Goal: Task Accomplishment & Management: Manage account settings

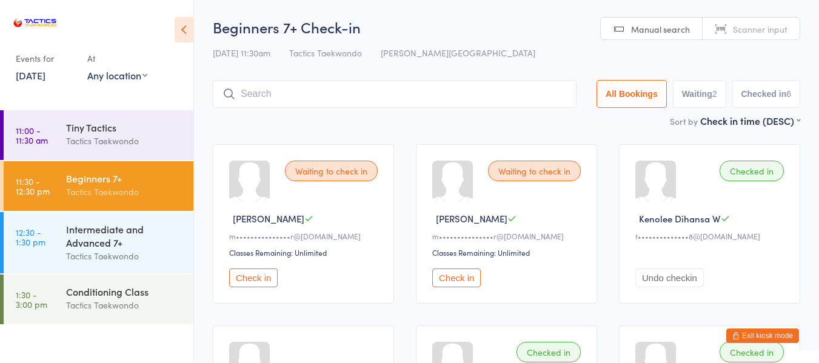
click at [761, 331] on button "Exit kiosk mode" at bounding box center [762, 335] width 73 height 15
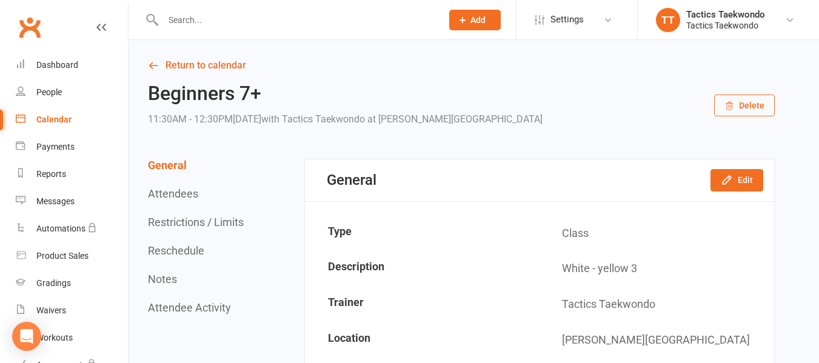
click at [205, 24] on input "text" at bounding box center [296, 20] width 274 height 17
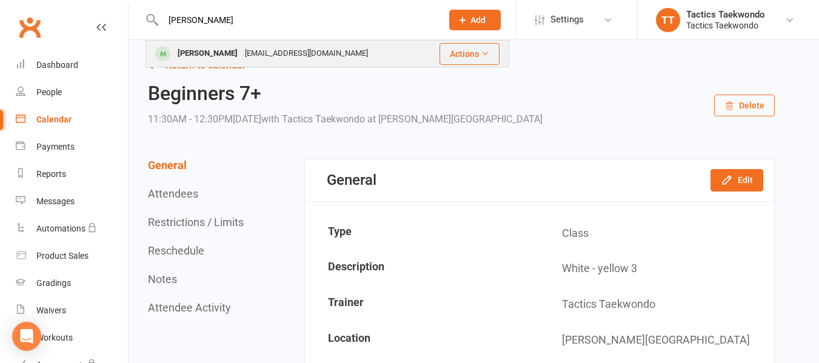
type input "naisha"
click at [203, 56] on div "Naisha Raj" at bounding box center [207, 54] width 67 height 18
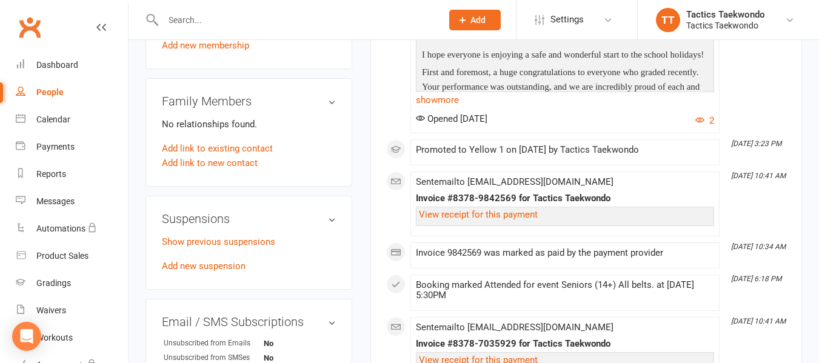
scroll to position [667, 0]
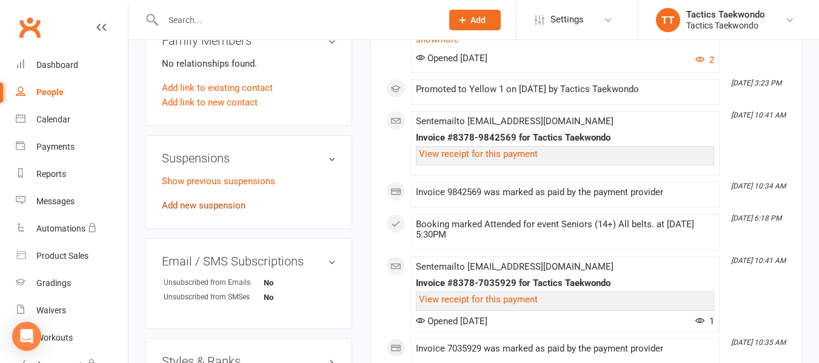
click at [217, 203] on link "Add new suspension" at bounding box center [204, 205] width 84 height 11
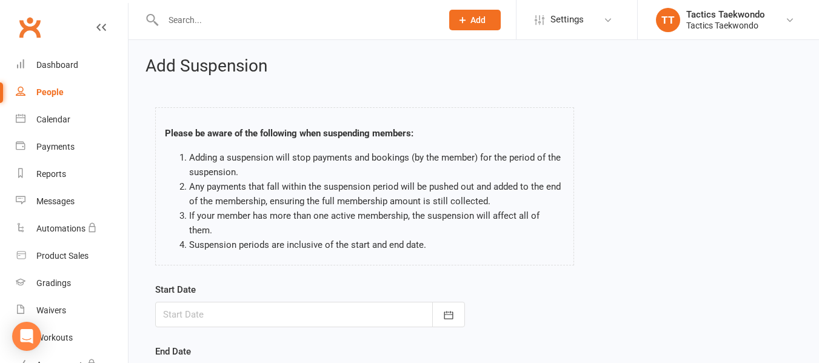
scroll to position [61, 0]
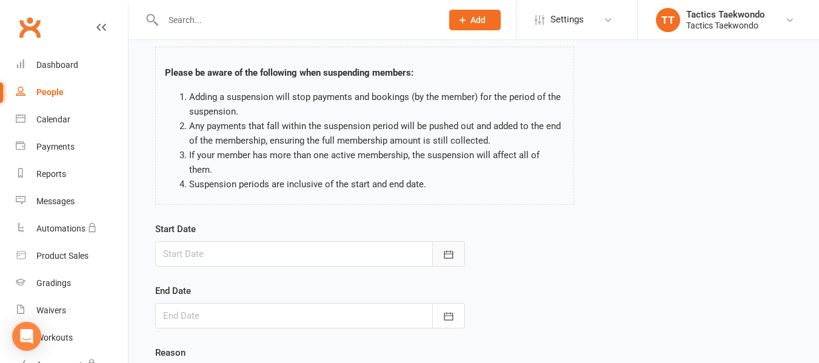
click at [452, 250] on icon "button" at bounding box center [448, 254] width 9 height 8
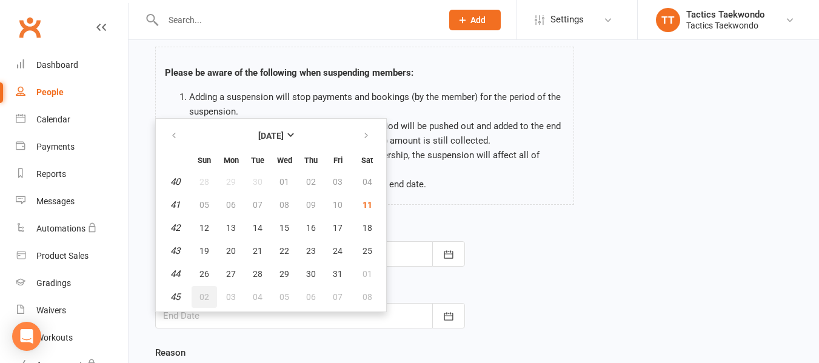
click at [204, 292] on span "02" at bounding box center [204, 297] width 10 height 10
type input "02 Nov 2025"
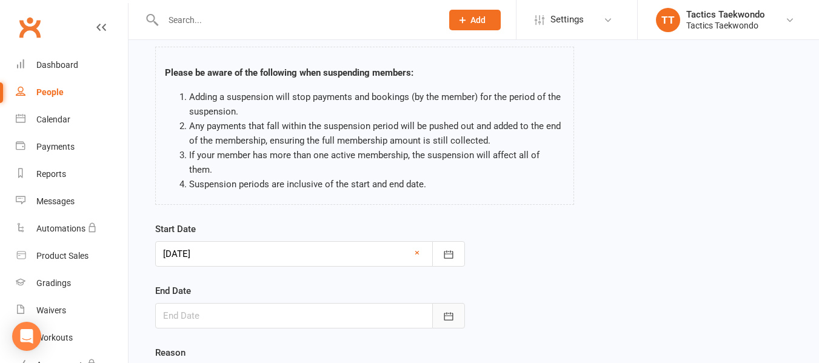
click at [447, 310] on icon "button" at bounding box center [448, 316] width 12 height 12
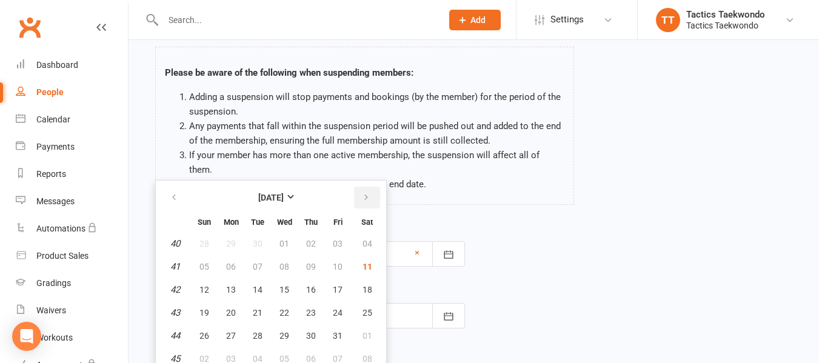
click at [365, 193] on icon "button" at bounding box center [366, 198] width 8 height 10
click at [204, 285] on span "11" at bounding box center [204, 290] width 10 height 10
type input "11 Jan 2026"
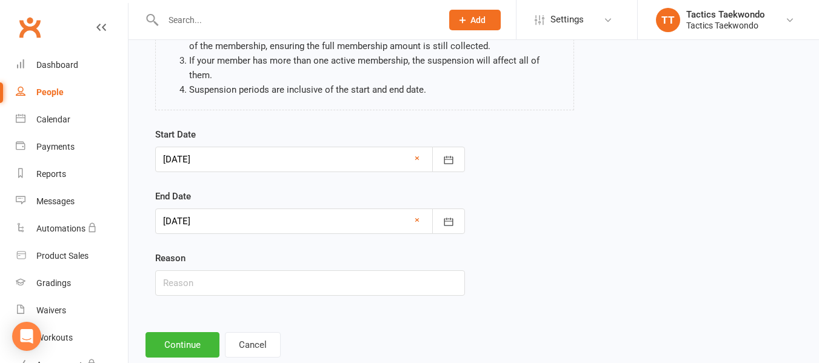
scroll to position [170, 0]
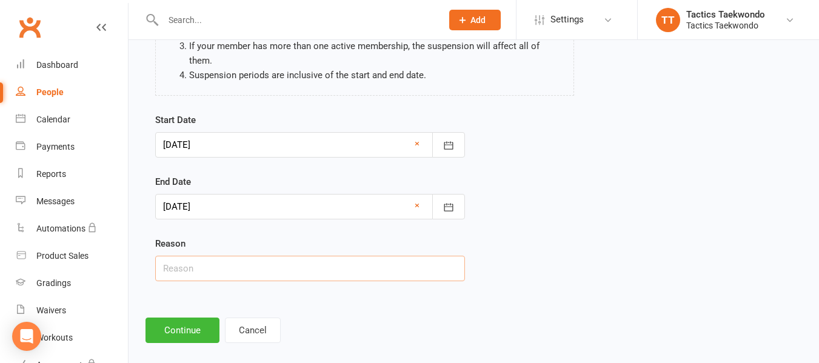
click at [215, 257] on input "text" at bounding box center [310, 268] width 310 height 25
type input "Holiday"
click at [204, 318] on button "Continue" at bounding box center [182, 330] width 74 height 25
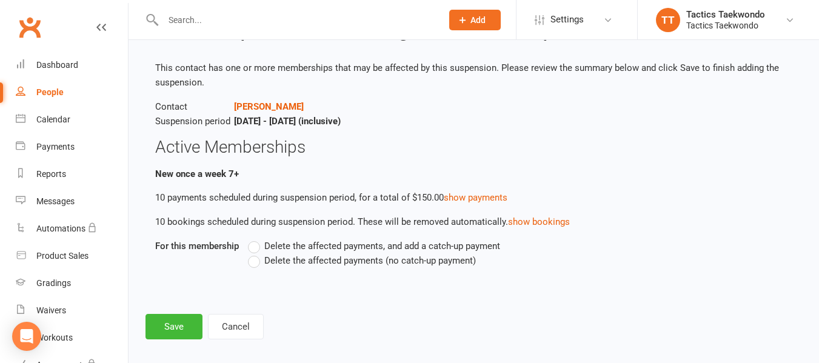
scroll to position [72, 0]
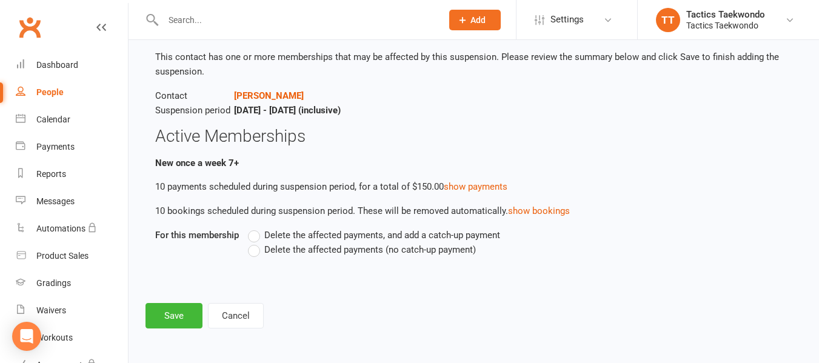
click at [253, 250] on label "Delete the affected payments (no catch-up payment)" at bounding box center [362, 249] width 228 height 15
click at [253, 242] on input "Delete the affected payments (no catch-up payment)" at bounding box center [252, 242] width 8 height 0
click at [184, 308] on button "Save" at bounding box center [173, 315] width 57 height 25
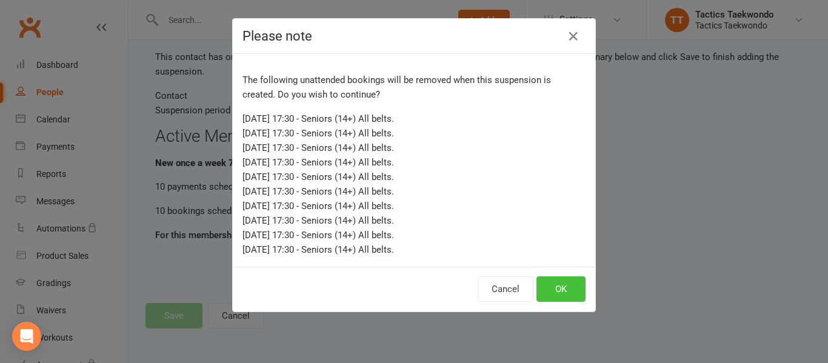
click at [553, 287] on button "OK" at bounding box center [560, 288] width 49 height 25
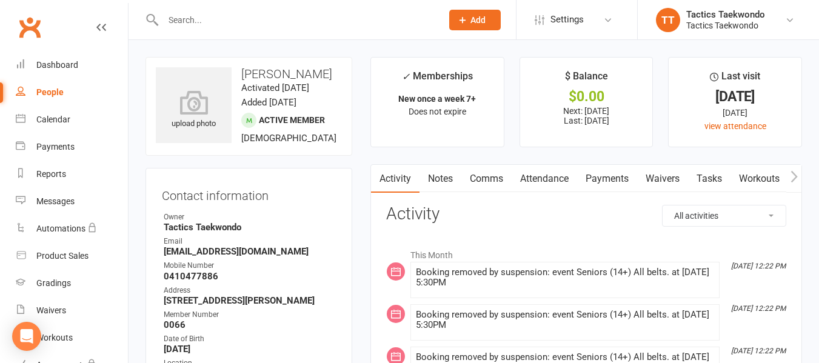
click at [186, 22] on input "text" at bounding box center [296, 20] width 274 height 17
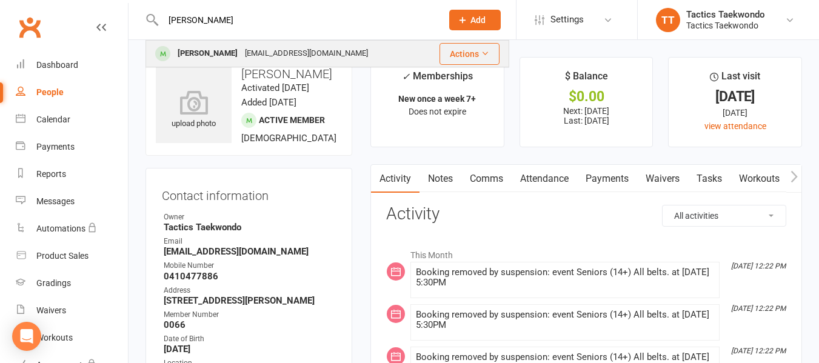
type input "ian"
click at [201, 49] on div "Ian Lee" at bounding box center [207, 54] width 67 height 18
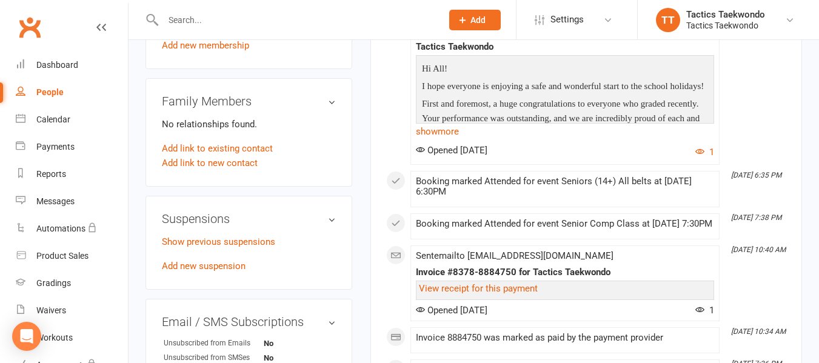
scroll to position [667, 0]
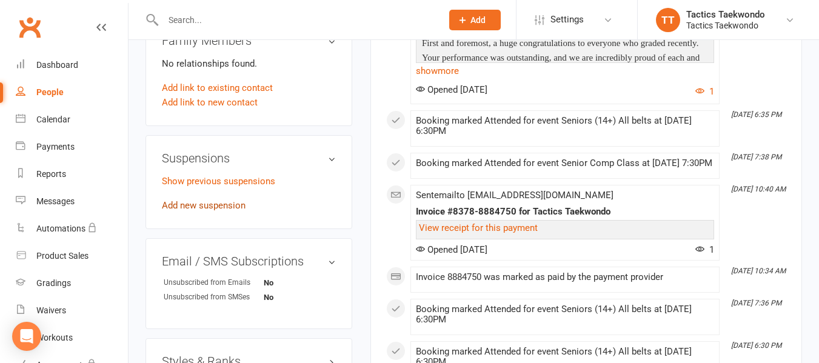
click at [216, 211] on link "Add new suspension" at bounding box center [204, 205] width 84 height 11
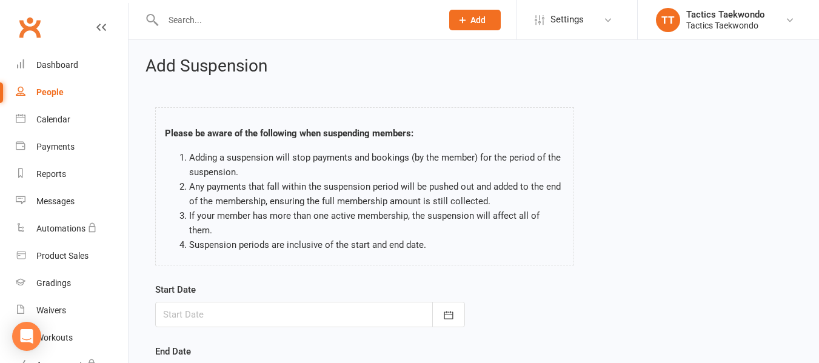
scroll to position [61, 0]
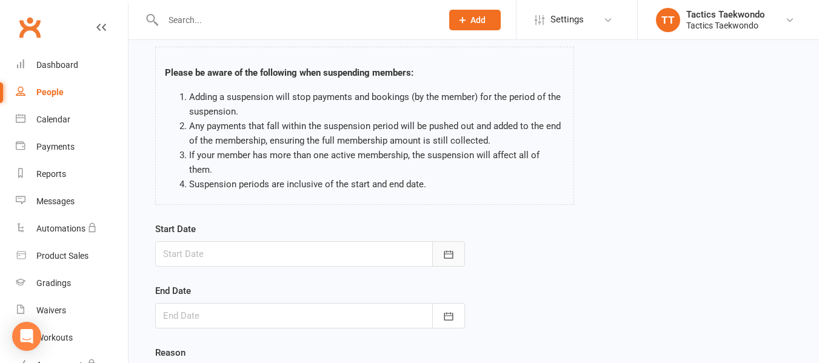
click at [443, 248] on icon "button" at bounding box center [448, 254] width 12 height 12
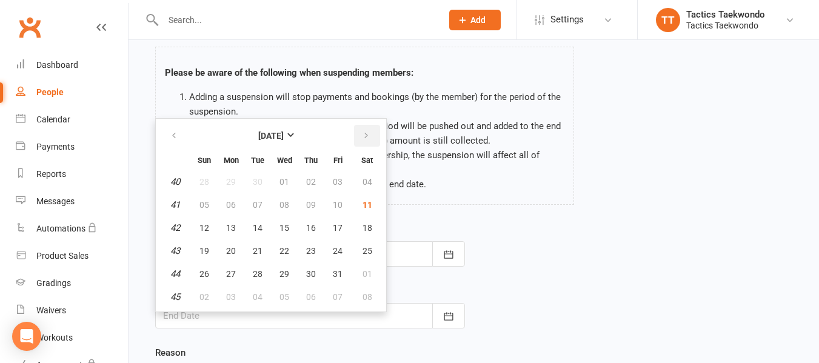
click at [365, 131] on icon "button" at bounding box center [366, 136] width 8 height 10
click at [207, 200] on span "02" at bounding box center [204, 205] width 10 height 10
type input "02 Nov 2025"
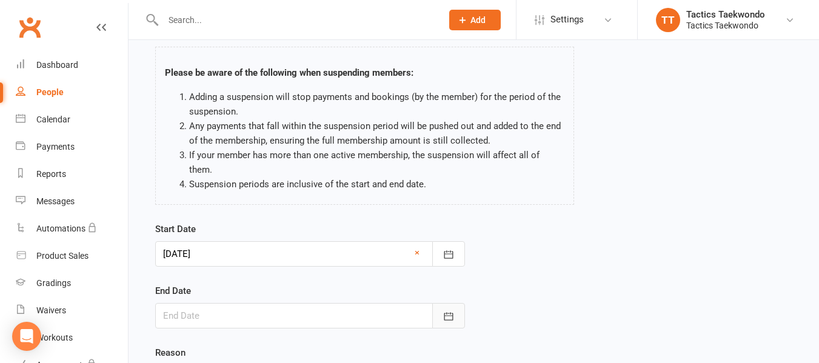
click at [450, 310] on icon "button" at bounding box center [448, 316] width 12 height 12
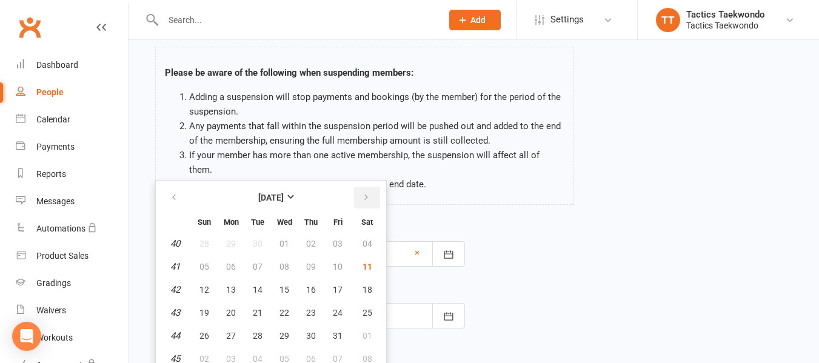
click at [368, 193] on icon "button" at bounding box center [366, 198] width 8 height 10
click at [204, 308] on span "16" at bounding box center [204, 313] width 10 height 10
type input "16 Nov 2025"
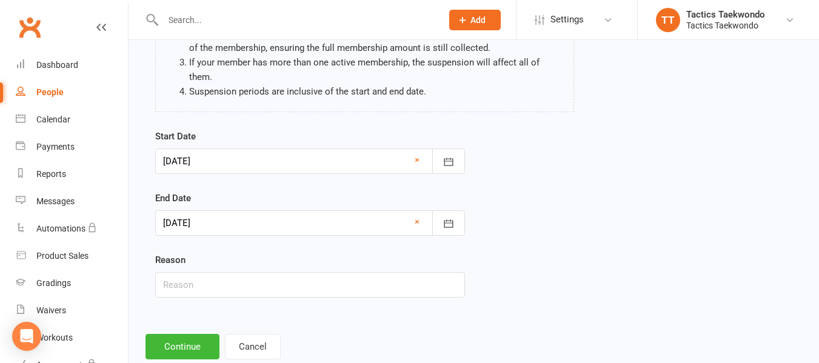
scroll to position [170, 0]
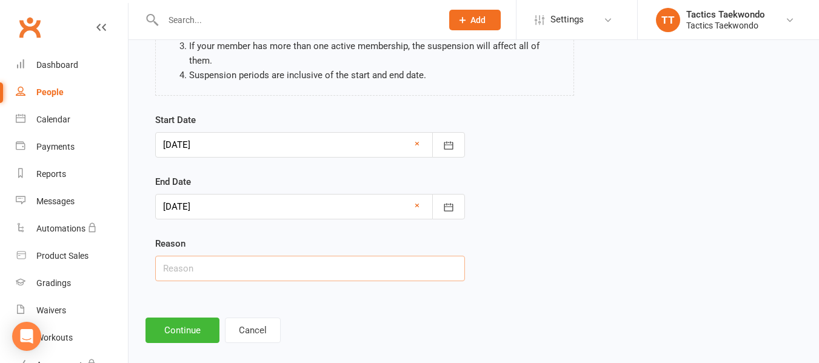
click at [240, 256] on input "text" at bounding box center [310, 268] width 310 height 25
type input "Holiday"
click at [186, 318] on button "Continue" at bounding box center [182, 330] width 74 height 25
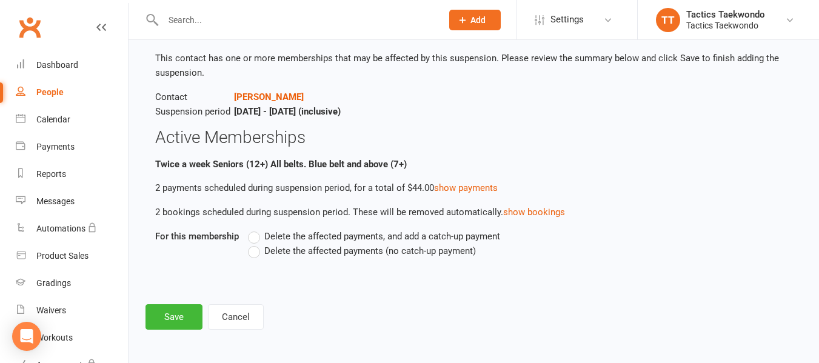
scroll to position [72, 0]
click at [254, 250] on label "Delete the affected payments (no catch-up payment)" at bounding box center [362, 249] width 228 height 15
click at [254, 242] on input "Delete the affected payments (no catch-up payment)" at bounding box center [252, 242] width 8 height 0
click at [180, 315] on button "Save" at bounding box center [173, 315] width 57 height 25
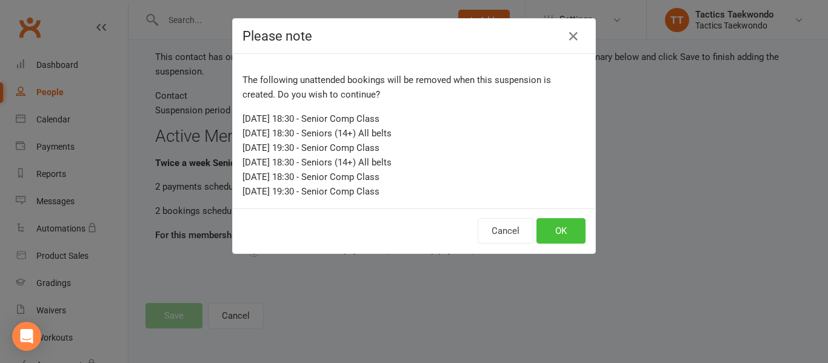
click at [554, 229] on button "OK" at bounding box center [560, 230] width 49 height 25
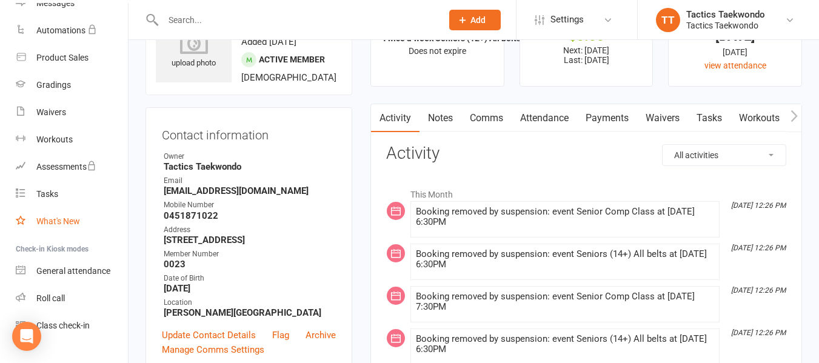
scroll to position [220, 0]
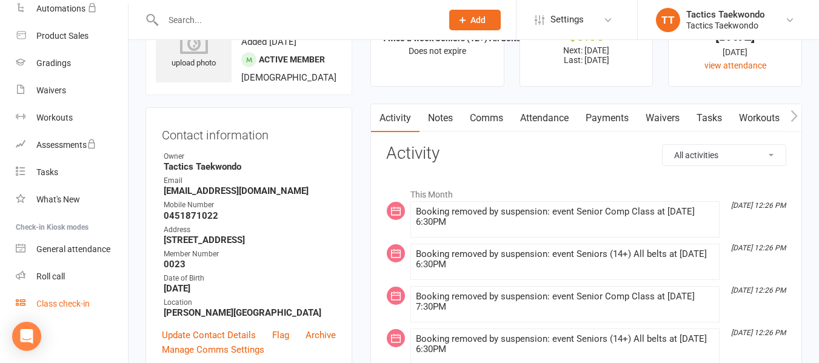
click at [58, 299] on div "Class check-in" at bounding box center [62, 304] width 53 height 10
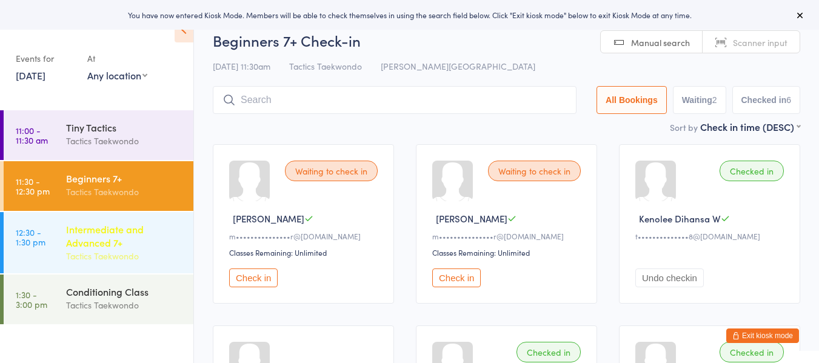
click at [113, 244] on div "Intermediate and Advanced 7+" at bounding box center [124, 235] width 117 height 27
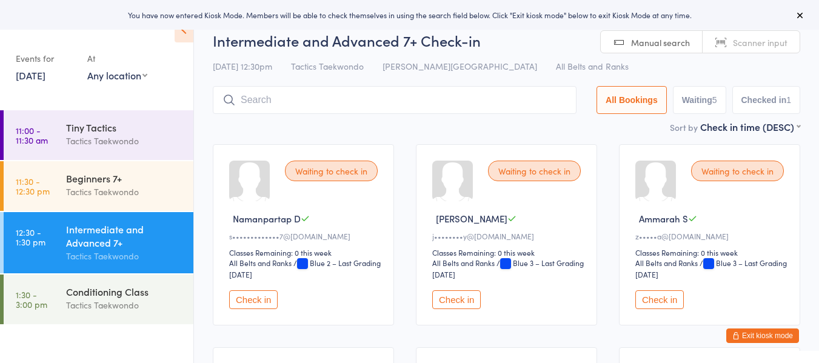
click at [257, 302] on button "Check in" at bounding box center [253, 299] width 48 height 19
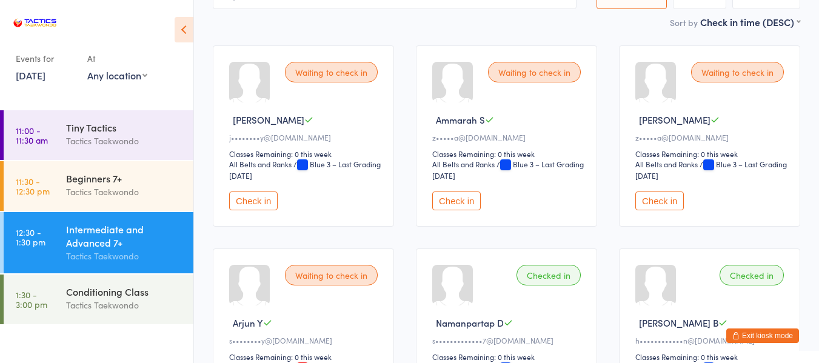
scroll to position [61, 0]
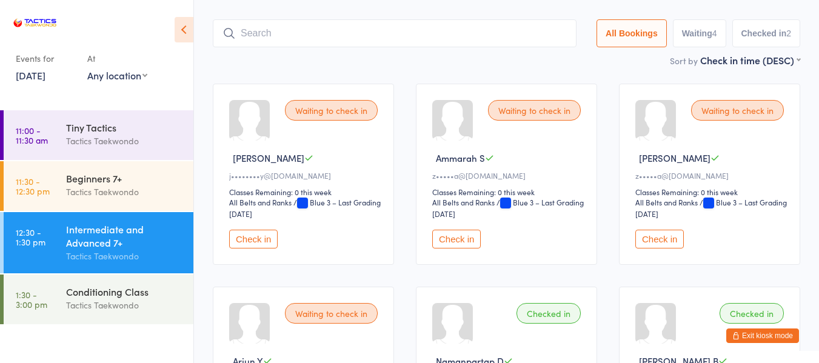
click at [253, 242] on button "Check in" at bounding box center [253, 239] width 48 height 19
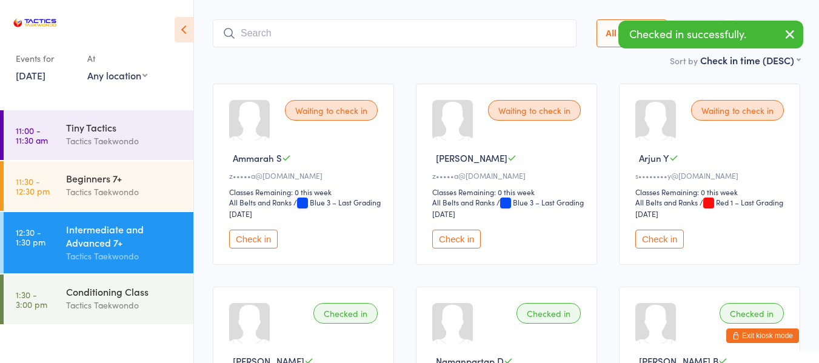
click at [253, 242] on button "Check in" at bounding box center [253, 239] width 48 height 19
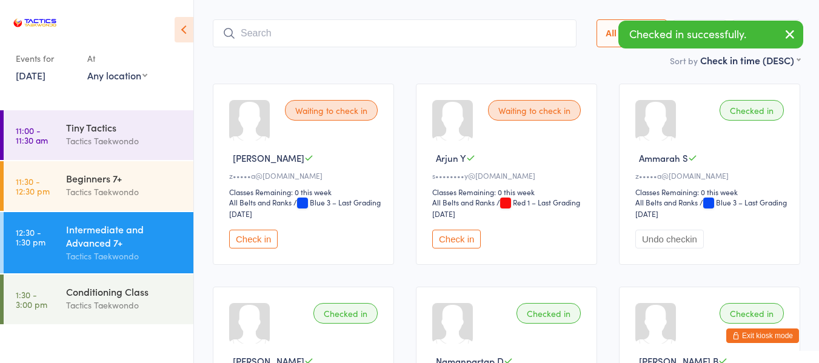
click at [253, 242] on button "Check in" at bounding box center [253, 239] width 48 height 19
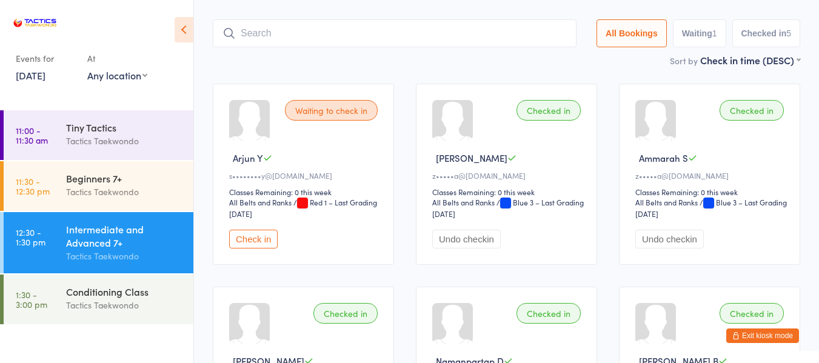
click at [765, 334] on button "Exit kiosk mode" at bounding box center [762, 335] width 73 height 15
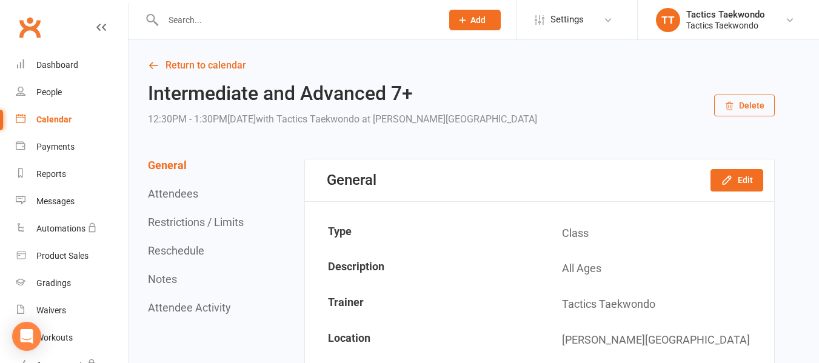
click at [194, 25] on input "text" at bounding box center [296, 20] width 274 height 17
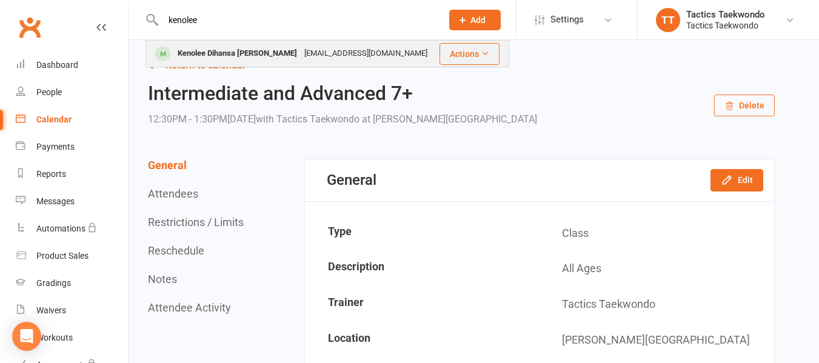
type input "kenolee"
click at [188, 53] on div "Kenolee Dihansa [PERSON_NAME]" at bounding box center [237, 54] width 127 height 18
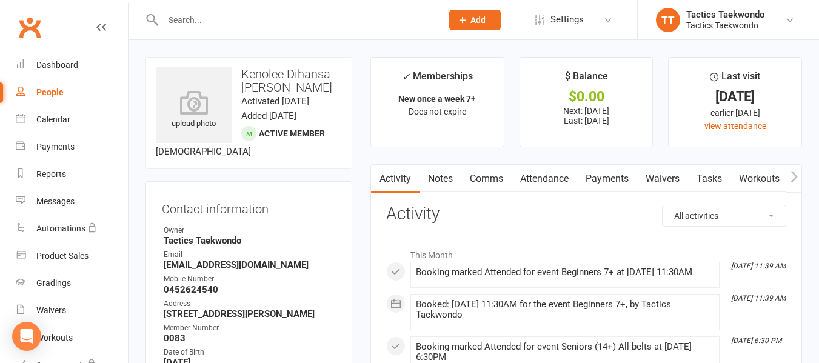
click at [615, 178] on link "Payments" at bounding box center [607, 179] width 60 height 28
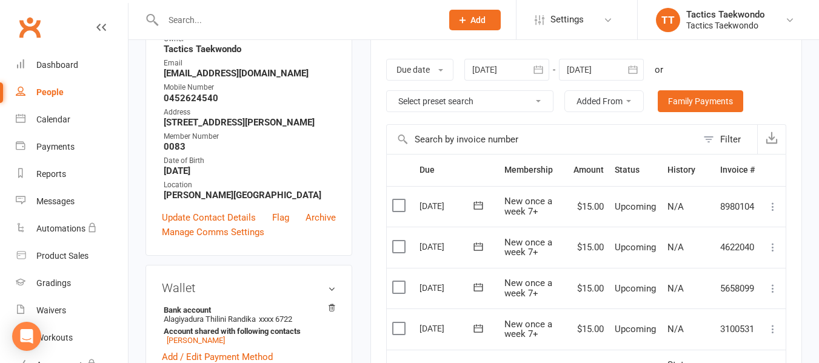
scroll to position [182, 0]
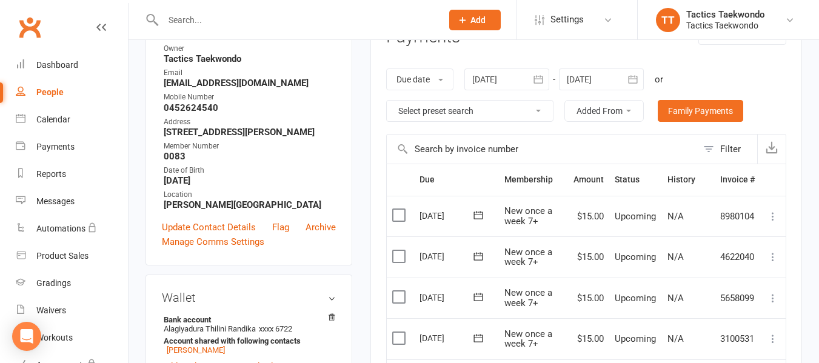
click at [537, 81] on icon "button" at bounding box center [538, 79] width 12 height 12
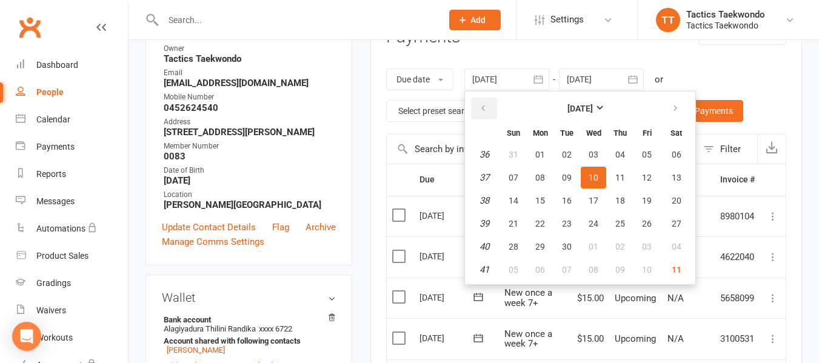
click at [485, 110] on icon "button" at bounding box center [483, 109] width 8 height 10
click at [678, 105] on icon "button" at bounding box center [675, 109] width 8 height 10
click at [677, 153] on span "04" at bounding box center [676, 155] width 10 height 10
type input "[DATE]"
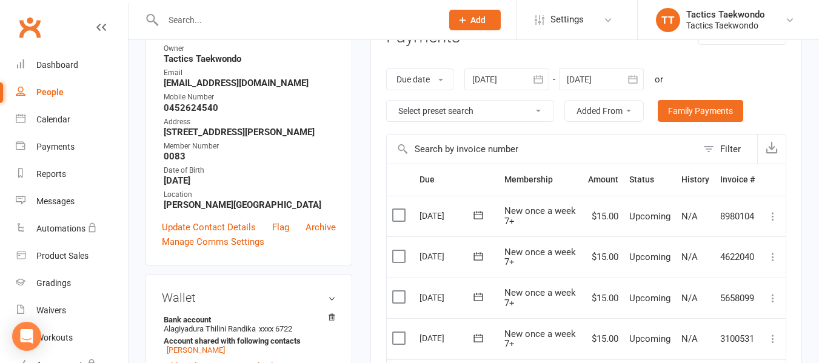
click at [633, 77] on icon "button" at bounding box center [632, 79] width 9 height 8
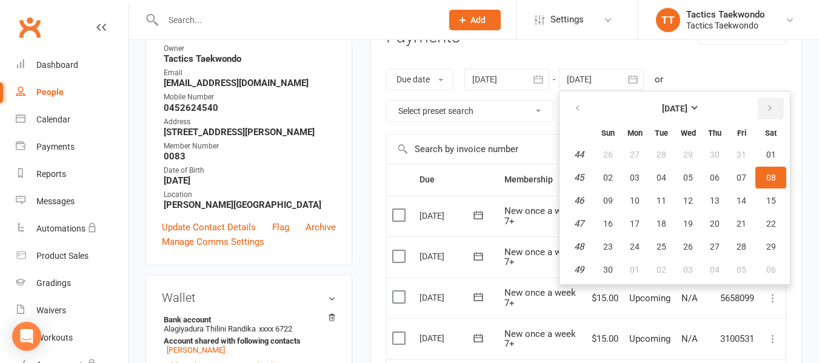
click at [770, 107] on icon "button" at bounding box center [769, 109] width 8 height 10
click at [613, 270] on span "04" at bounding box center [608, 270] width 10 height 10
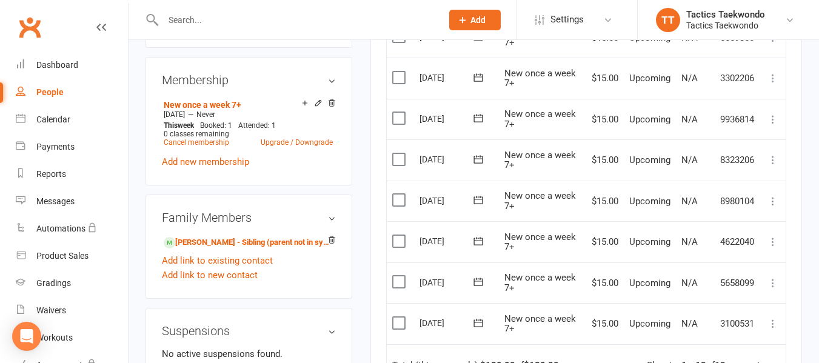
scroll to position [545, 0]
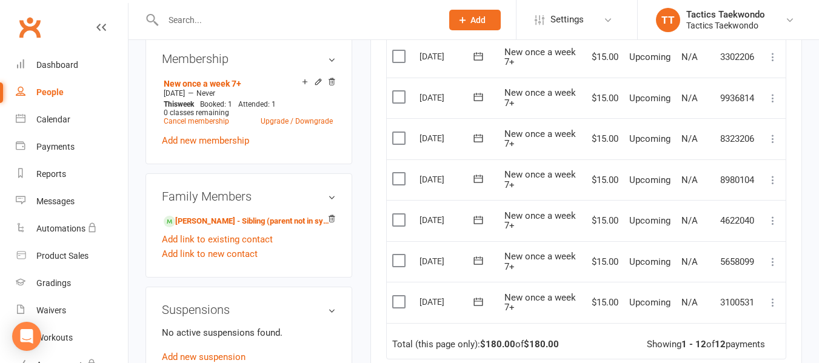
click at [773, 304] on icon at bounding box center [773, 302] width 12 height 12
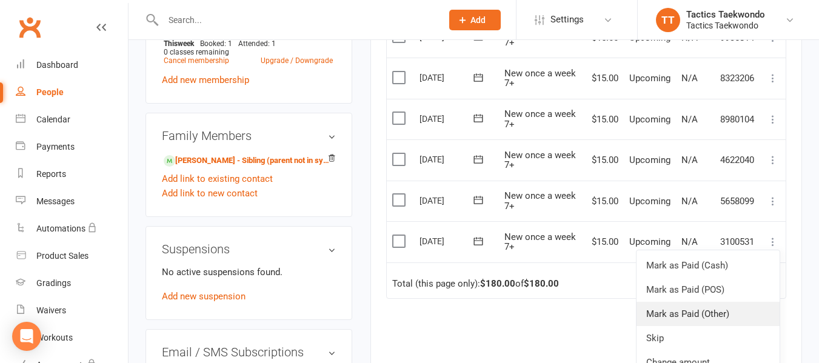
click at [696, 314] on link "Mark as Paid (Other)" at bounding box center [707, 314] width 143 height 24
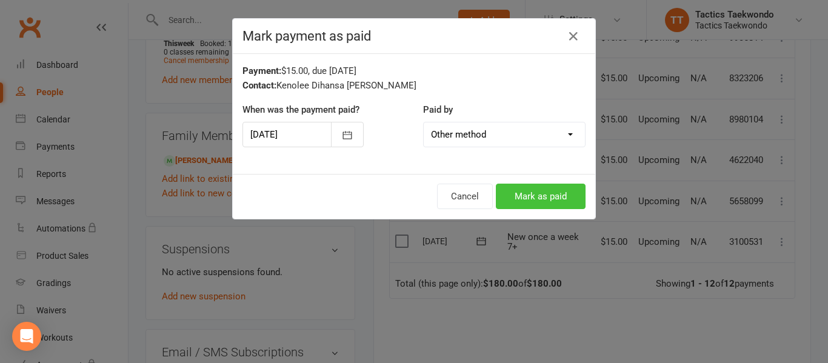
click at [547, 201] on button "Mark as paid" at bounding box center [541, 196] width 90 height 25
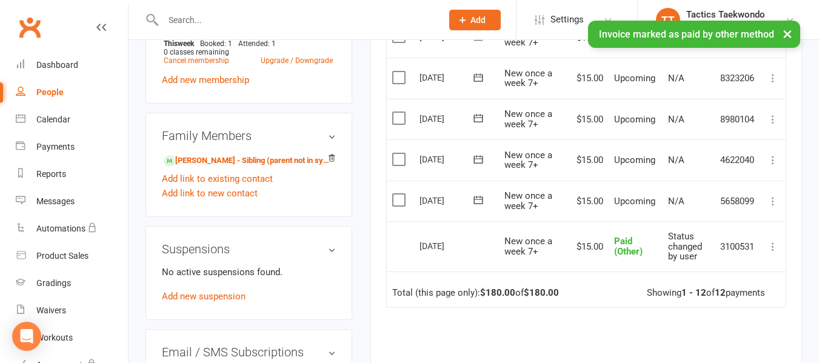
click at [774, 204] on icon at bounding box center [773, 201] width 12 height 12
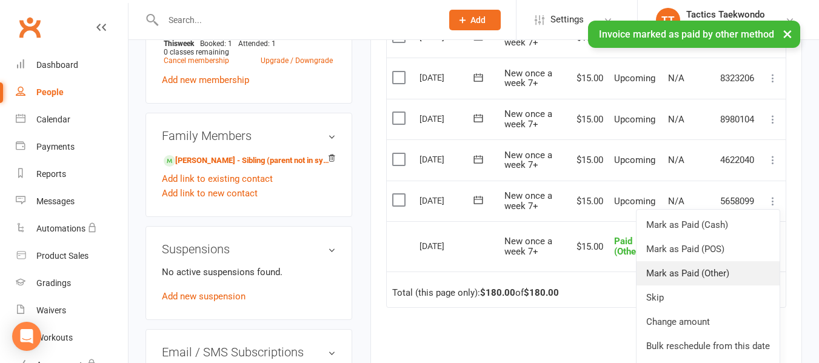
click at [709, 275] on link "Mark as Paid (Other)" at bounding box center [707, 273] width 143 height 24
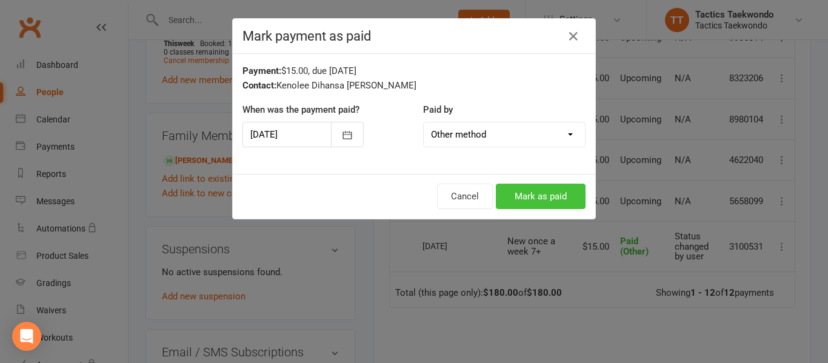
click at [521, 198] on button "Mark as paid" at bounding box center [541, 196] width 90 height 25
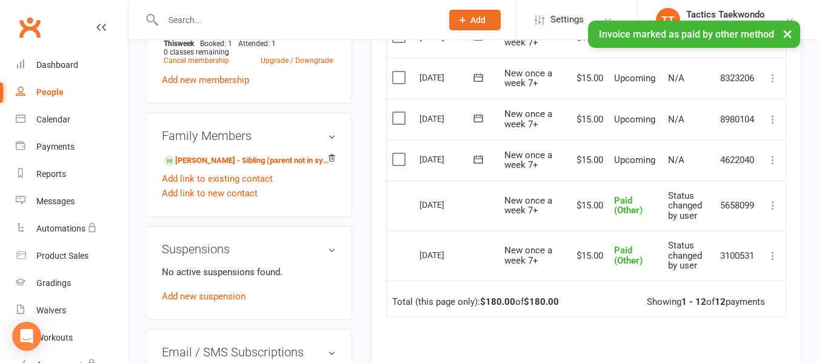
click at [773, 162] on icon at bounding box center [773, 160] width 12 height 12
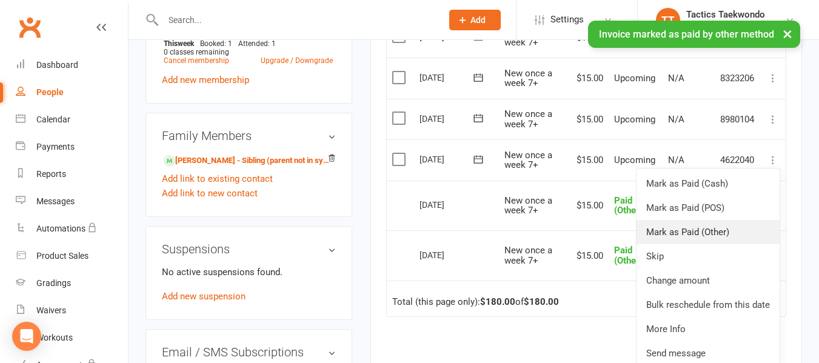
click at [708, 230] on link "Mark as Paid (Other)" at bounding box center [707, 232] width 143 height 24
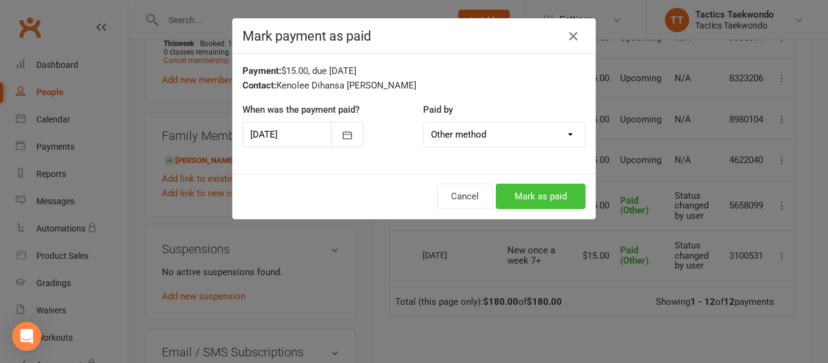
click at [568, 194] on button "Mark as paid" at bounding box center [541, 196] width 90 height 25
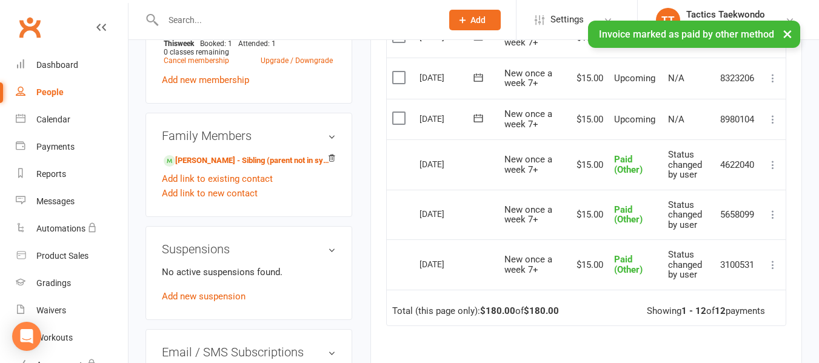
click at [771, 120] on icon at bounding box center [773, 119] width 12 height 12
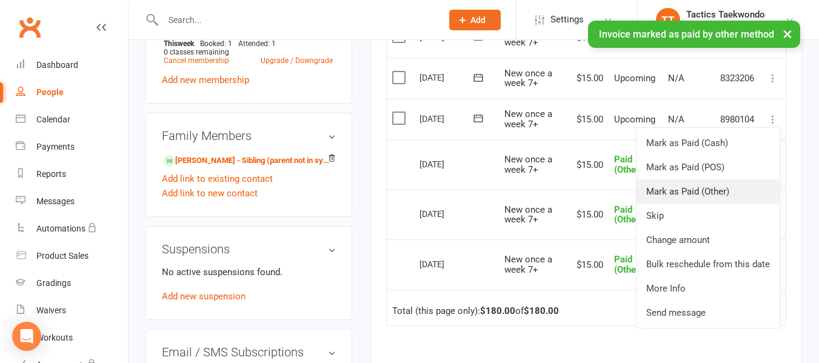
click at [700, 190] on link "Mark as Paid (Other)" at bounding box center [707, 191] width 143 height 24
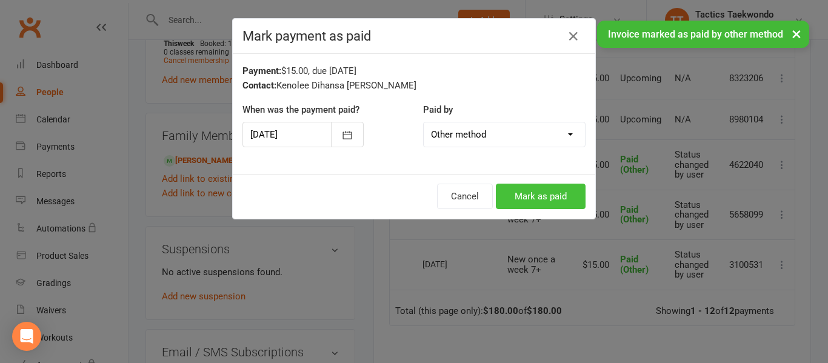
click at [561, 194] on button "Mark as paid" at bounding box center [541, 196] width 90 height 25
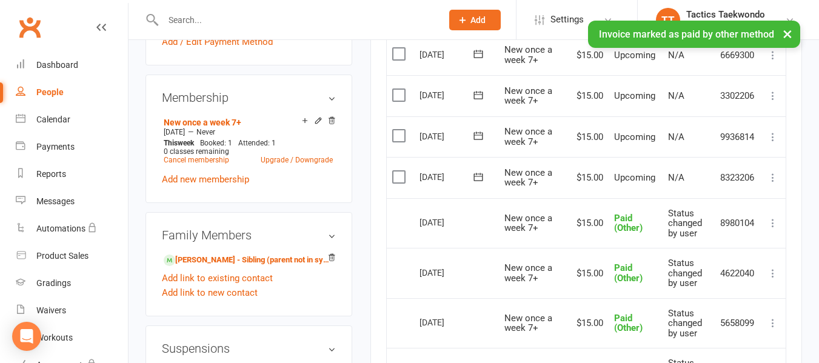
scroll to position [485, 0]
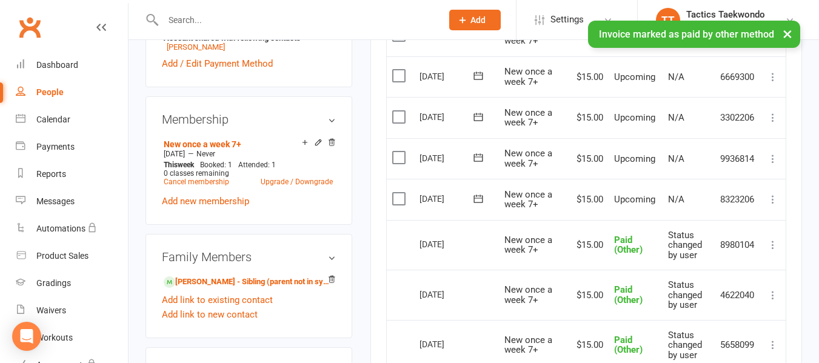
click at [773, 199] on icon at bounding box center [773, 199] width 12 height 12
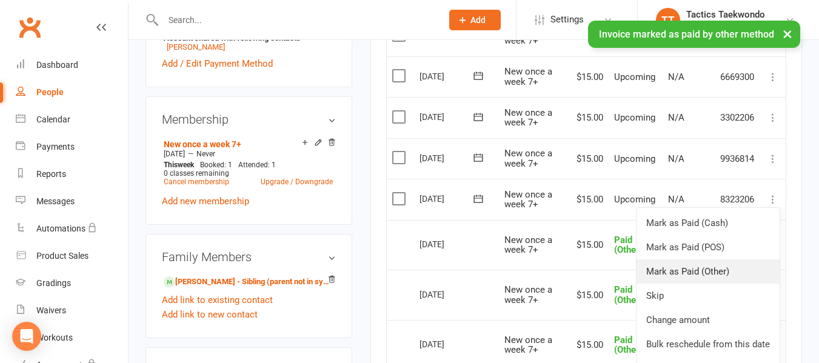
click at [714, 270] on link "Mark as Paid (Other)" at bounding box center [707, 271] width 143 height 24
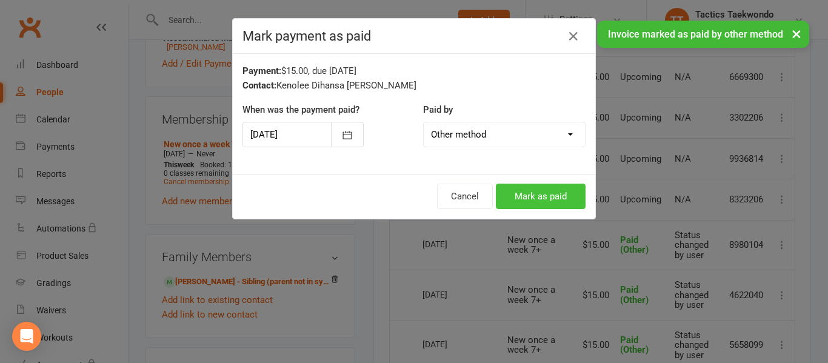
click at [556, 200] on button "Mark as paid" at bounding box center [541, 196] width 90 height 25
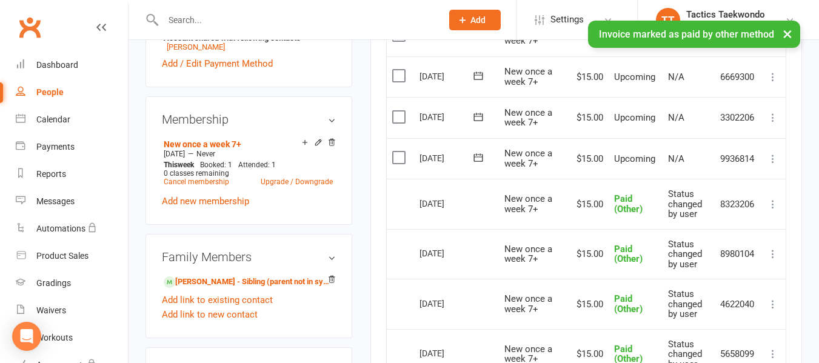
click at [773, 156] on icon at bounding box center [773, 159] width 12 height 12
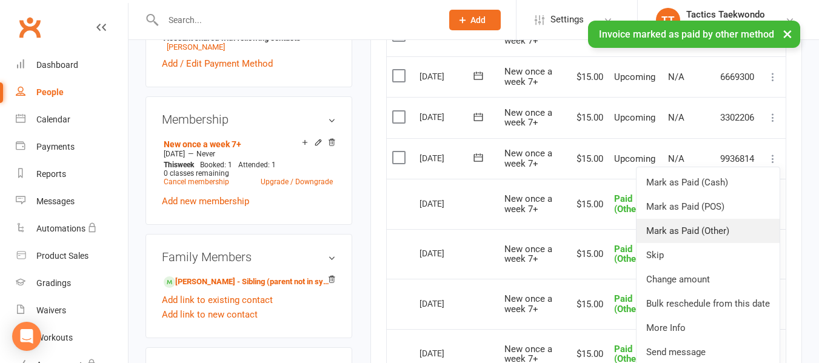
click at [704, 227] on link "Mark as Paid (Other)" at bounding box center [707, 231] width 143 height 24
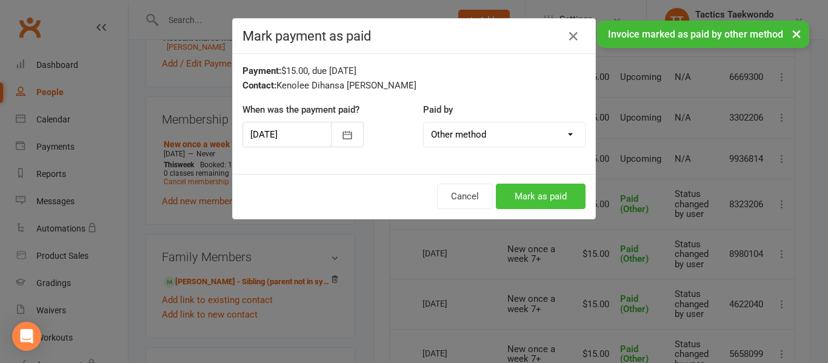
click at [560, 198] on button "Mark as paid" at bounding box center [541, 196] width 90 height 25
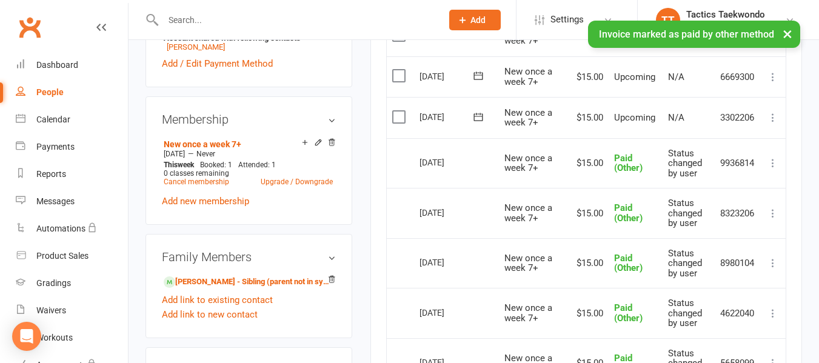
click at [773, 115] on icon at bounding box center [773, 117] width 12 height 12
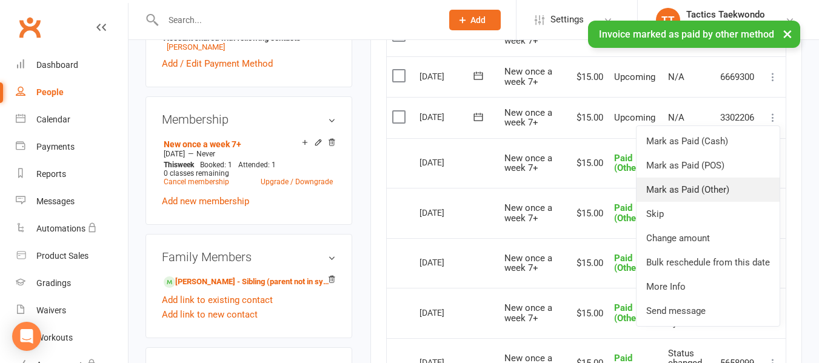
click at [705, 186] on link "Mark as Paid (Other)" at bounding box center [707, 190] width 143 height 24
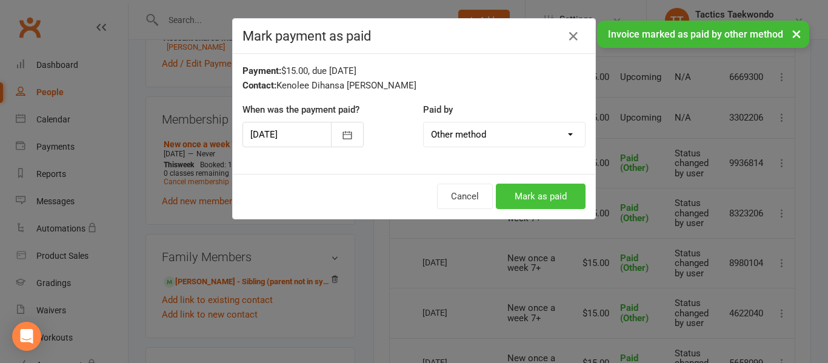
click at [570, 188] on button "Mark as paid" at bounding box center [541, 196] width 90 height 25
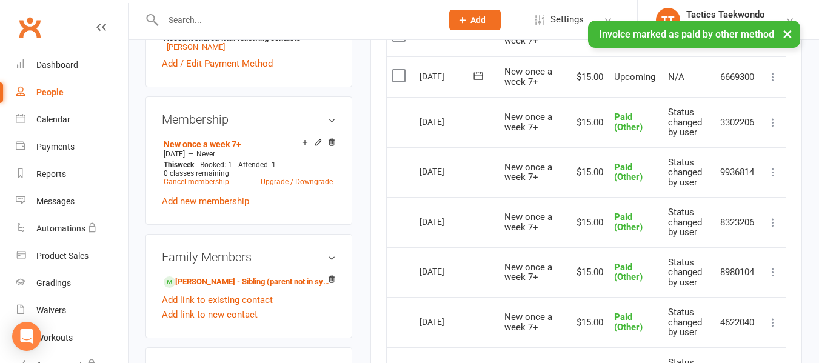
click at [773, 78] on icon at bounding box center [773, 77] width 12 height 12
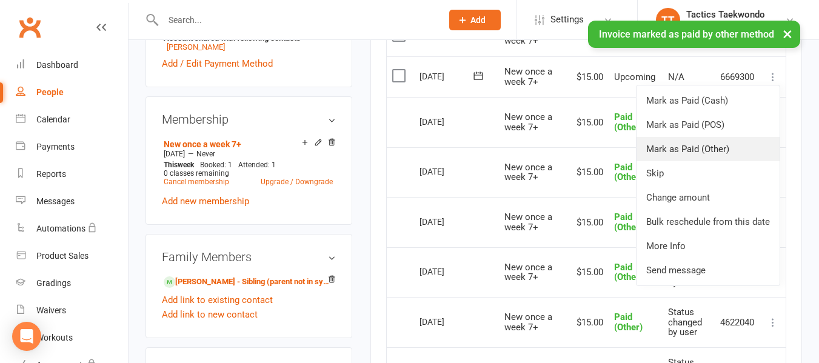
click at [711, 147] on link "Mark as Paid (Other)" at bounding box center [707, 149] width 143 height 24
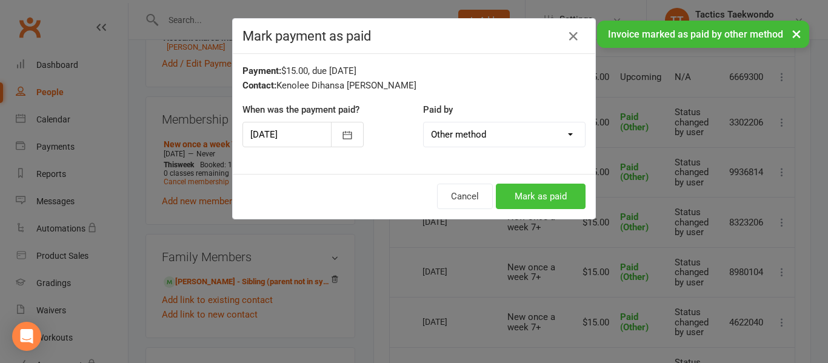
click at [551, 195] on button "Mark as paid" at bounding box center [541, 196] width 90 height 25
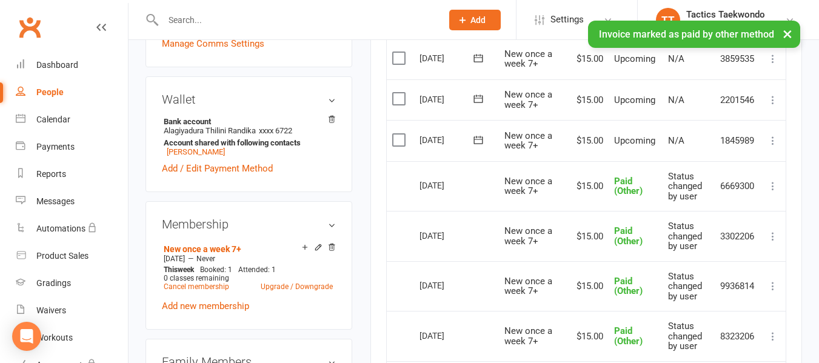
scroll to position [364, 0]
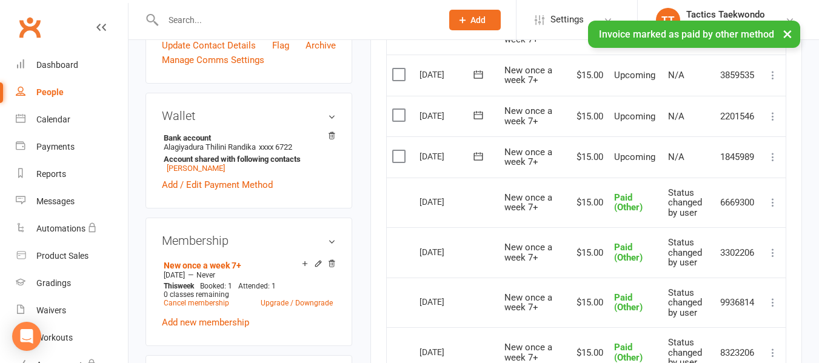
click at [774, 158] on icon at bounding box center [773, 157] width 12 height 12
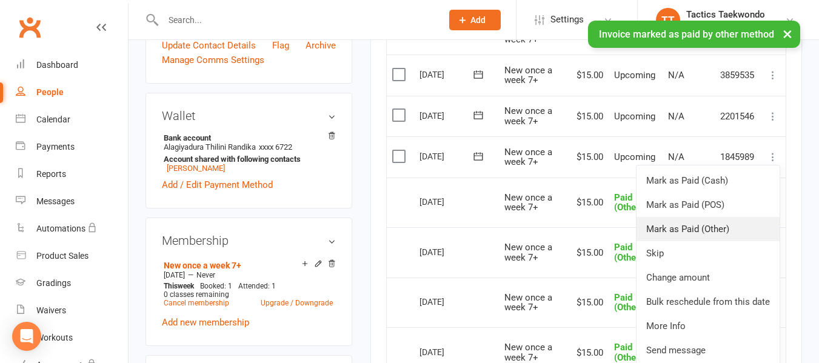
click at [716, 229] on link "Mark as Paid (Other)" at bounding box center [707, 229] width 143 height 24
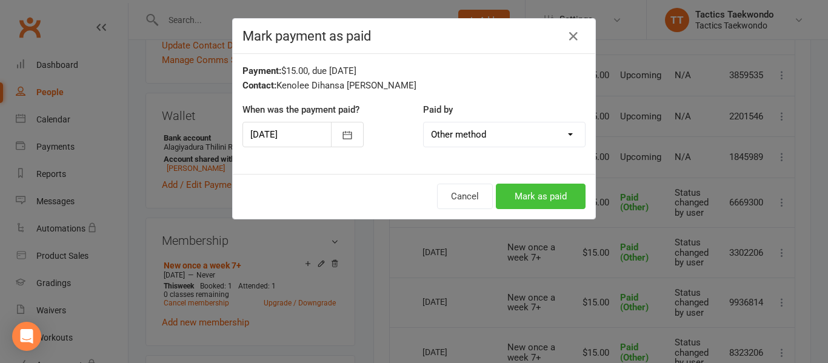
click at [561, 196] on button "Mark as paid" at bounding box center [541, 196] width 90 height 25
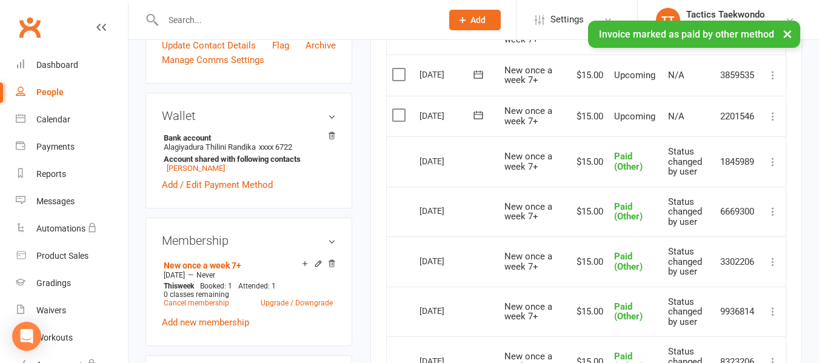
click at [773, 117] on icon at bounding box center [773, 116] width 12 height 12
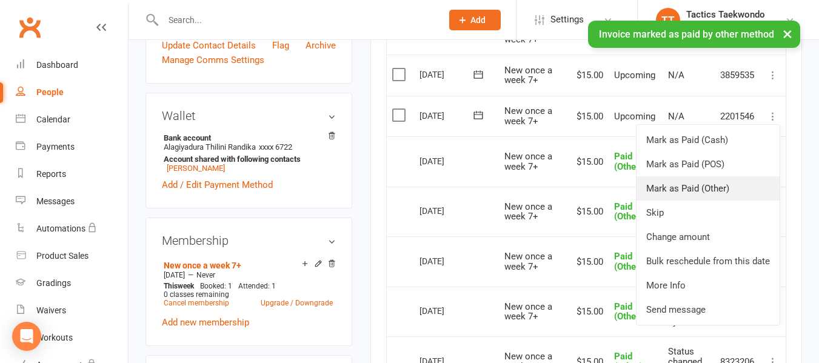
click at [687, 189] on link "Mark as Paid (Other)" at bounding box center [707, 188] width 143 height 24
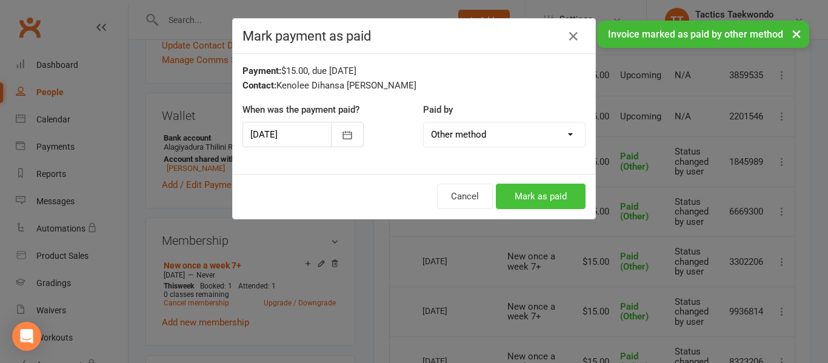
click at [524, 196] on button "Mark as paid" at bounding box center [541, 196] width 90 height 25
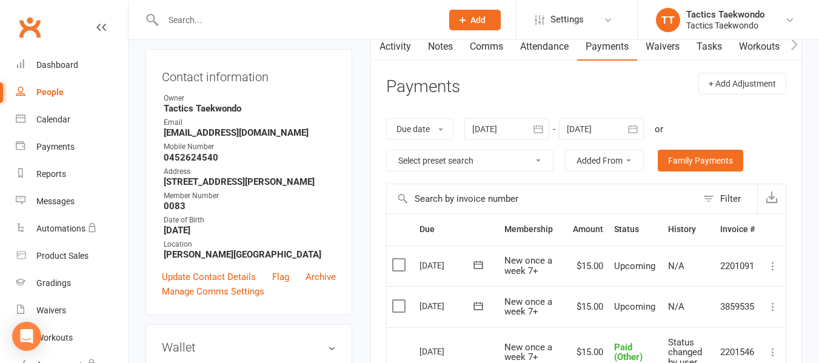
scroll to position [121, 0]
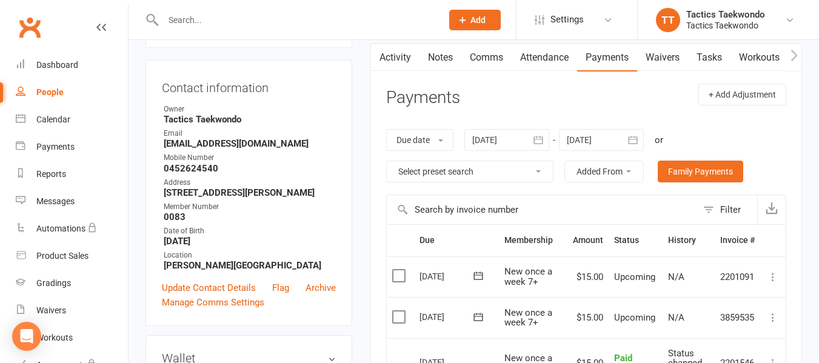
click at [638, 140] on icon "button" at bounding box center [633, 140] width 12 height 12
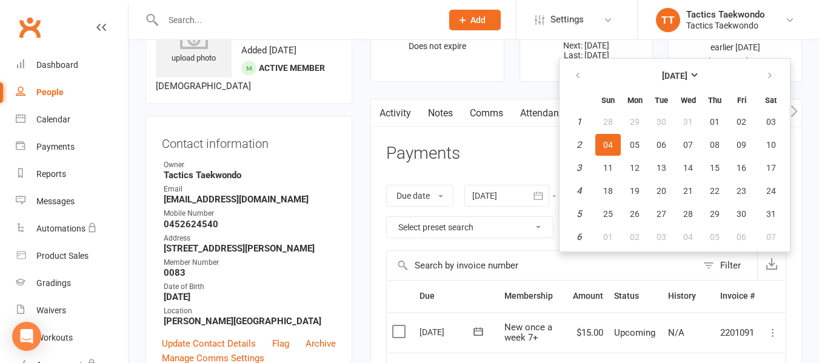
scroll to position [61, 0]
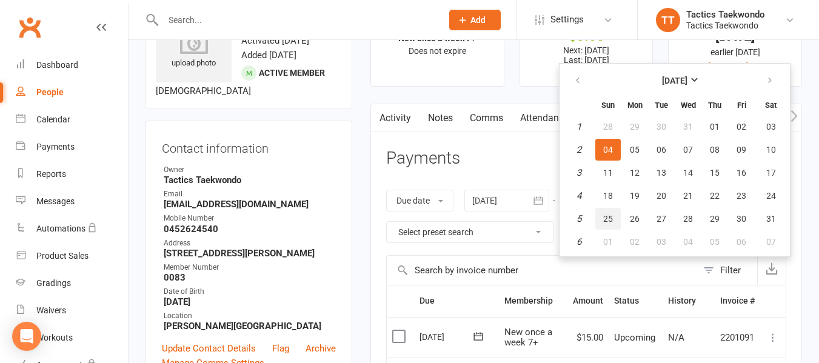
click at [612, 217] on span "25" at bounding box center [608, 219] width 10 height 10
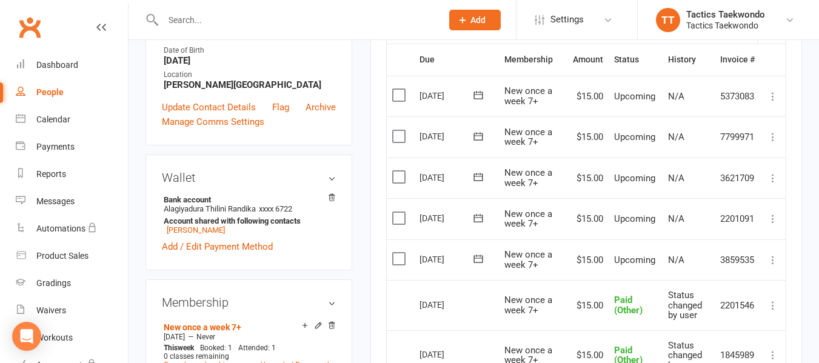
scroll to position [303, 0]
click at [773, 178] on icon at bounding box center [773, 177] width 12 height 12
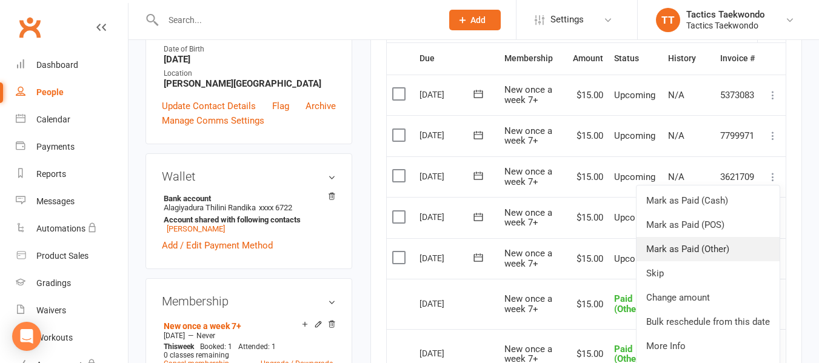
click at [691, 250] on link "Mark as Paid (Other)" at bounding box center [707, 249] width 143 height 24
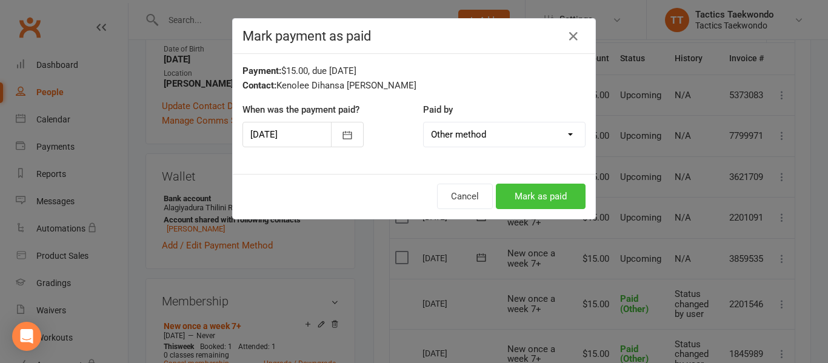
click at [549, 199] on button "Mark as paid" at bounding box center [541, 196] width 90 height 25
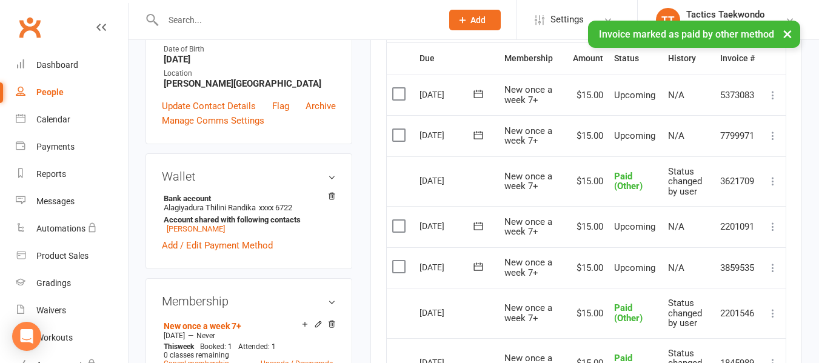
click at [772, 140] on icon at bounding box center [773, 136] width 12 height 12
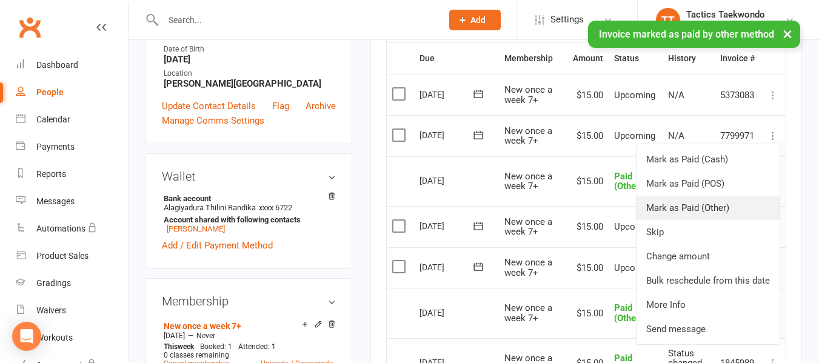
click at [697, 210] on link "Mark as Paid (Other)" at bounding box center [707, 208] width 143 height 24
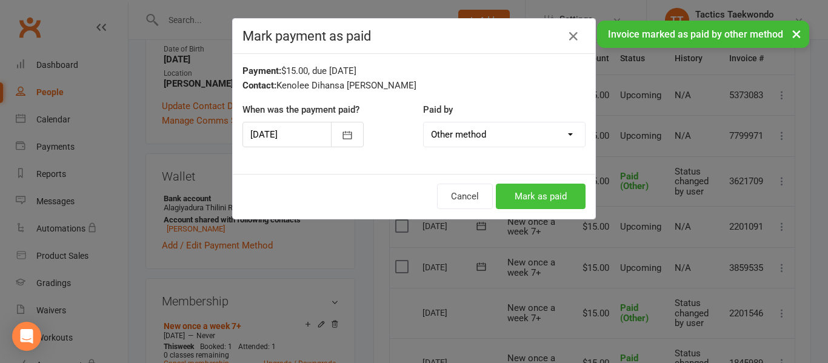
click at [545, 198] on button "Mark as paid" at bounding box center [541, 196] width 90 height 25
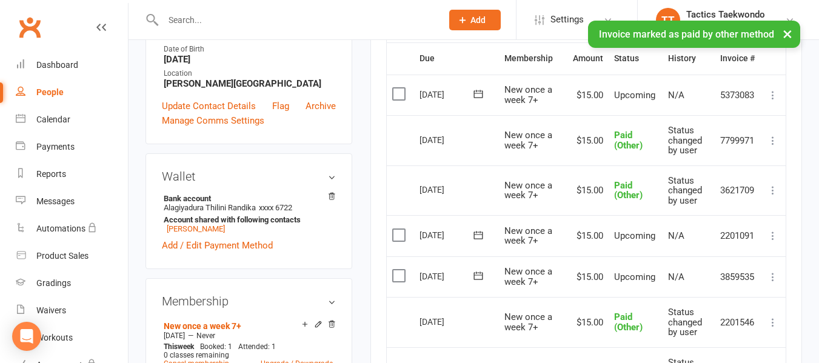
click at [771, 92] on icon at bounding box center [773, 95] width 12 height 12
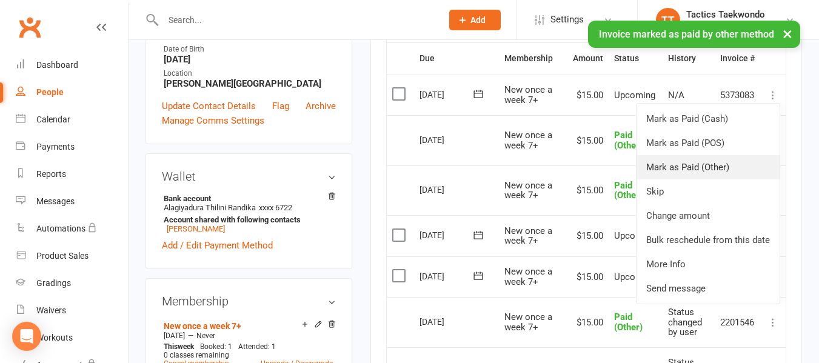
click at [705, 163] on link "Mark as Paid (Other)" at bounding box center [707, 167] width 143 height 24
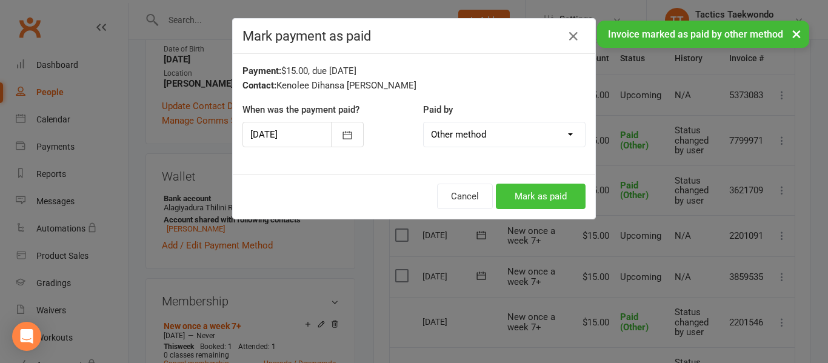
click at [541, 199] on button "Mark as paid" at bounding box center [541, 196] width 90 height 25
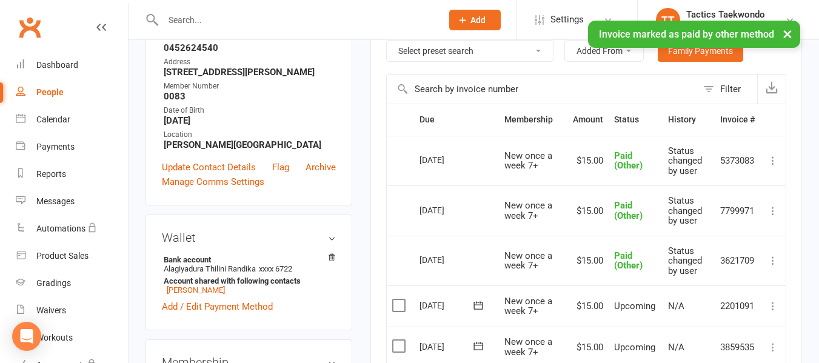
scroll to position [182, 0]
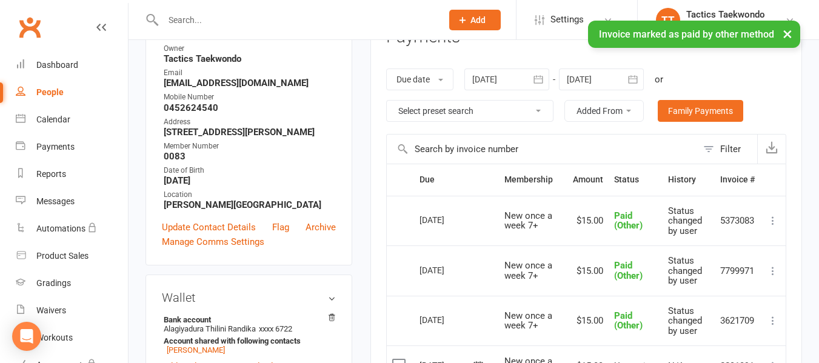
click at [638, 78] on icon "button" at bounding box center [633, 79] width 12 height 12
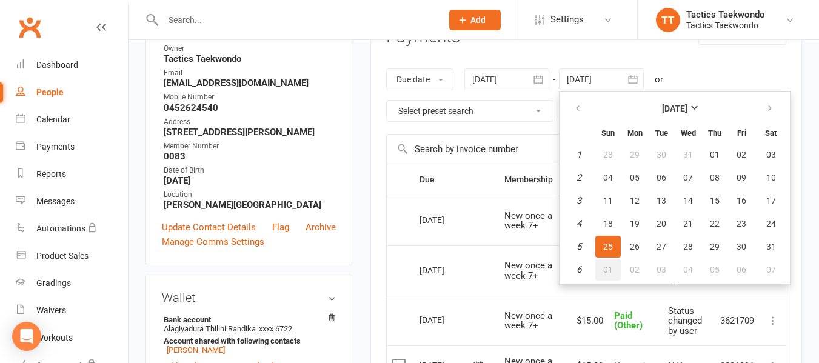
click at [610, 267] on span "01" at bounding box center [608, 270] width 10 height 10
type input "01 Feb 2026"
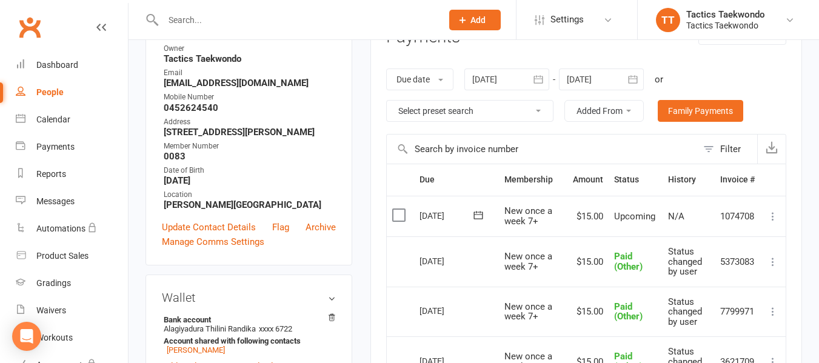
click at [771, 217] on icon at bounding box center [773, 216] width 12 height 12
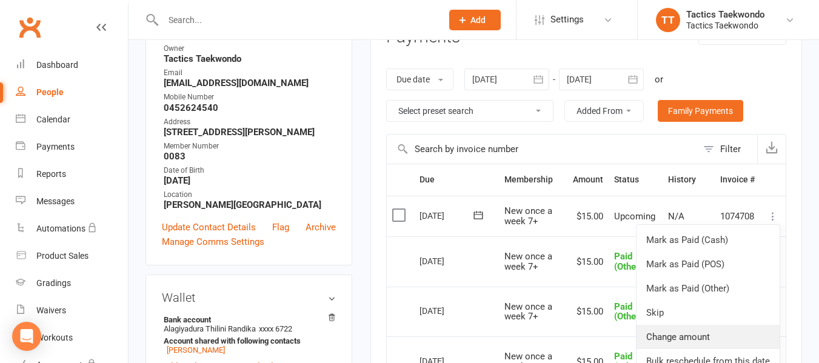
click at [699, 341] on link "Change amount" at bounding box center [707, 337] width 143 height 24
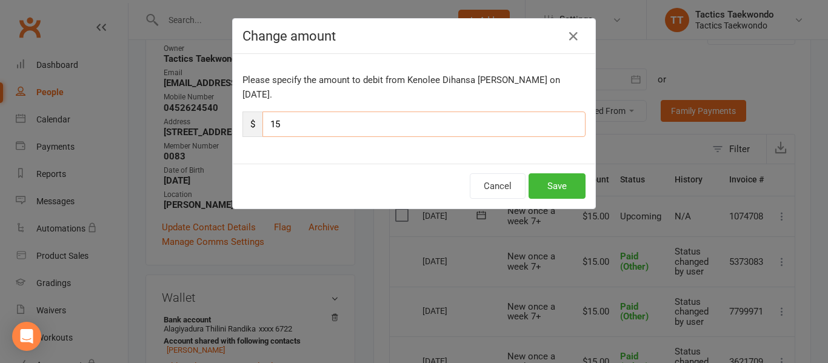
click at [282, 128] on input "15" at bounding box center [423, 123] width 323 height 25
type input "10"
click at [557, 186] on button "Save" at bounding box center [556, 185] width 57 height 25
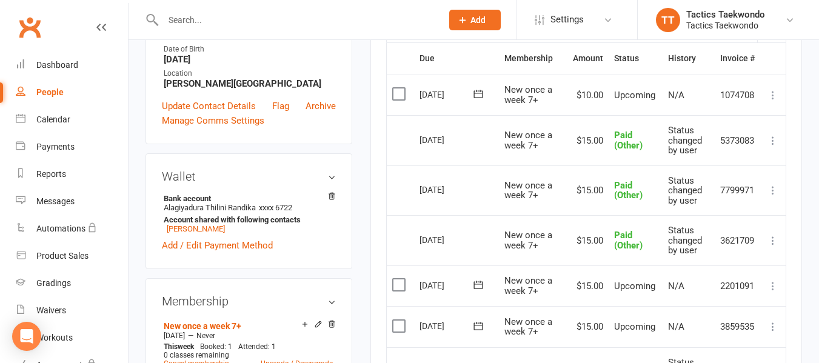
scroll to position [0, 0]
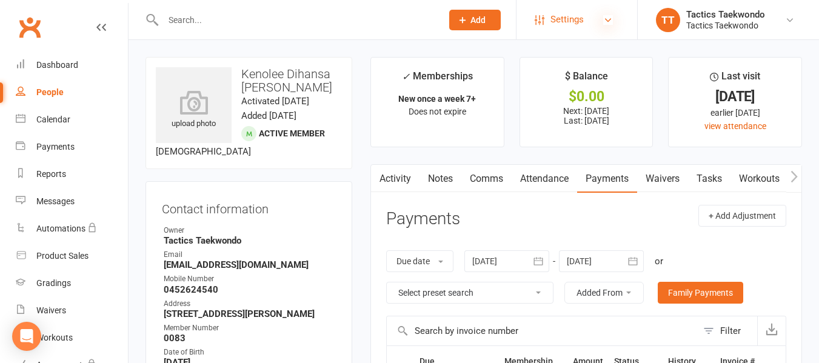
click at [604, 18] on icon at bounding box center [608, 20] width 10 height 10
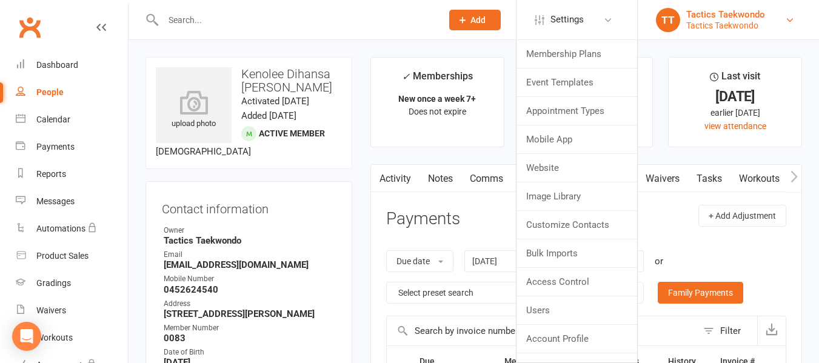
click at [783, 21] on link "TT Tactics Taekwondo Tactics Taekwondo" at bounding box center [728, 20] width 145 height 24
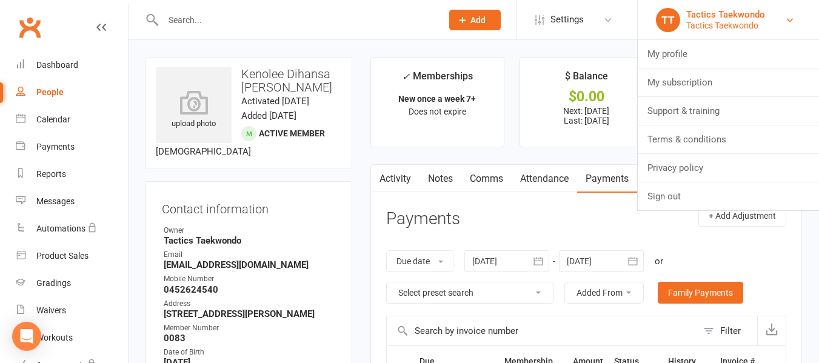
click at [783, 21] on link "TT Tactics Taekwondo Tactics Taekwondo" at bounding box center [728, 20] width 145 height 24
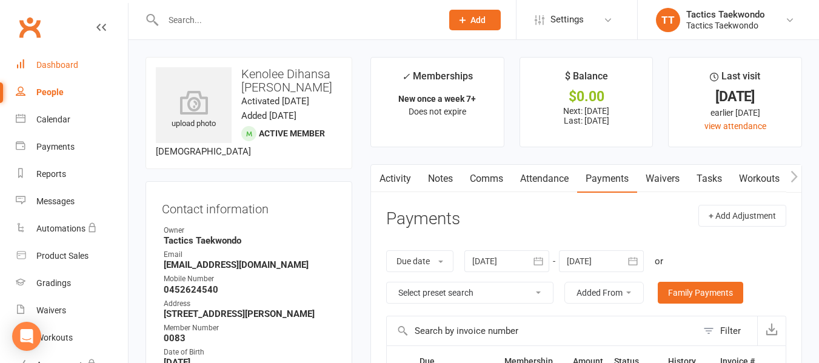
click at [57, 62] on div "Dashboard" at bounding box center [57, 65] width 42 height 10
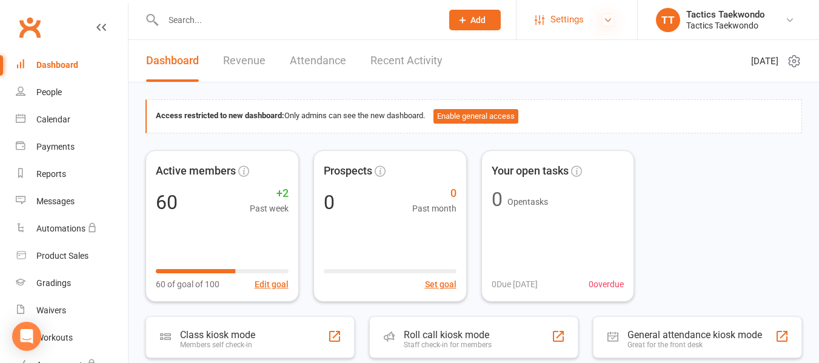
click at [606, 21] on icon at bounding box center [608, 20] width 10 height 10
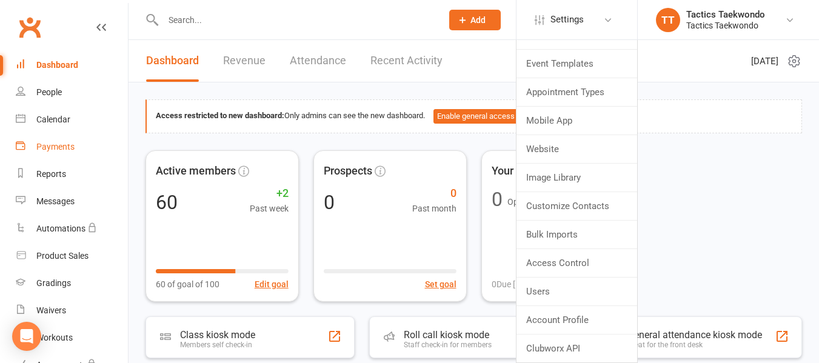
scroll to position [61, 0]
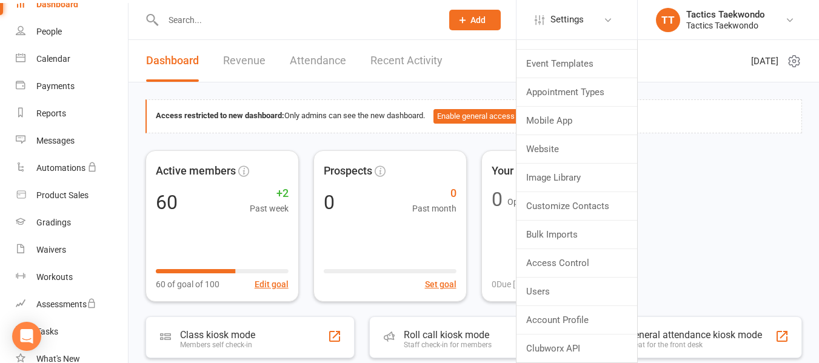
click at [487, 18] on button "Add" at bounding box center [475, 20] width 52 height 21
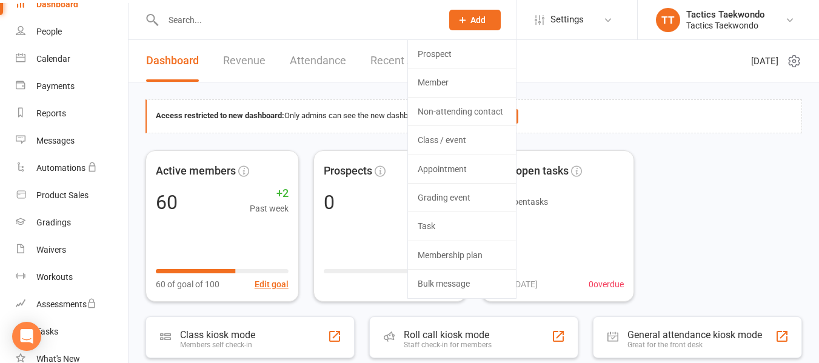
click at [464, 16] on icon at bounding box center [462, 20] width 11 height 11
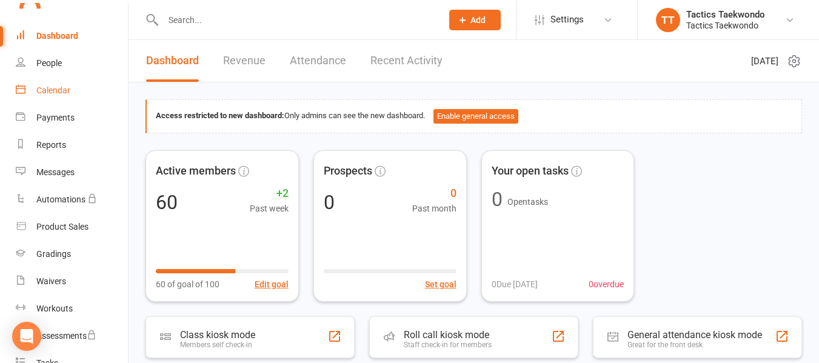
scroll to position [0, 0]
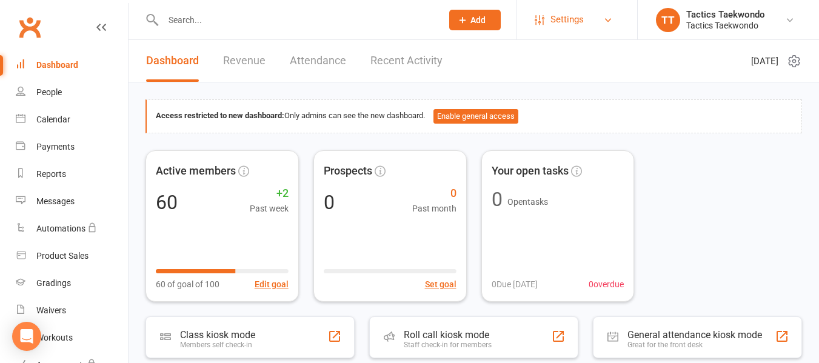
click at [601, 19] on link "Settings" at bounding box center [576, 19] width 84 height 27
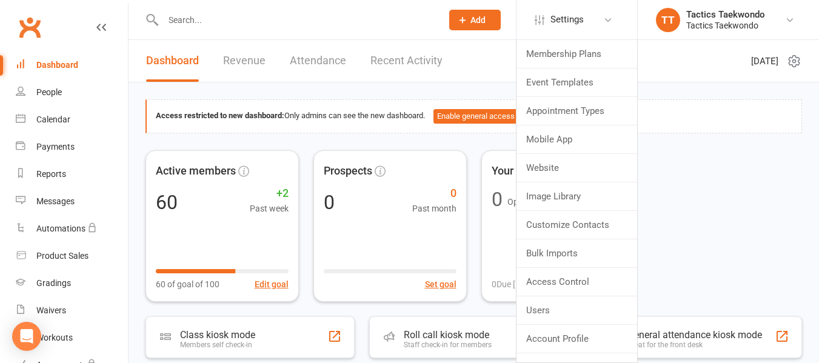
scroll to position [19, 0]
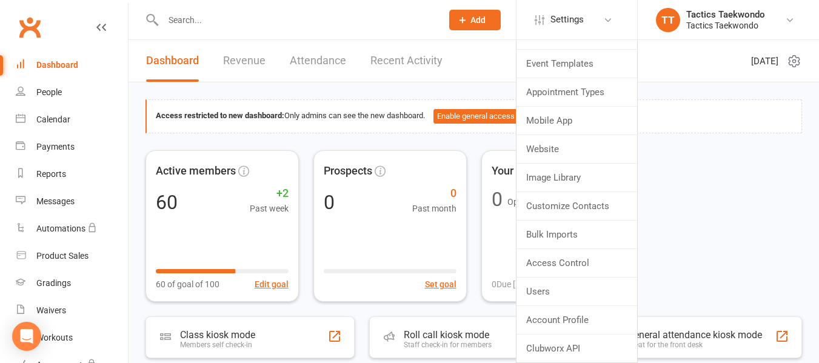
click at [483, 21] on span "Add" at bounding box center [477, 20] width 15 height 10
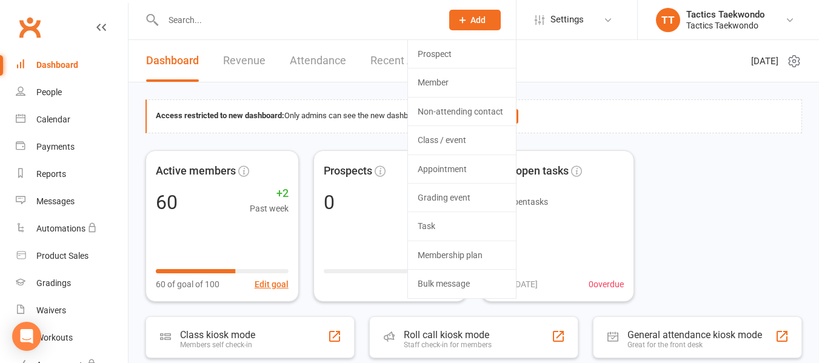
click at [486, 12] on button "Add" at bounding box center [475, 20] width 52 height 21
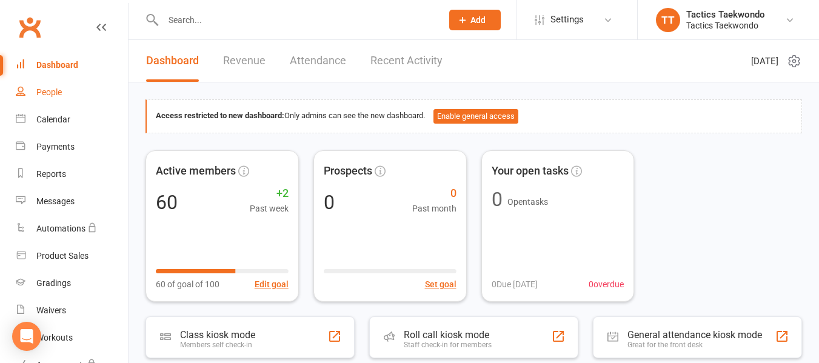
click at [54, 93] on div "People" at bounding box center [48, 92] width 25 height 10
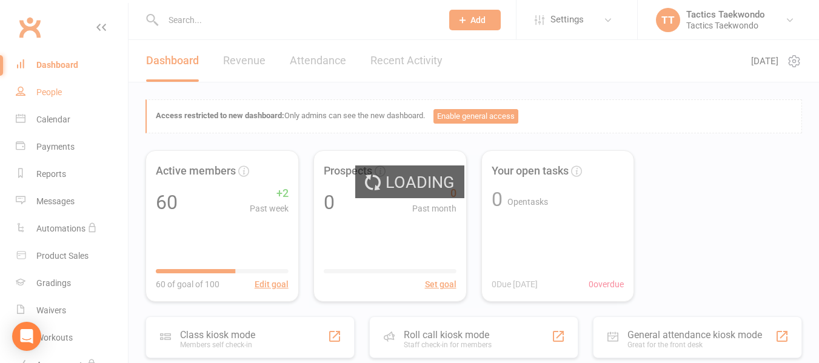
select select "100"
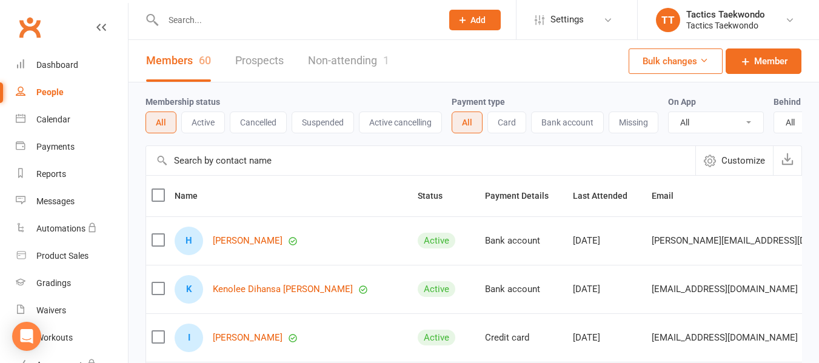
click at [477, 16] on span "Add" at bounding box center [477, 20] width 15 height 10
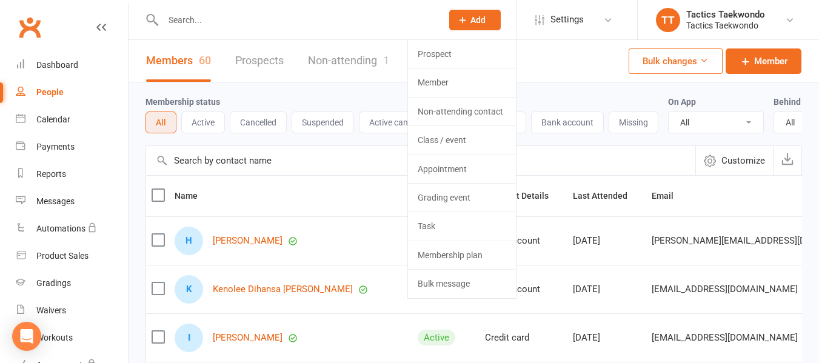
click at [477, 16] on span "Add" at bounding box center [477, 20] width 15 height 10
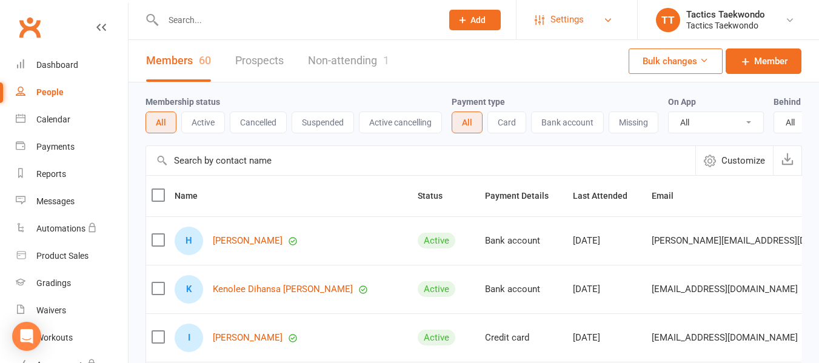
click at [608, 26] on link "Settings" at bounding box center [576, 19] width 84 height 27
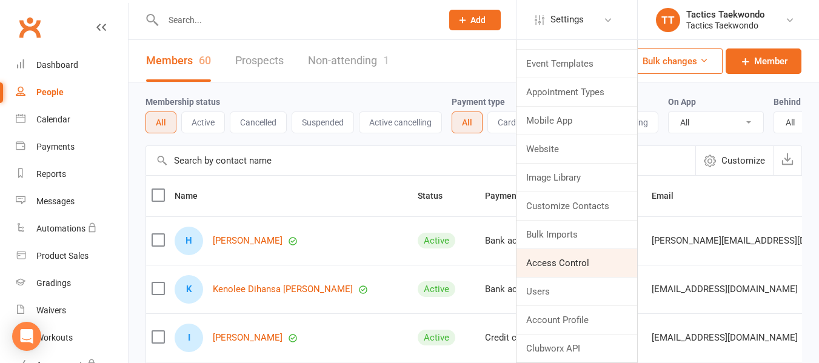
click at [571, 262] on link "Access Control" at bounding box center [576, 263] width 121 height 28
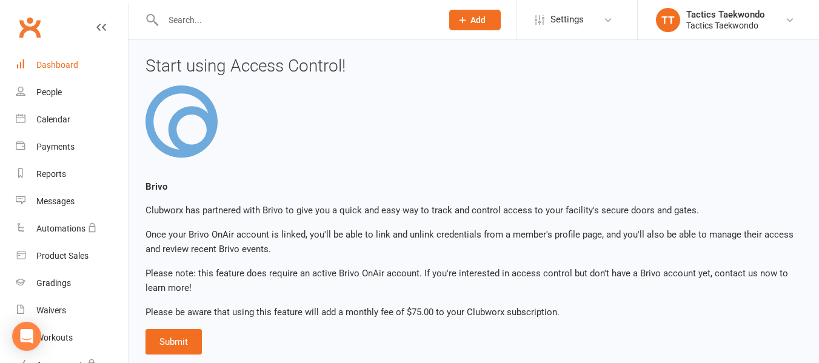
click at [66, 59] on link "Dashboard" at bounding box center [72, 65] width 112 height 27
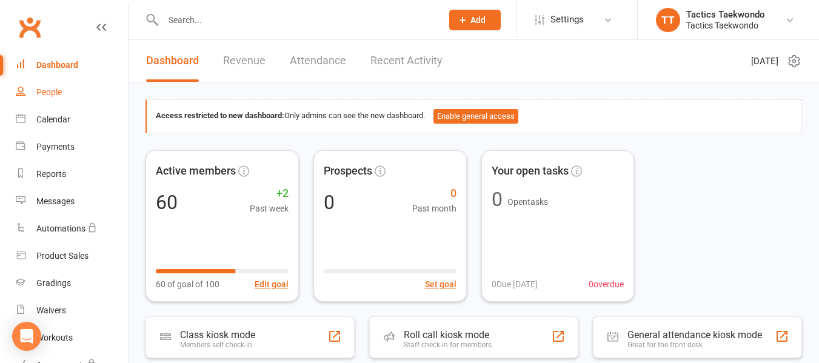
click at [54, 91] on div "People" at bounding box center [48, 92] width 25 height 10
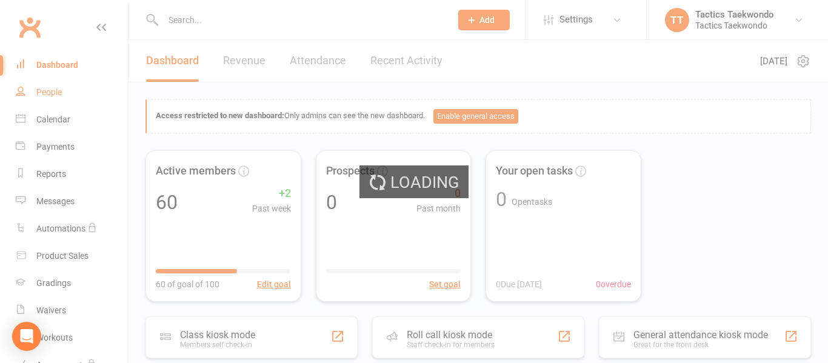
select select "100"
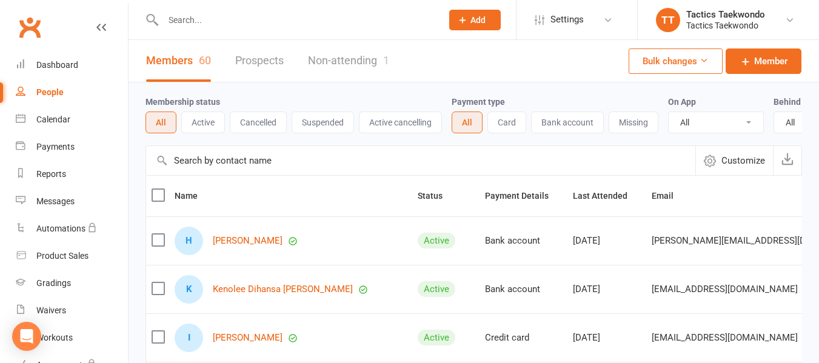
click at [700, 59] on icon at bounding box center [703, 60] width 9 height 9
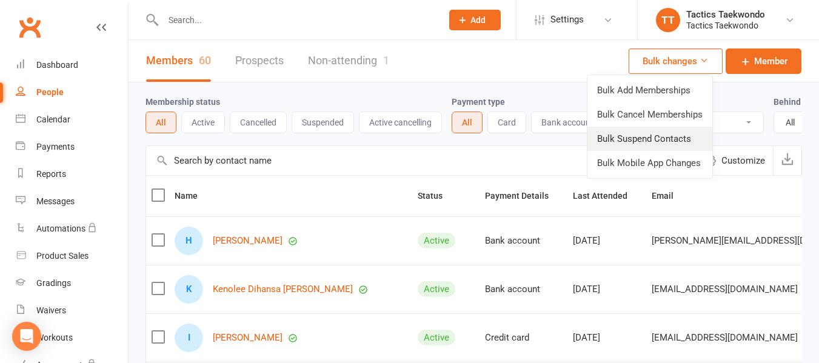
click at [671, 138] on link "Bulk Suspend Contacts" at bounding box center [649, 139] width 125 height 24
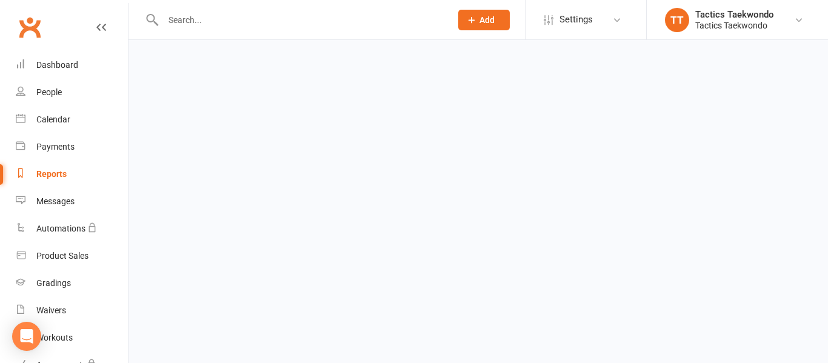
select select "Active"
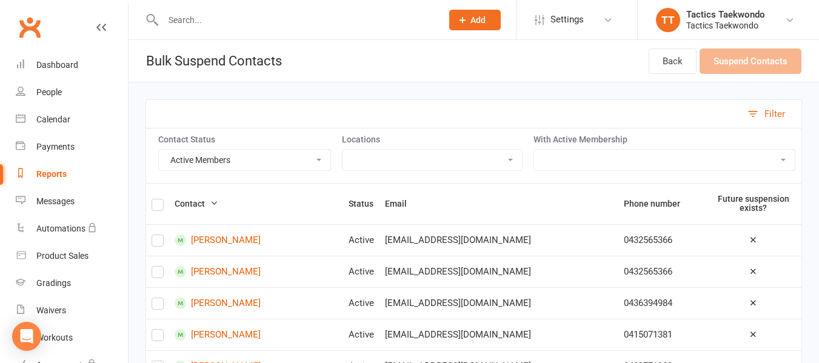
scroll to position [61, 0]
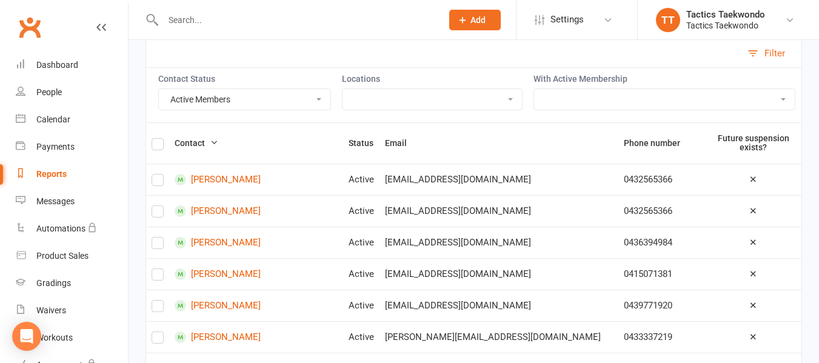
click at [322, 98] on select "Active Members Cancelled Members Suspended Members Not Attending Not Attending …" at bounding box center [244, 99] width 171 height 21
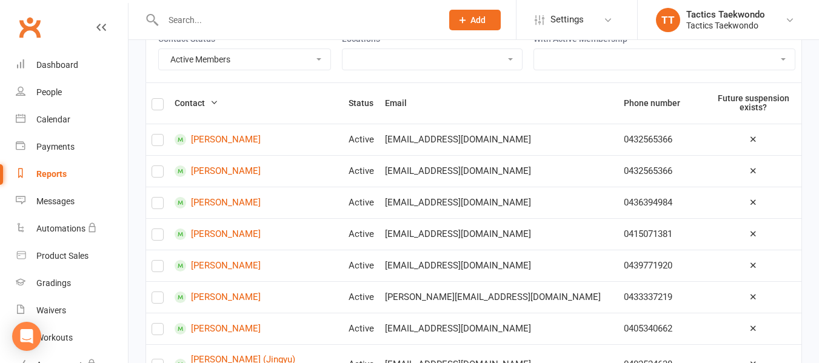
scroll to position [121, 0]
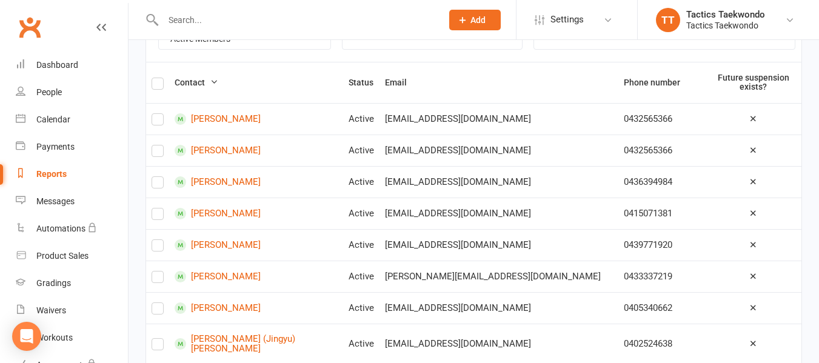
click at [160, 85] on label at bounding box center [157, 85] width 12 height 0
click at [160, 78] on input "checkbox" at bounding box center [157, 78] width 12 height 0
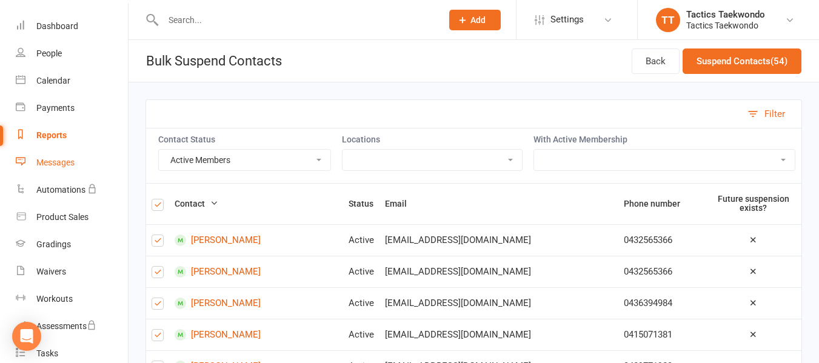
scroll to position [0, 0]
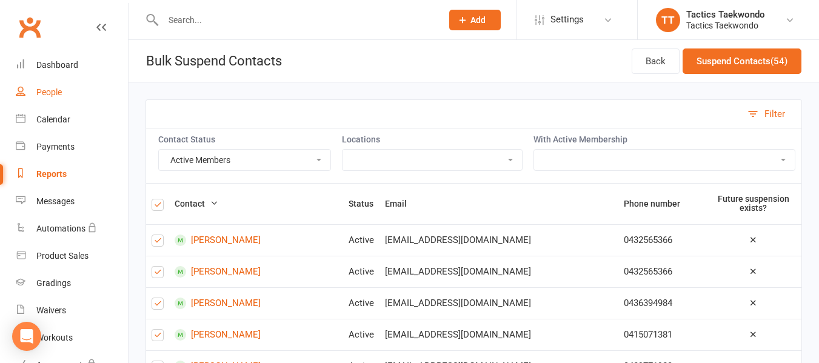
click at [51, 90] on div "People" at bounding box center [48, 92] width 25 height 10
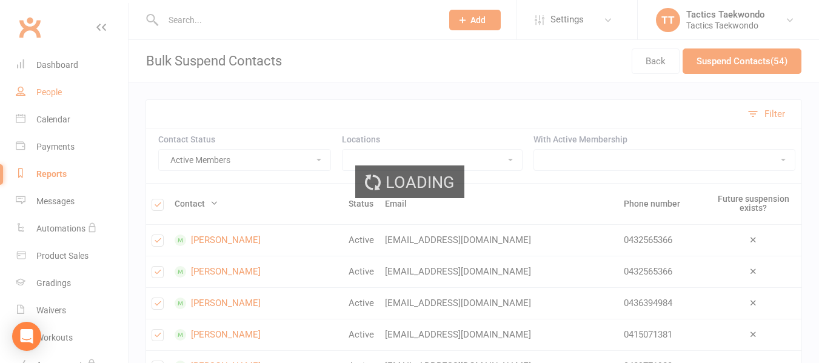
select select "100"
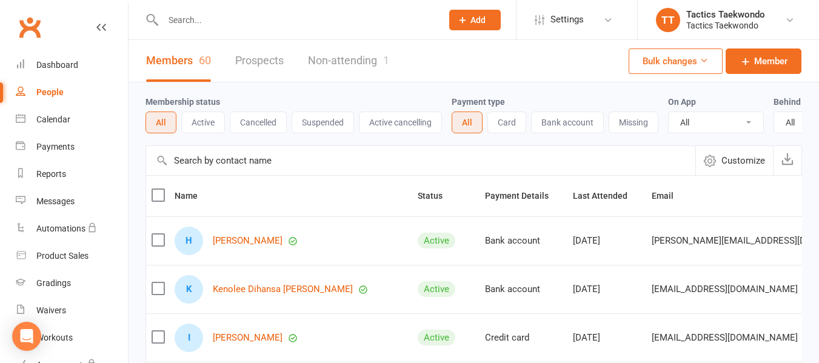
click at [708, 59] on button "Bulk changes" at bounding box center [675, 60] width 94 height 25
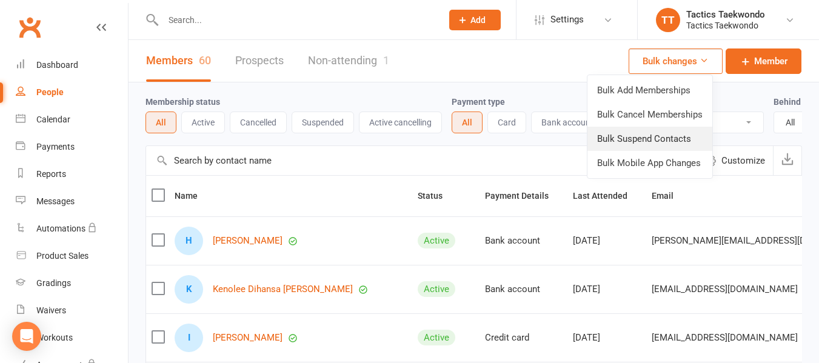
click at [634, 141] on link "Bulk Suspend Contacts" at bounding box center [649, 139] width 125 height 24
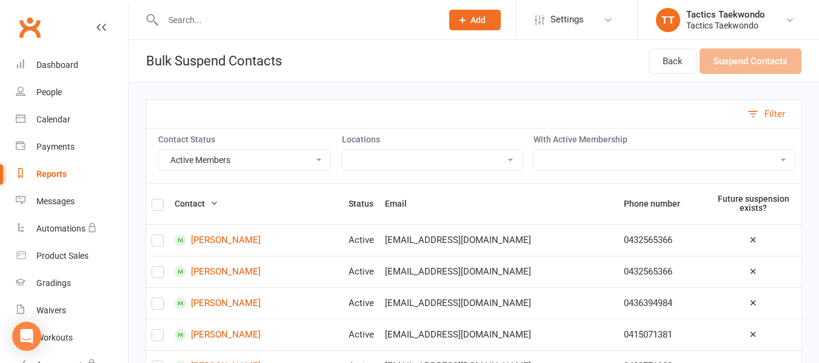
click at [690, 155] on select "Competition Team Conditioning Class Family plan 1x tiny tactic and 2x beginner …" at bounding box center [664, 160] width 261 height 21
click at [688, 162] on select "Competition Team Conditioning Class Family plan 1x tiny tactic and 2x beginner …" at bounding box center [664, 160] width 261 height 21
click at [324, 159] on select "Active Members Cancelled Members Suspended Members Not Attending Not Attending …" at bounding box center [244, 160] width 171 height 21
select select "Suspended"
click at [159, 150] on select "Active Members Cancelled Members Suspended Members Not Attending Not Attending …" at bounding box center [244, 160] width 171 height 21
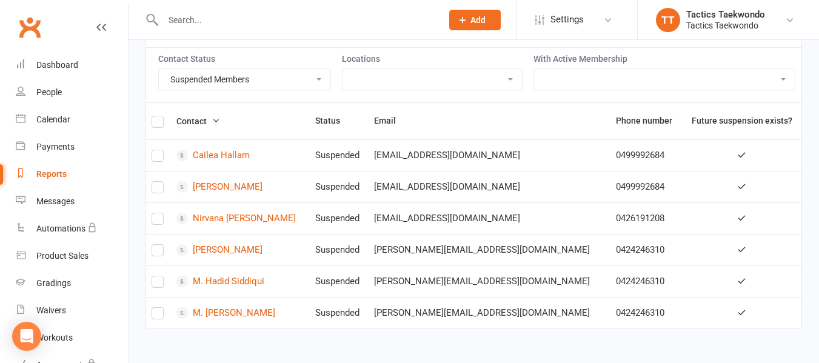
scroll to position [90, 0]
click at [152, 123] on label at bounding box center [157, 123] width 12 height 0
click at [152, 116] on input "checkbox" at bounding box center [157, 116] width 12 height 0
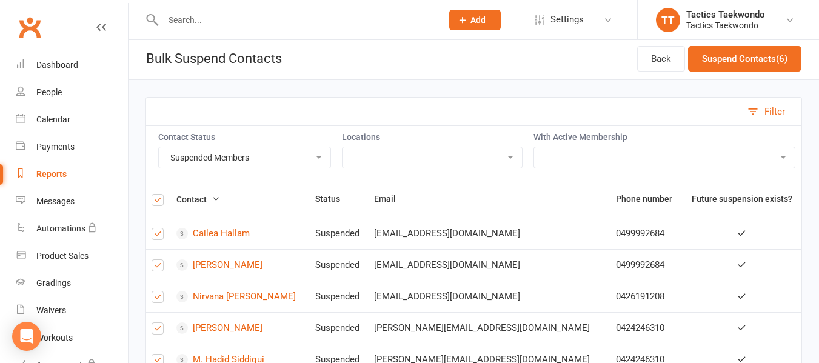
scroll to position [0, 0]
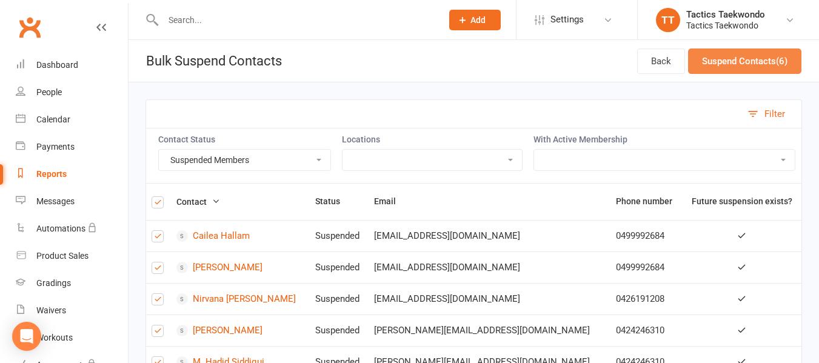
click at [754, 60] on button "Suspend Contacts (6)" at bounding box center [744, 60] width 113 height 25
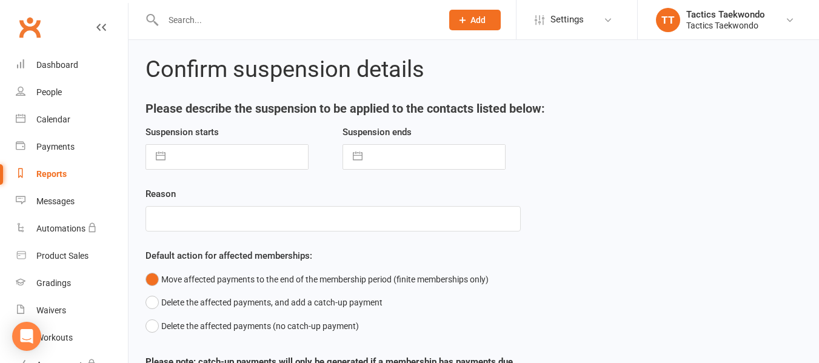
click at [187, 155] on input "text" at bounding box center [239, 157] width 136 height 24
select select "8"
select select "2025"
select select "9"
select select "2025"
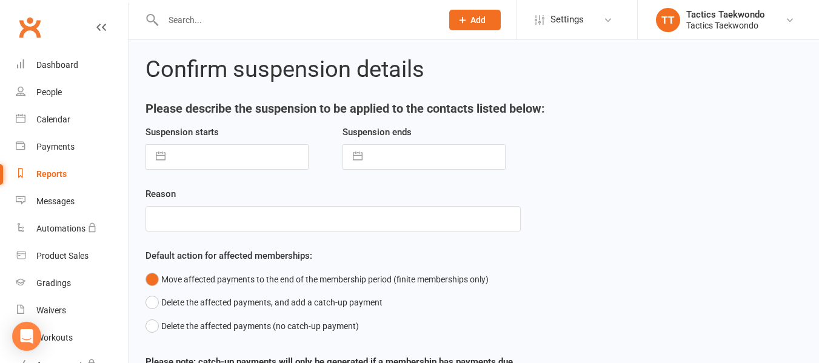
select select "10"
select select "2025"
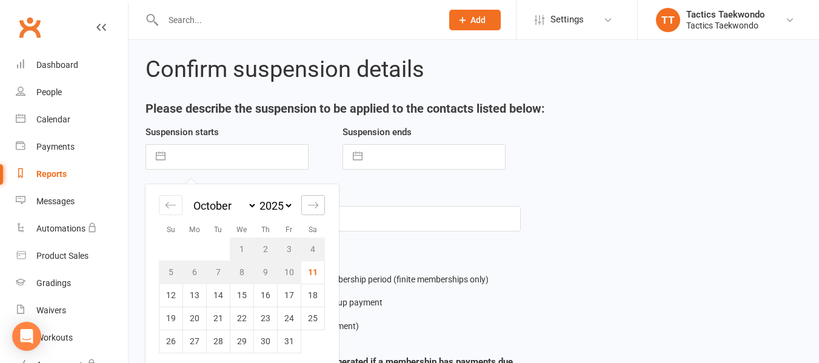
click at [317, 204] on icon "Move forward to switch to the next month." at bounding box center [313, 205] width 10 height 6
select select "11"
select select "2025"
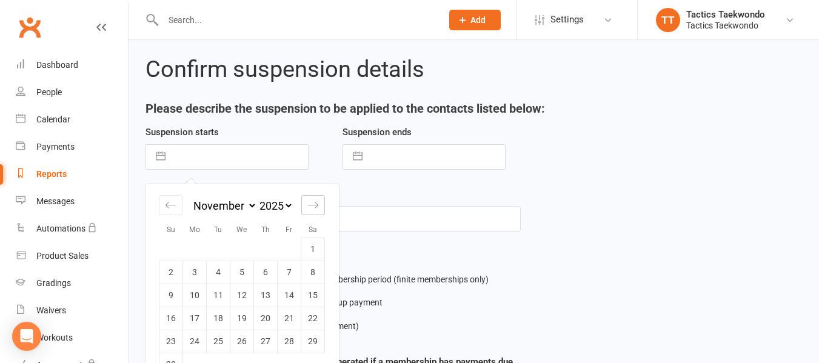
click at [317, 204] on icon "Move forward to switch to the next month." at bounding box center [313, 205] width 10 height 6
select select "2026"
click at [171, 319] on td "21" at bounding box center [171, 318] width 24 height 23
type input "21 Dec 2025"
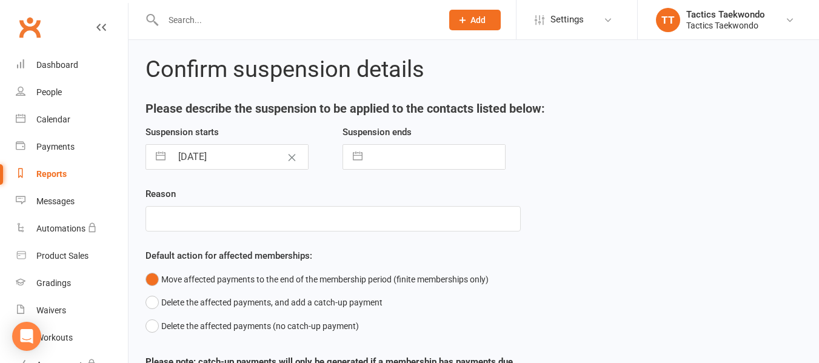
click at [444, 158] on input "text" at bounding box center [436, 157] width 136 height 24
select select "8"
select select "2025"
select select "9"
select select "2025"
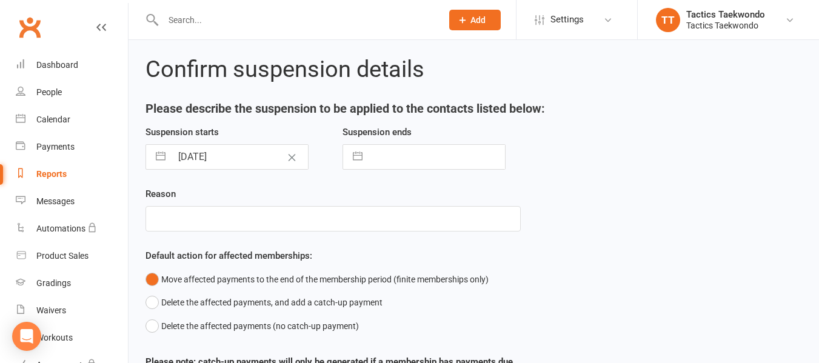
select select "10"
select select "2025"
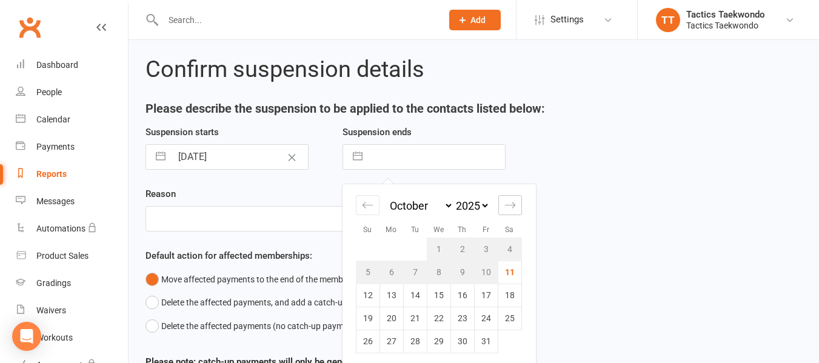
click at [511, 204] on icon "Move forward to switch to the next month." at bounding box center [510, 205] width 12 height 12
select select "11"
select select "2025"
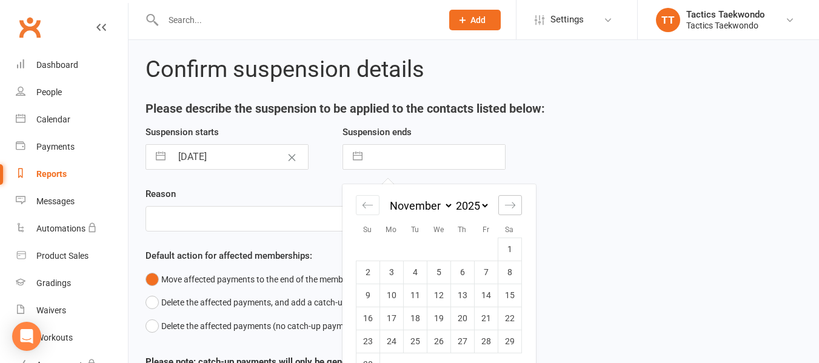
click at [511, 204] on icon "Move forward to switch to the next month." at bounding box center [510, 205] width 12 height 12
select select "2026"
click at [511, 204] on icon "Move forward to switch to the next month." at bounding box center [510, 205] width 12 height 12
select select "1"
select select "2026"
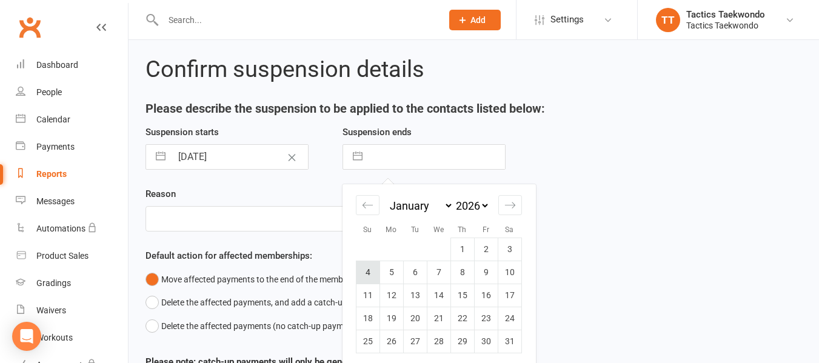
click at [373, 273] on td "4" at bounding box center [368, 272] width 24 height 23
type input "04 Jan 2026"
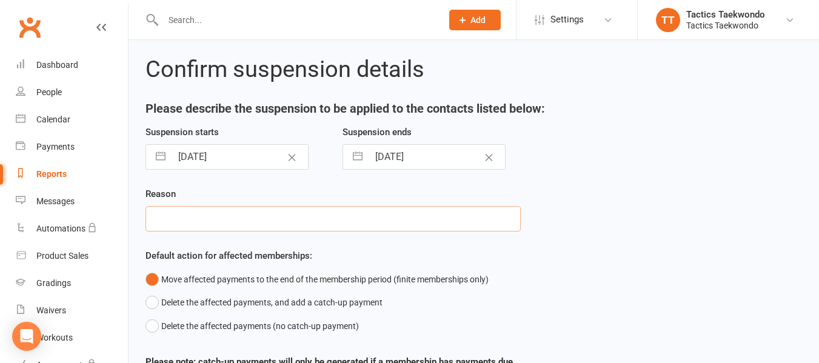
click at [285, 210] on input "text" at bounding box center [332, 218] width 375 height 25
type input "closed"
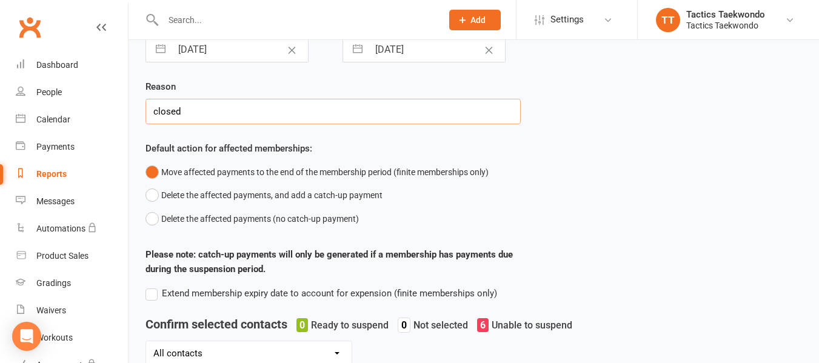
scroll to position [121, 0]
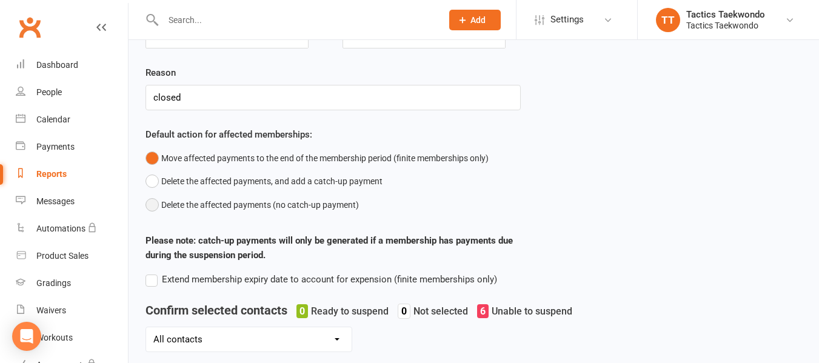
click at [155, 205] on button "Delete the affected payments (no catch-up payment)" at bounding box center [251, 204] width 213 height 23
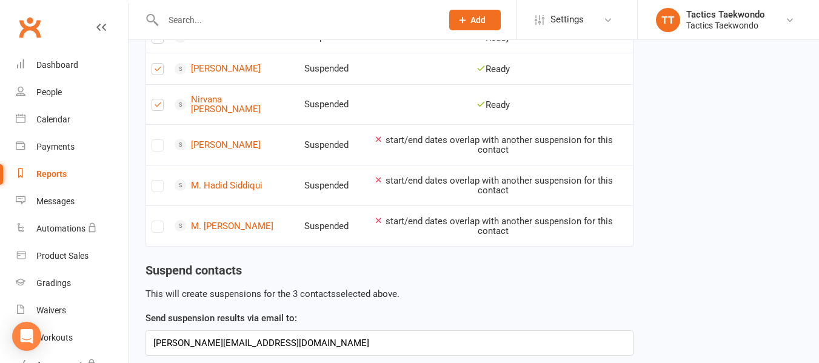
scroll to position [523, 0]
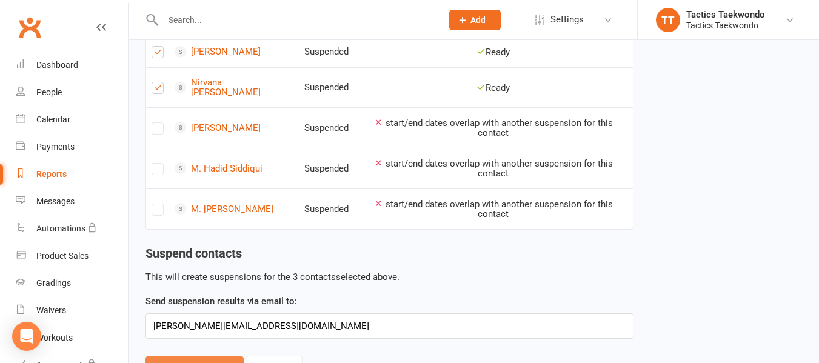
click at [201, 356] on button "Add Suspensions" at bounding box center [194, 368] width 98 height 25
select select "Active"
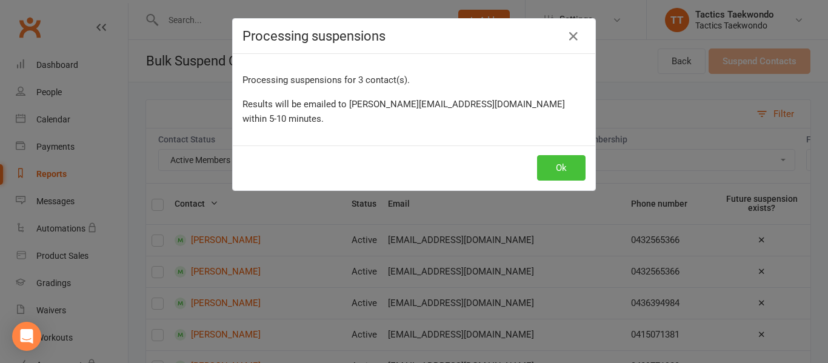
click at [544, 155] on button "Ok" at bounding box center [561, 167] width 48 height 25
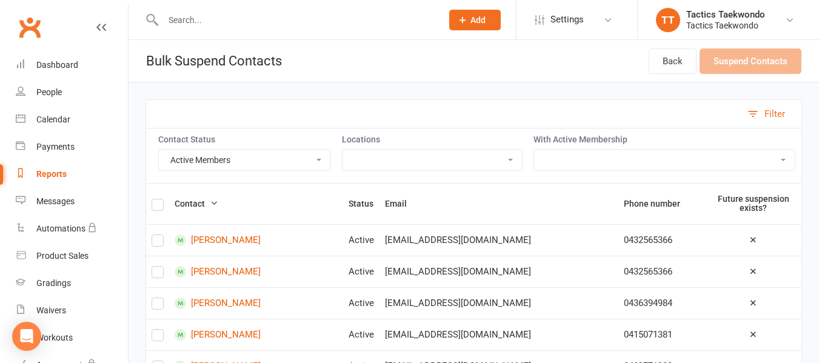
click at [158, 207] on label at bounding box center [157, 207] width 12 height 0
click at [158, 199] on input "checkbox" at bounding box center [157, 199] width 12 height 0
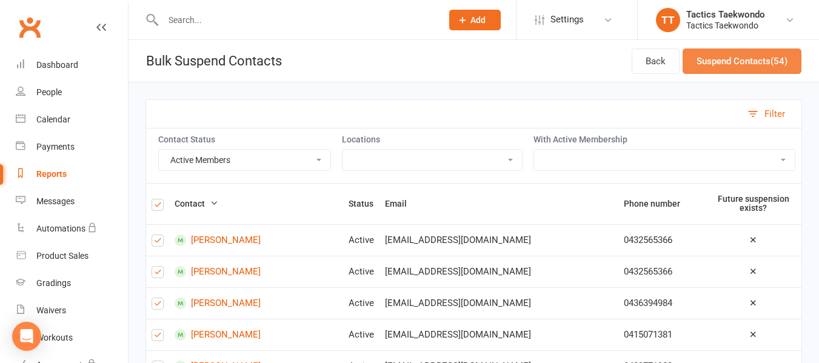
click at [733, 59] on button "Suspend Contacts (54)" at bounding box center [741, 60] width 119 height 25
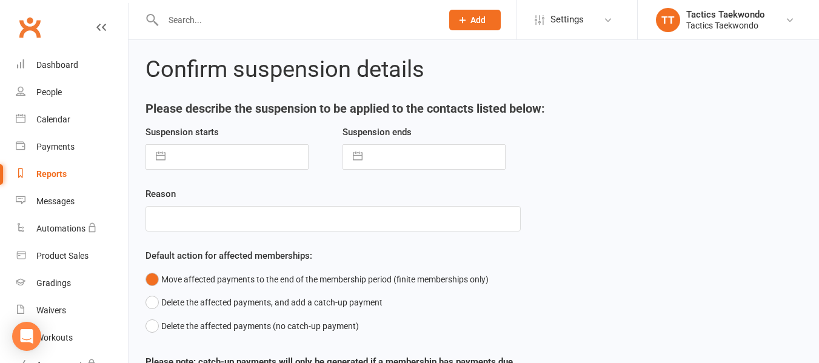
click at [245, 170] on div "Suspension starts Navigate forward to interact with the calendar and select a d…" at bounding box center [332, 156] width 393 height 62
click at [244, 154] on input "text" at bounding box center [239, 157] width 136 height 24
select select "8"
select select "2025"
select select "9"
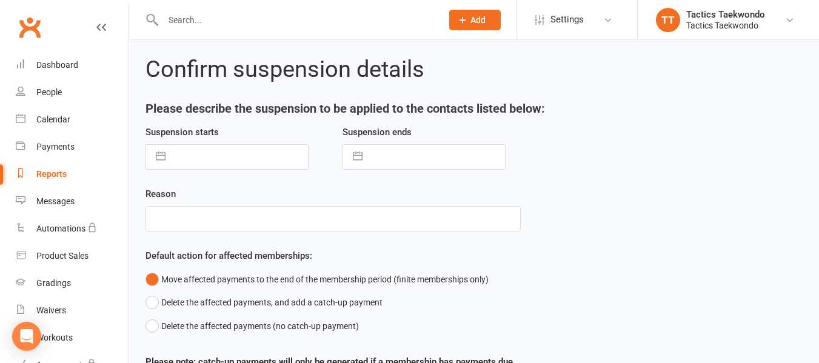
select select "2025"
select select "10"
select select "2025"
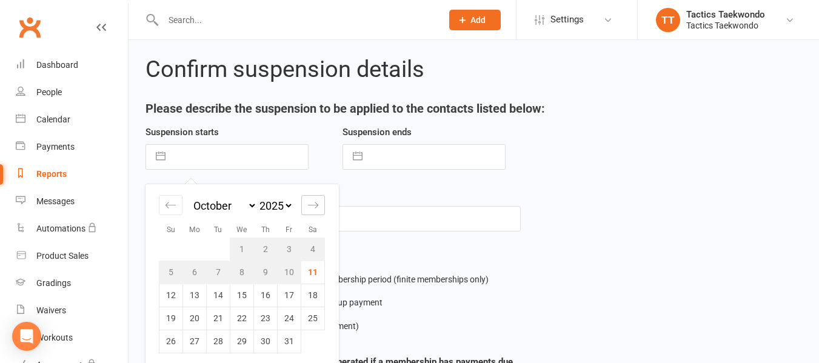
click at [317, 203] on icon "Move forward to switch to the next month." at bounding box center [313, 205] width 12 height 12
select select "11"
select select "2025"
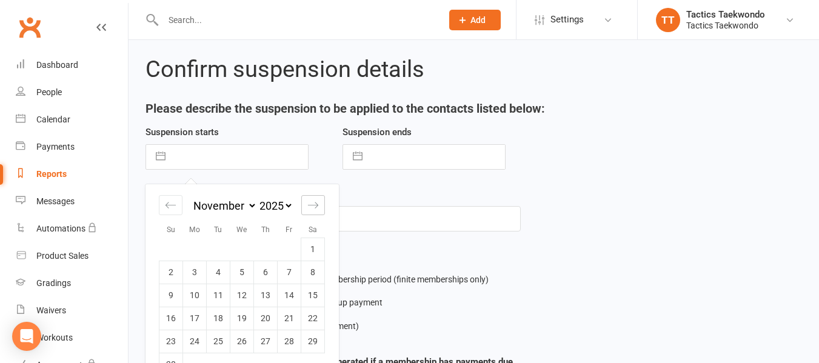
click at [317, 203] on icon "Move forward to switch to the next month." at bounding box center [313, 205] width 12 height 12
select select "2026"
click at [168, 319] on td "21" at bounding box center [171, 318] width 24 height 23
type input "21 Dec 2025"
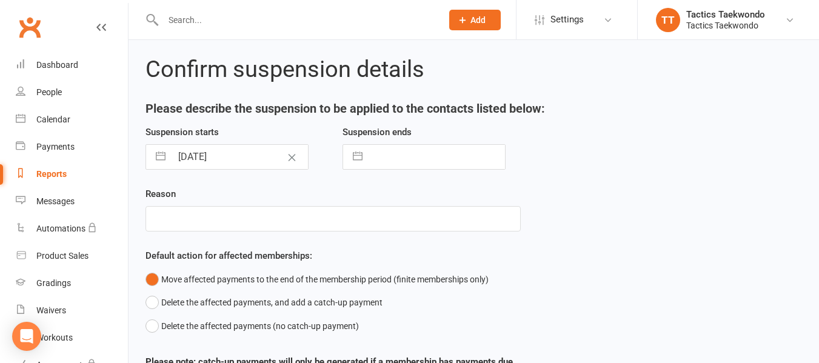
click at [469, 160] on input "text" at bounding box center [436, 157] width 136 height 24
select select "8"
select select "2025"
select select "9"
select select "2025"
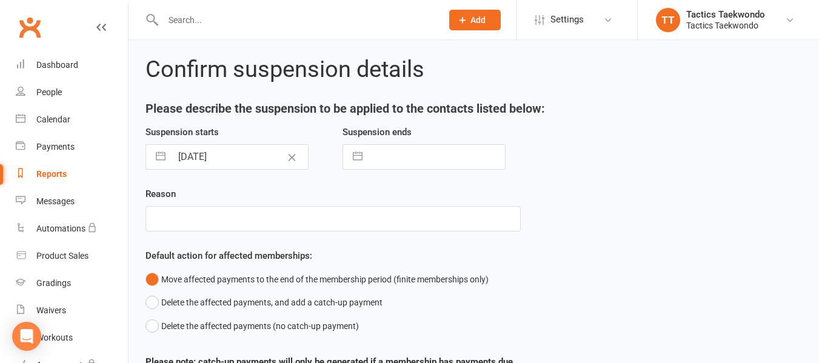
select select "10"
select select "2025"
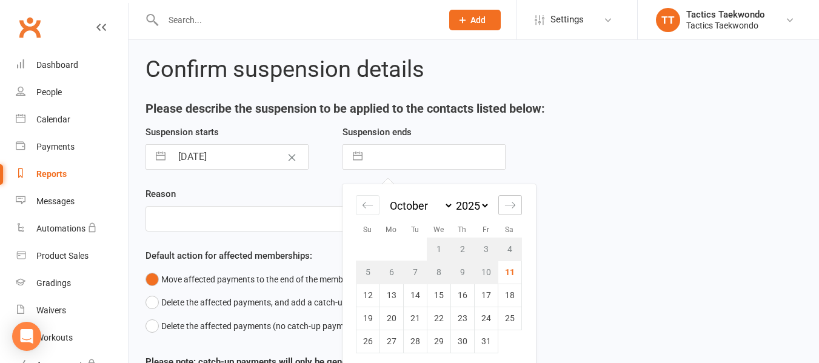
click at [511, 205] on icon "Move forward to switch to the next month." at bounding box center [510, 205] width 12 height 12
select select "11"
select select "2025"
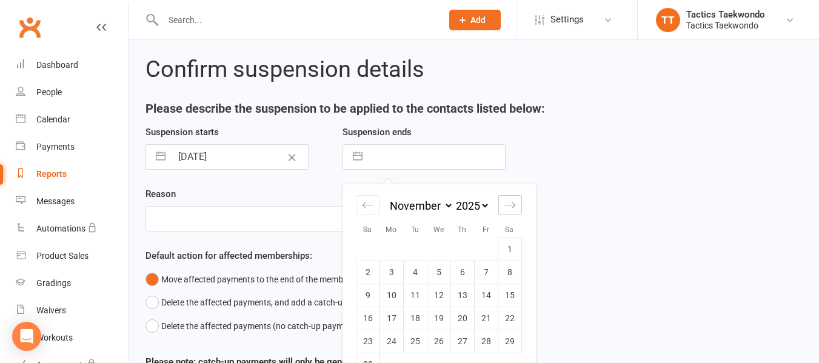
click at [511, 205] on icon "Move forward to switch to the next month." at bounding box center [510, 205] width 12 height 12
select select "2026"
click at [511, 205] on icon "Move forward to switch to the next month." at bounding box center [510, 205] width 12 height 12
select select "1"
select select "2026"
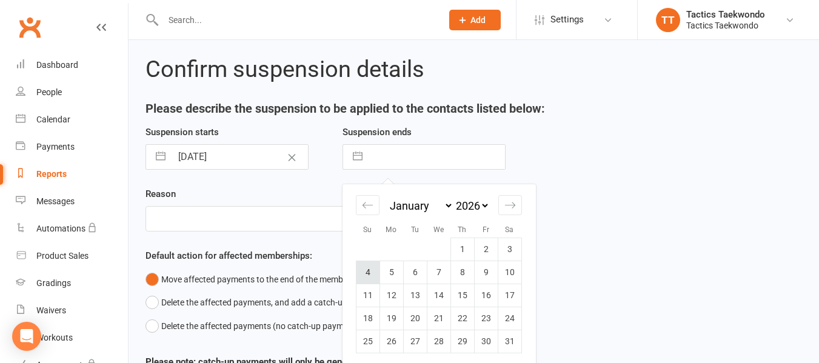
click at [367, 270] on td "4" at bounding box center [368, 272] width 24 height 23
type input "04 Jan 2026"
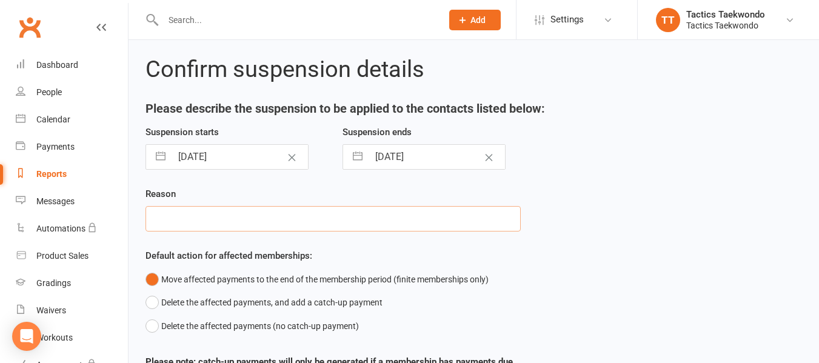
click at [294, 217] on input "text" at bounding box center [332, 218] width 375 height 25
type input "closed"
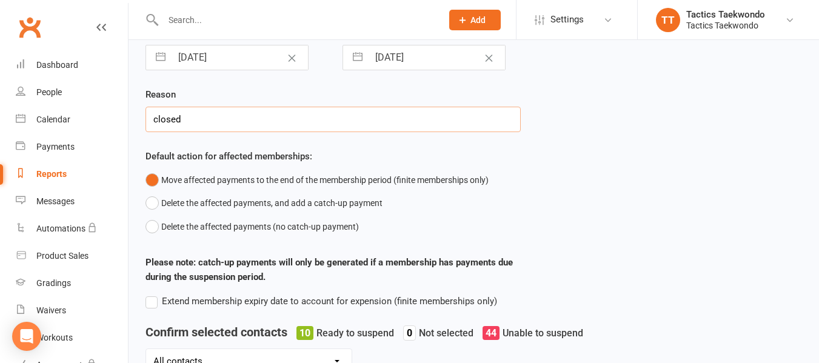
scroll to position [121, 0]
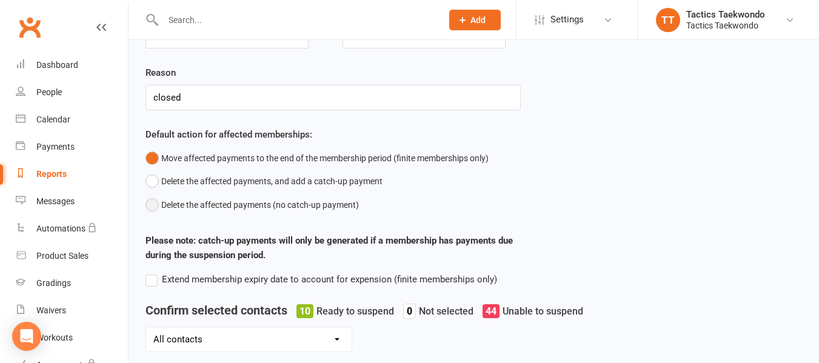
click at [157, 207] on button "Delete the affected payments (no catch-up payment)" at bounding box center [251, 204] width 213 height 23
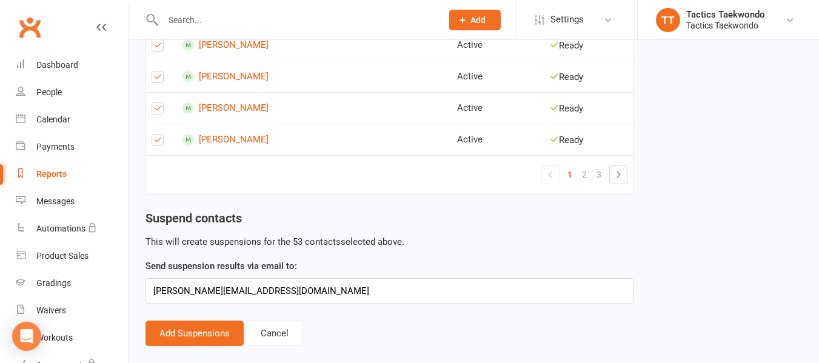
scroll to position [1160, 0]
click at [621, 173] on icon at bounding box center [618, 174] width 15 height 15
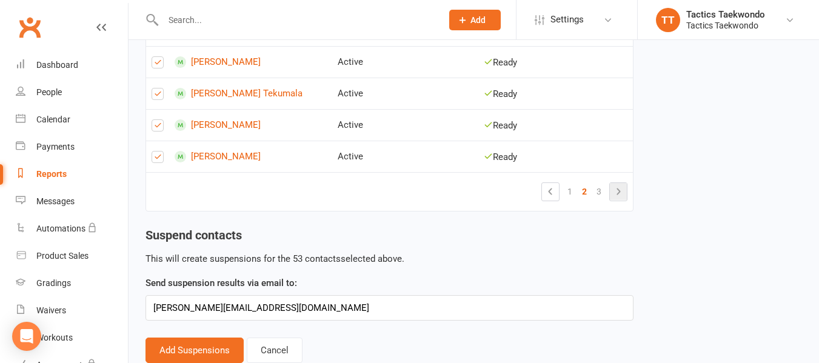
click at [621, 192] on icon at bounding box center [618, 191] width 15 height 15
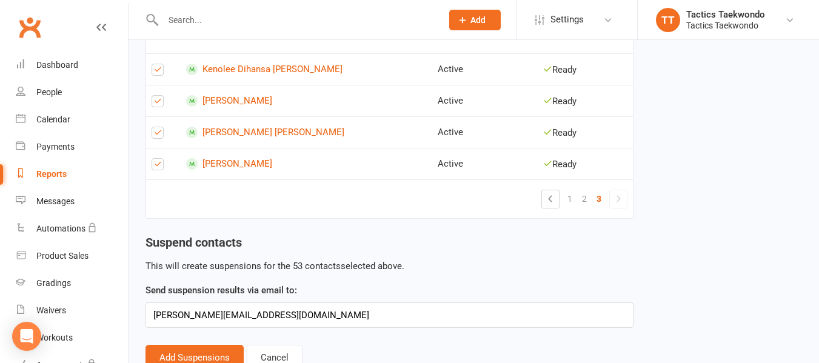
scroll to position [499, 0]
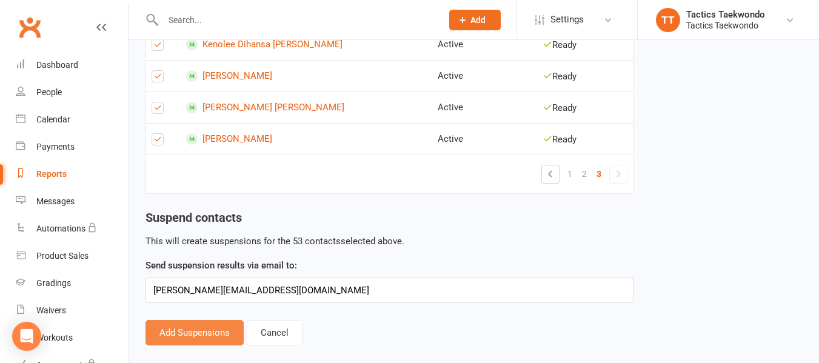
click at [178, 328] on button "Add Suspensions" at bounding box center [194, 332] width 98 height 25
select select "Active"
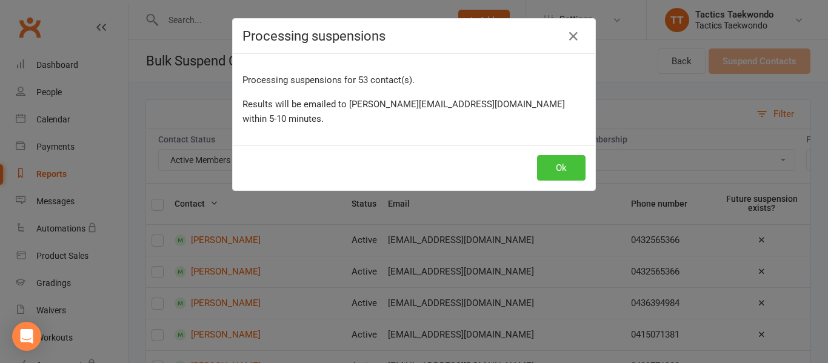
click at [556, 155] on button "Ok" at bounding box center [561, 167] width 48 height 25
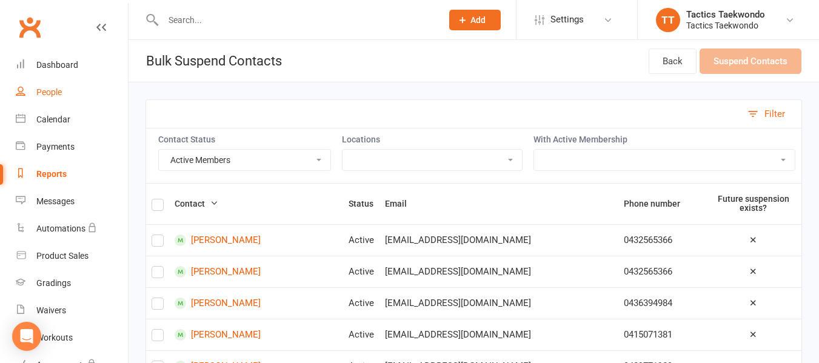
click at [47, 91] on div "People" at bounding box center [48, 92] width 25 height 10
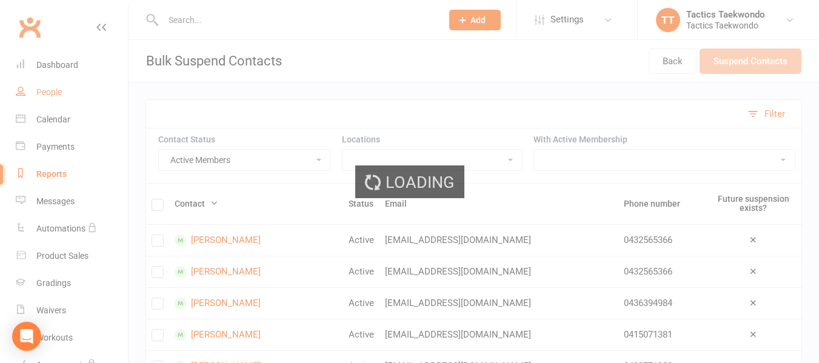
select select "100"
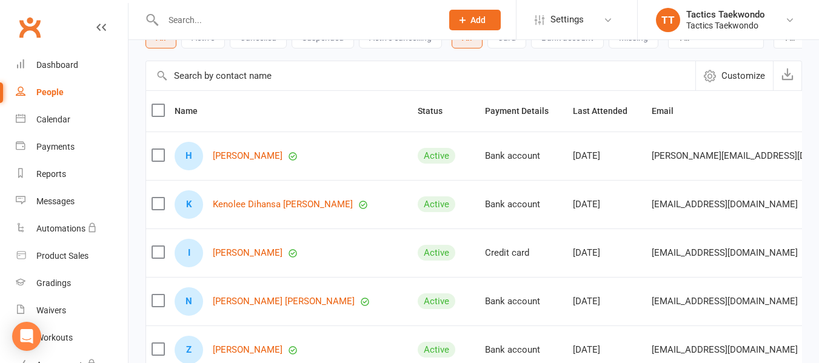
scroll to position [121, 0]
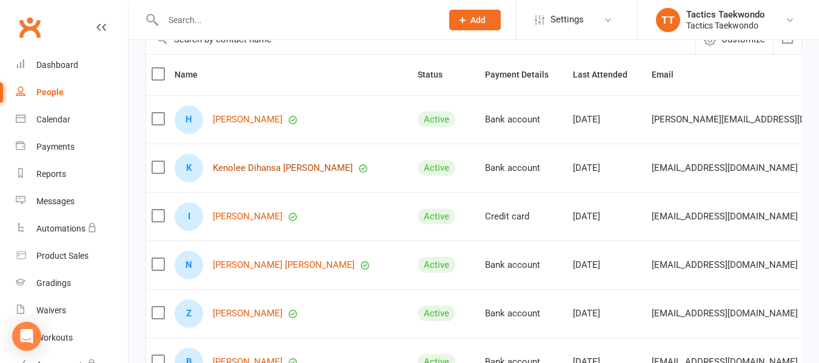
click at [279, 173] on link "Kenolee Dihansa [PERSON_NAME]" at bounding box center [283, 168] width 140 height 10
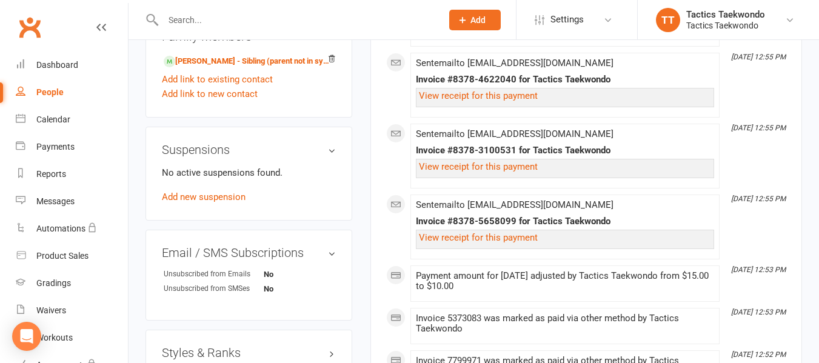
scroll to position [727, 0]
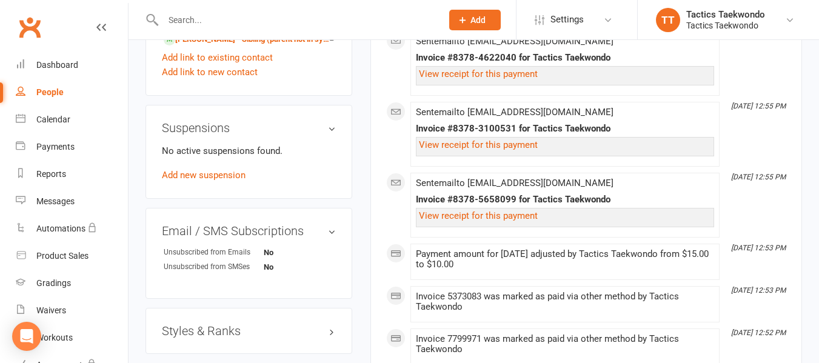
click at [333, 135] on h3 "Suspensions" at bounding box center [249, 127] width 174 height 13
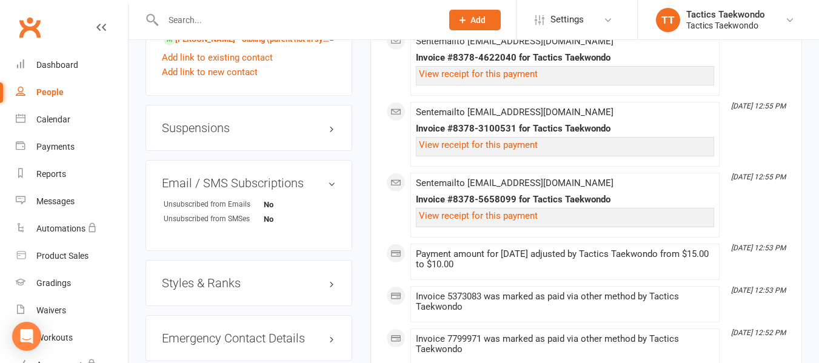
click at [333, 135] on h3 "Suspensions" at bounding box center [249, 127] width 174 height 13
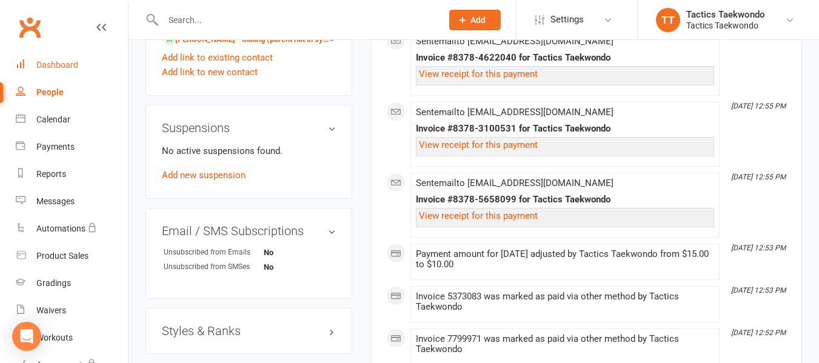
click at [58, 70] on link "Dashboard" at bounding box center [72, 65] width 112 height 27
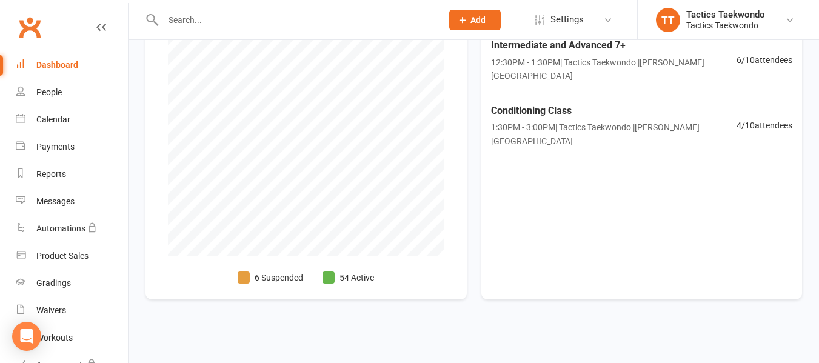
scroll to position [82, 0]
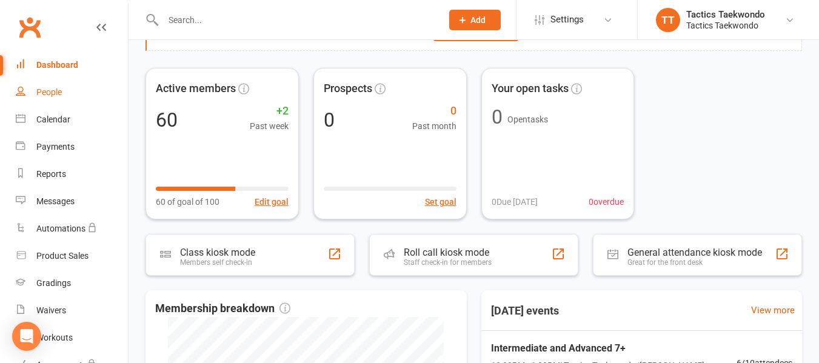
click at [48, 96] on link "People" at bounding box center [72, 92] width 112 height 27
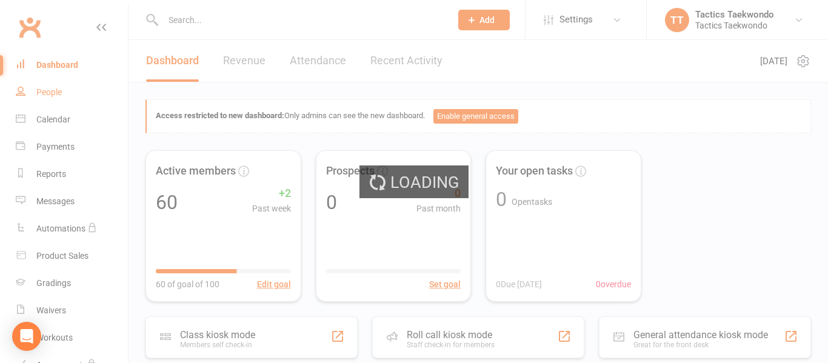
select select "100"
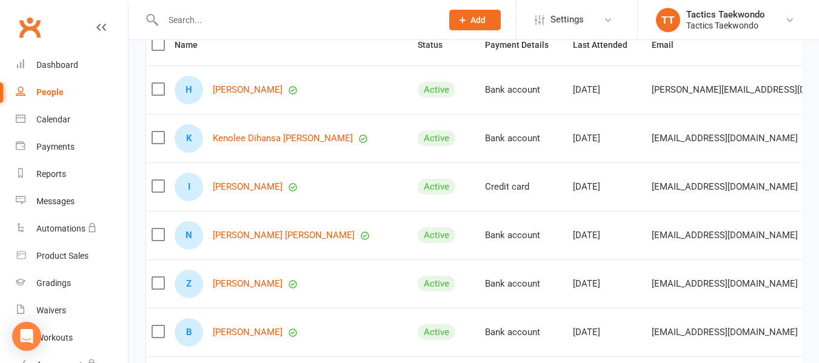
scroll to position [242, 0]
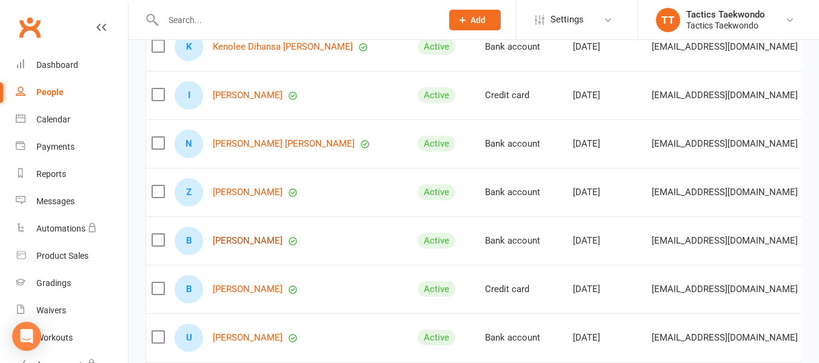
click at [245, 246] on link "Benino Fragomeli" at bounding box center [248, 241] width 70 height 10
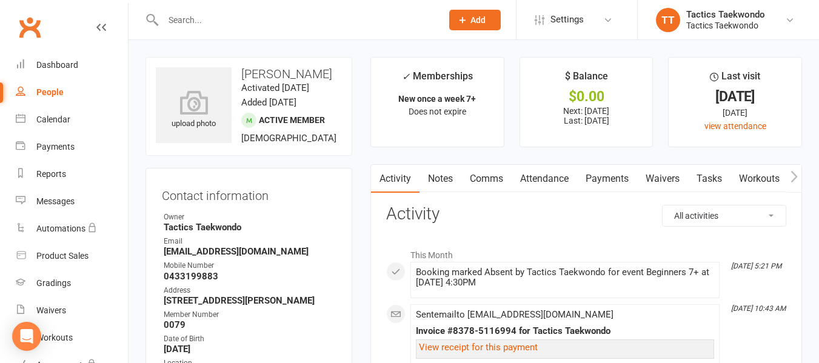
click at [541, 178] on link "Attendance" at bounding box center [543, 179] width 65 height 28
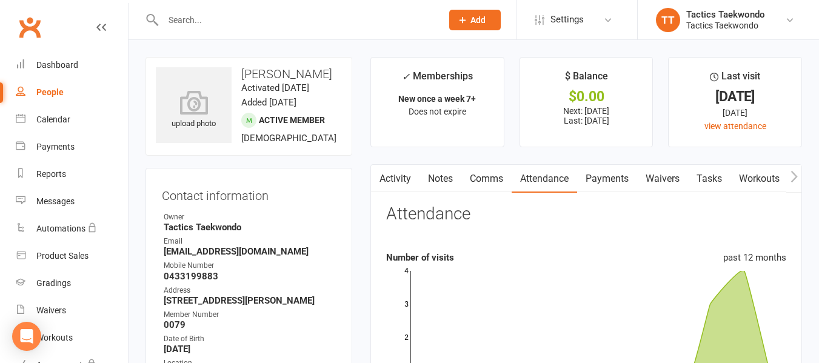
click at [605, 176] on link "Payments" at bounding box center [607, 179] width 60 height 28
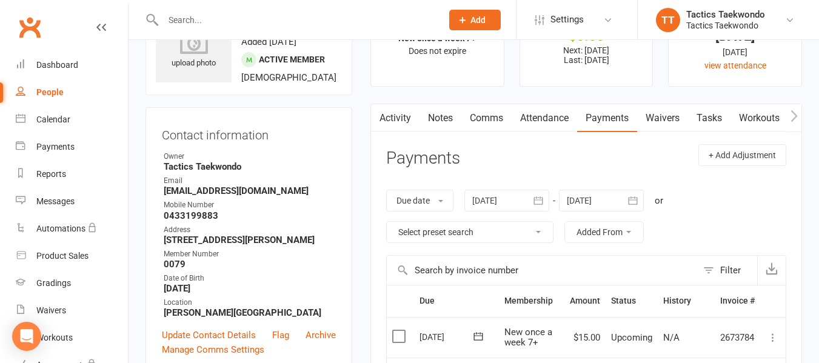
click at [597, 197] on div at bounding box center [601, 201] width 85 height 22
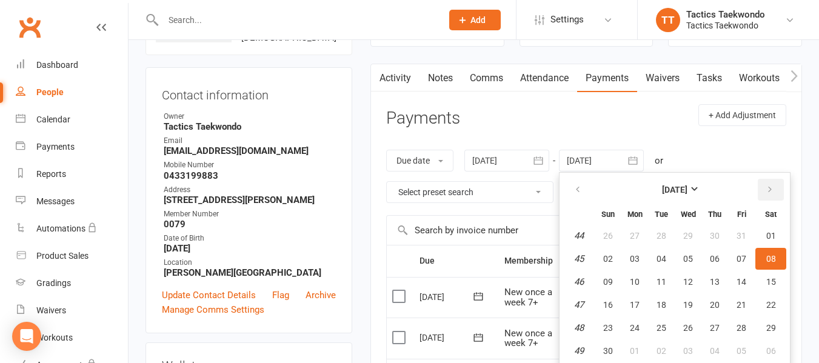
click at [775, 186] on button "button" at bounding box center [770, 190] width 26 height 22
click at [687, 302] on span "24" at bounding box center [688, 305] width 10 height 10
type input "24 Dec 2025"
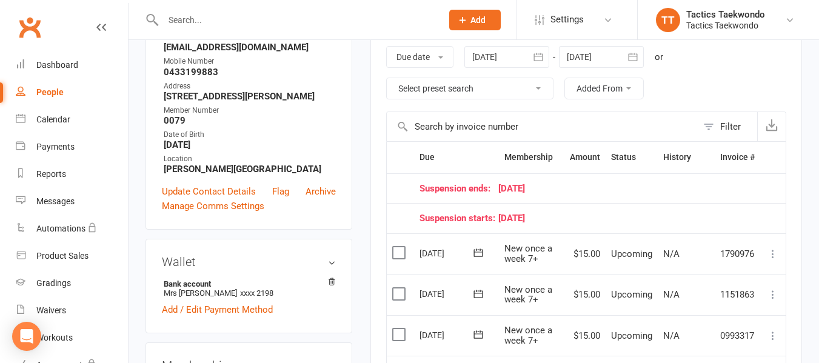
scroll to position [161, 0]
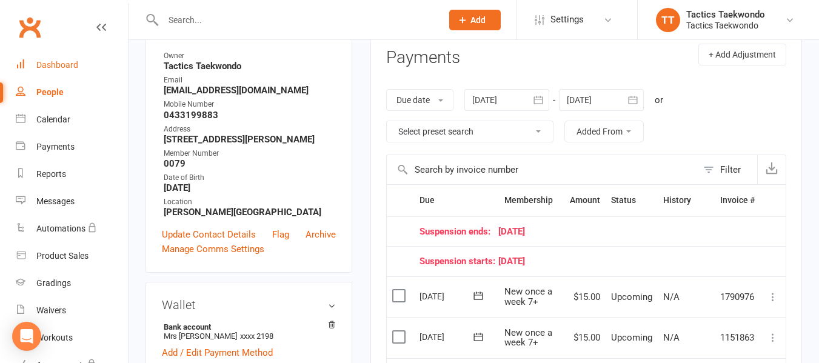
click at [52, 65] on div "Dashboard" at bounding box center [57, 65] width 42 height 10
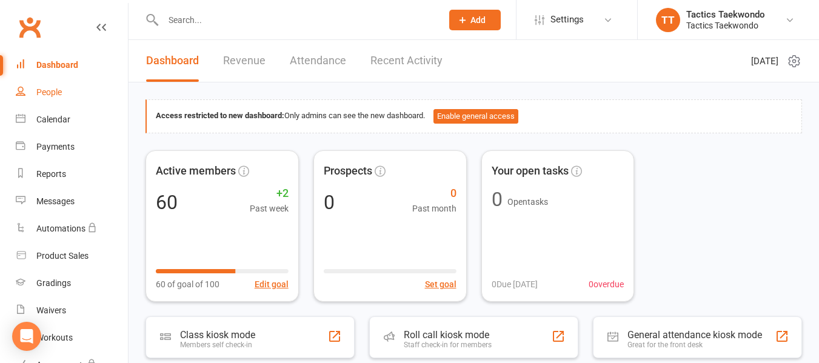
click at [44, 95] on div "People" at bounding box center [48, 92] width 25 height 10
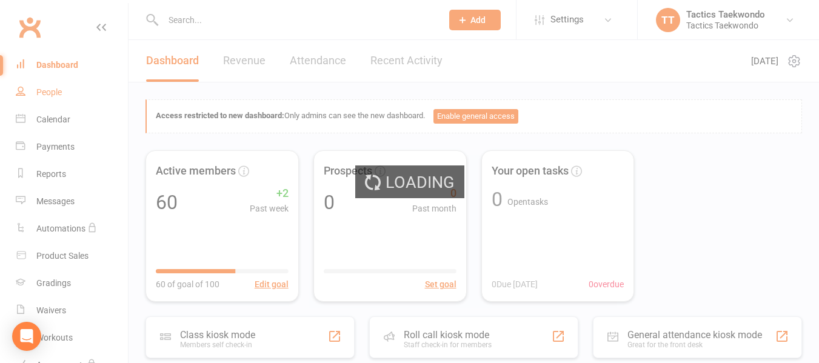
select select "100"
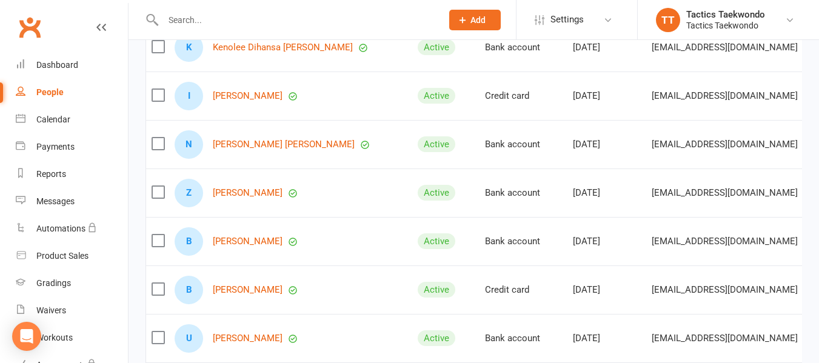
scroll to position [242, 0]
click at [262, 198] on link "Zyrn Fernandes" at bounding box center [248, 192] width 70 height 10
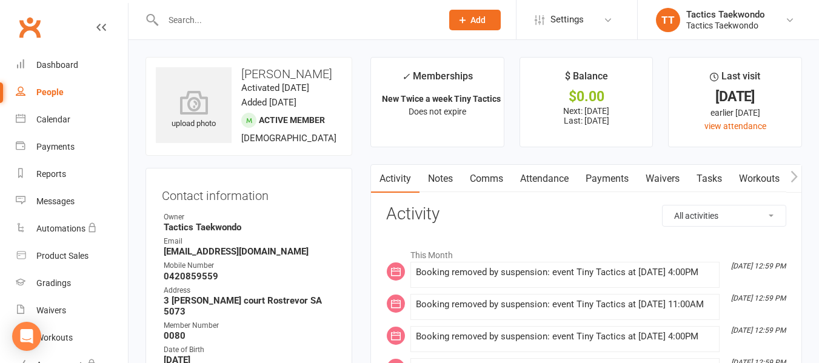
select select "100"
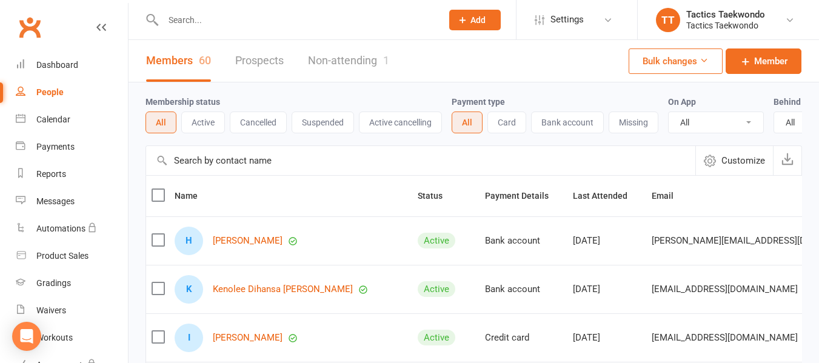
scroll to position [61, 0]
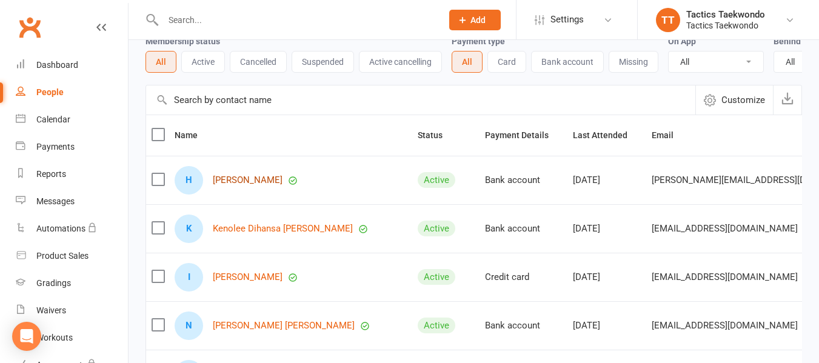
click at [261, 185] on link "[PERSON_NAME]" at bounding box center [248, 180] width 70 height 10
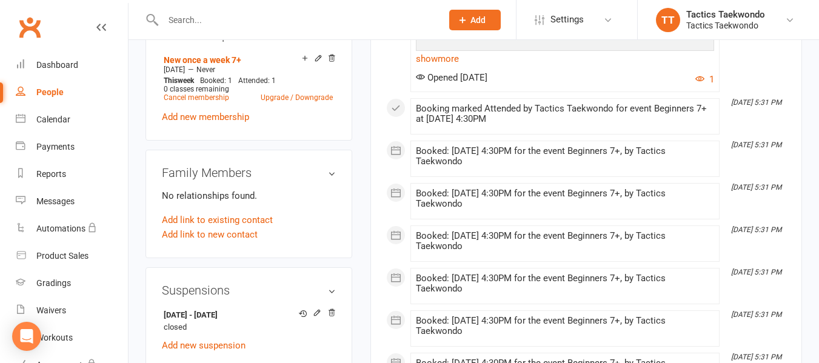
scroll to position [606, 0]
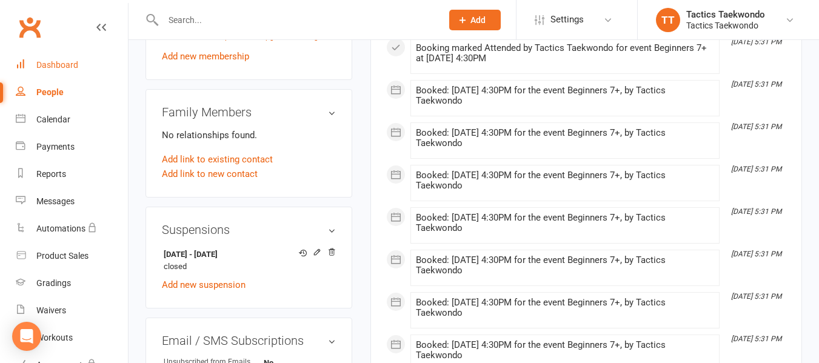
click at [68, 59] on link "Dashboard" at bounding box center [72, 65] width 112 height 27
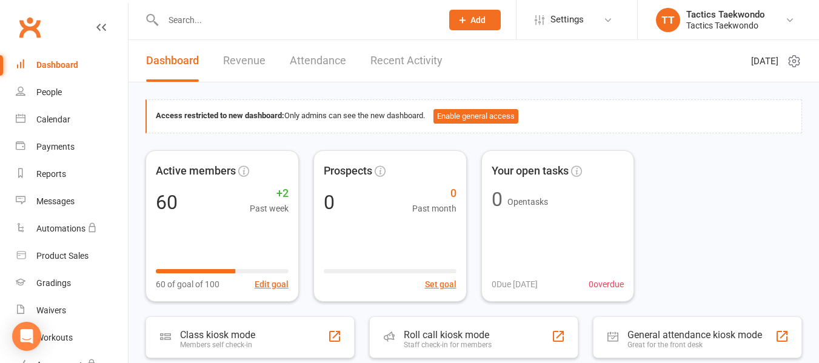
click at [238, 13] on input "text" at bounding box center [296, 20] width 274 height 17
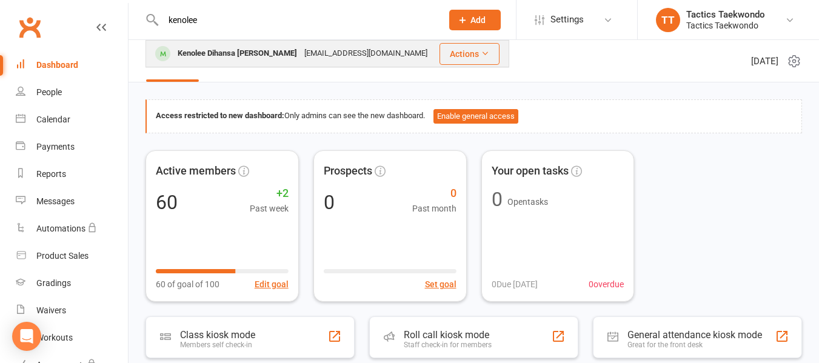
type input "kenolee"
click at [225, 48] on div "Kenolee Dihansa [PERSON_NAME]" at bounding box center [237, 54] width 127 height 18
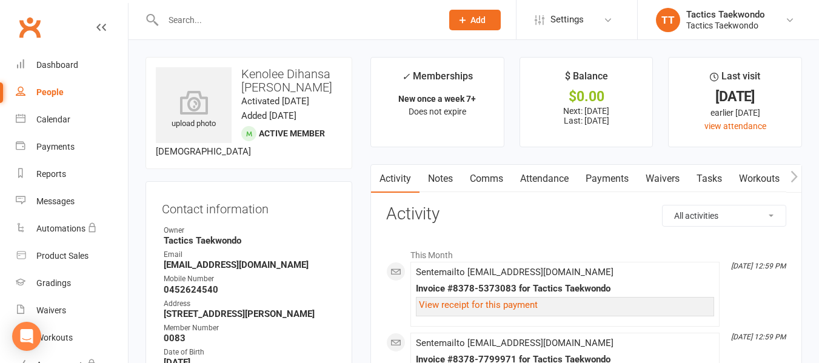
click at [614, 177] on link "Payments" at bounding box center [607, 179] width 60 height 28
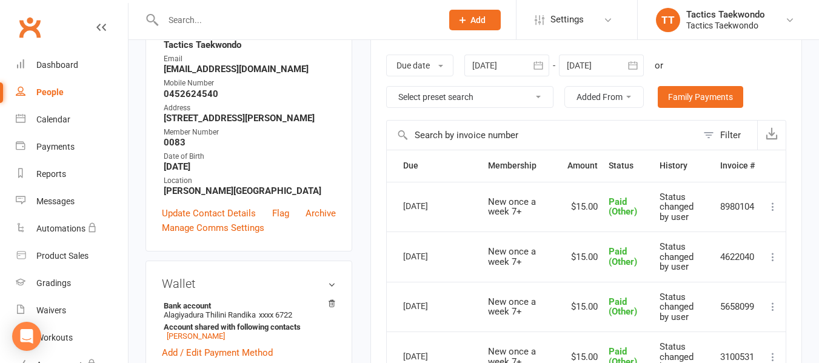
scroll to position [121, 0]
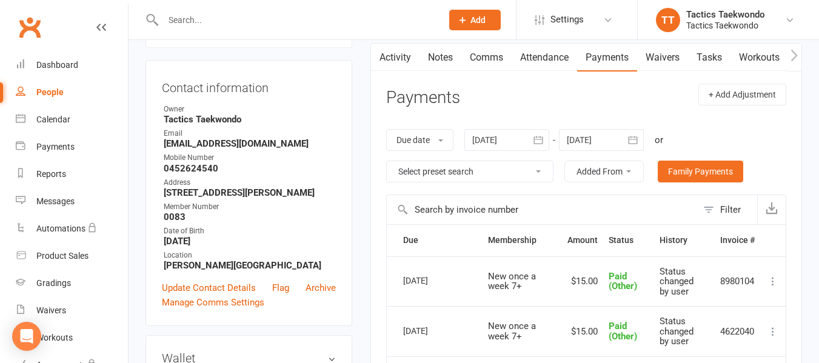
click at [541, 143] on icon "button" at bounding box center [538, 140] width 12 height 12
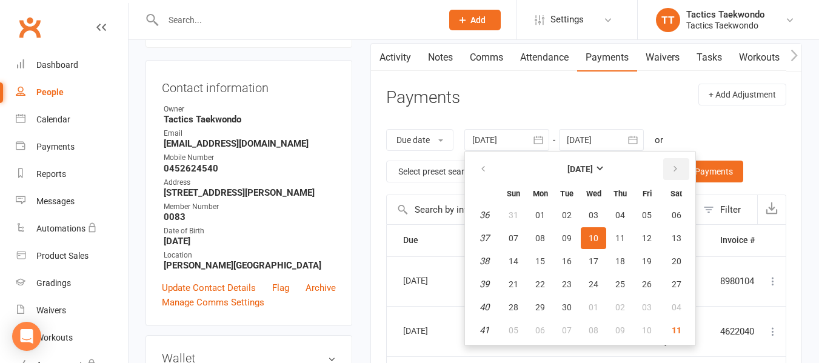
click at [680, 164] on button "button" at bounding box center [676, 169] width 26 height 22
click at [677, 213] on span "04" at bounding box center [676, 215] width 10 height 10
type input "[DATE]"
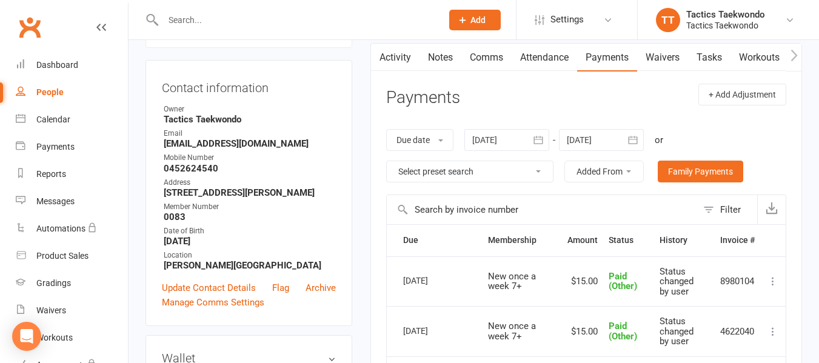
click at [635, 140] on icon "button" at bounding box center [633, 140] width 12 height 12
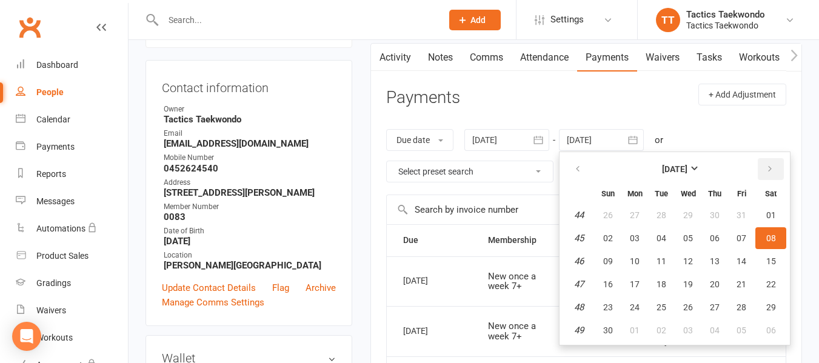
click at [769, 170] on icon "button" at bounding box center [769, 169] width 8 height 10
click at [613, 308] on span "25" at bounding box center [608, 307] width 10 height 10
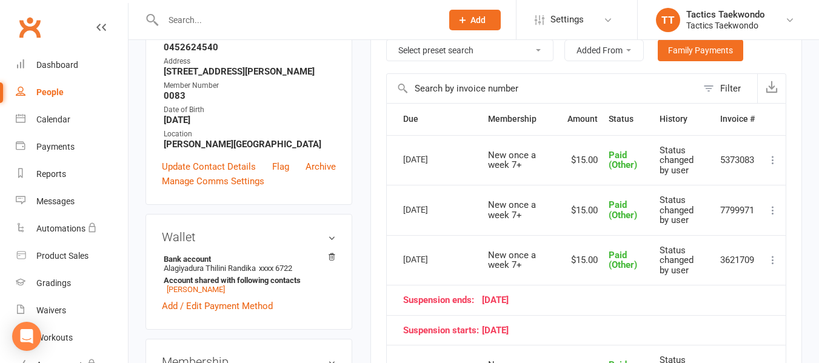
scroll to position [182, 0]
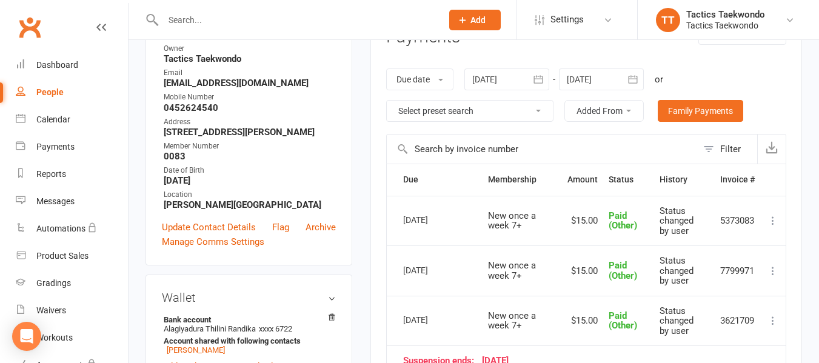
click at [587, 79] on div at bounding box center [601, 79] width 85 height 22
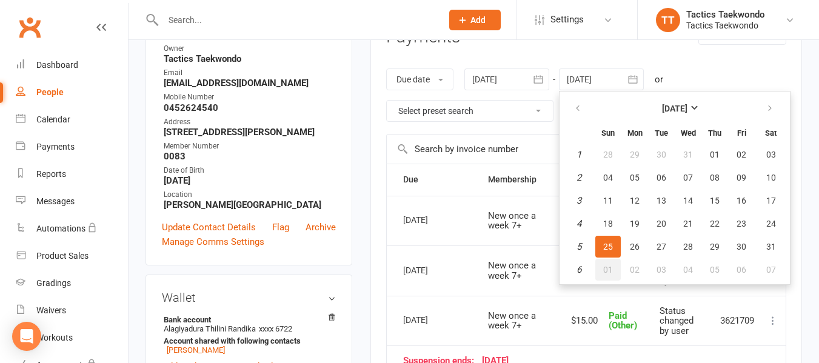
click at [610, 269] on span "01" at bounding box center [608, 270] width 10 height 10
type input "01 Feb 2026"
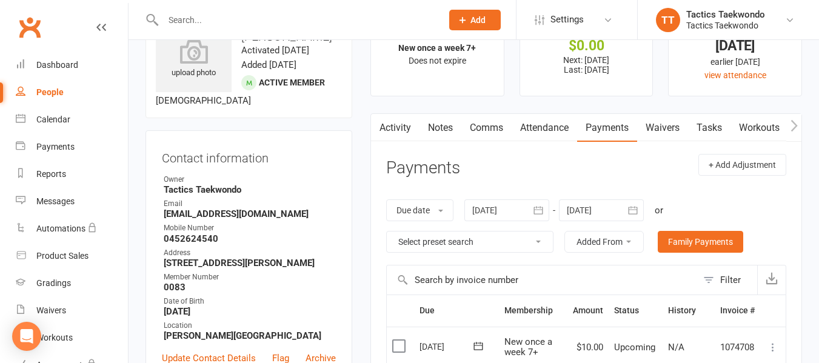
scroll to position [0, 0]
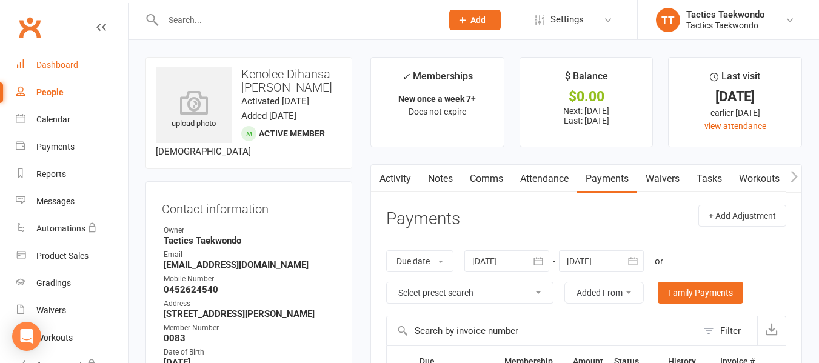
click at [56, 67] on div "Dashboard" at bounding box center [57, 65] width 42 height 10
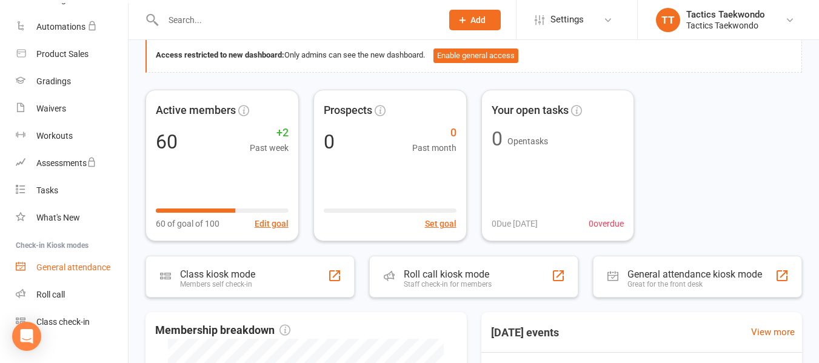
scroll to position [220, 0]
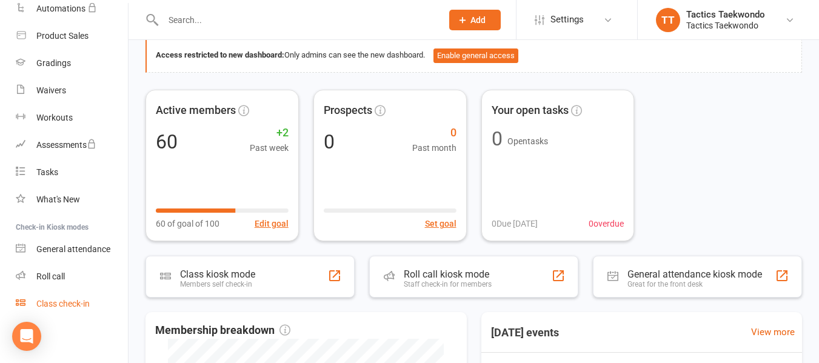
click at [76, 305] on div "Class check-in" at bounding box center [62, 304] width 53 height 10
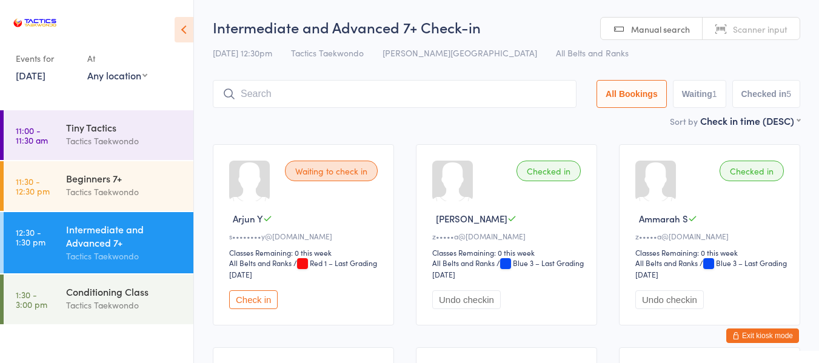
click at [752, 338] on button "Exit kiosk mode" at bounding box center [762, 335] width 73 height 15
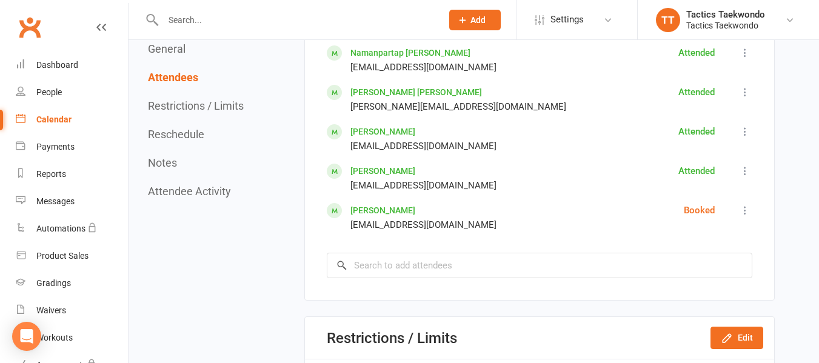
scroll to position [788, 0]
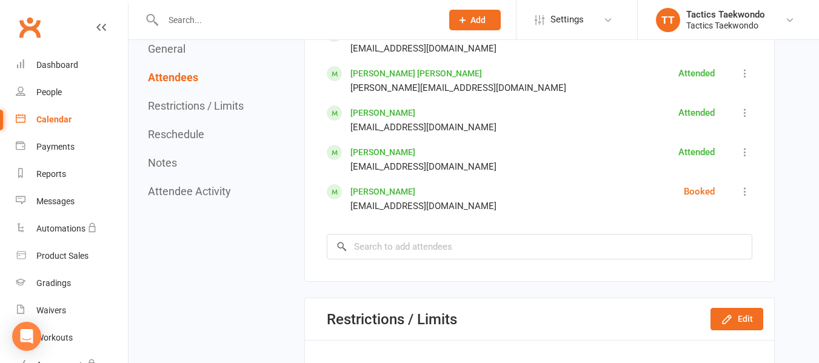
click at [740, 195] on icon at bounding box center [745, 191] width 12 height 12
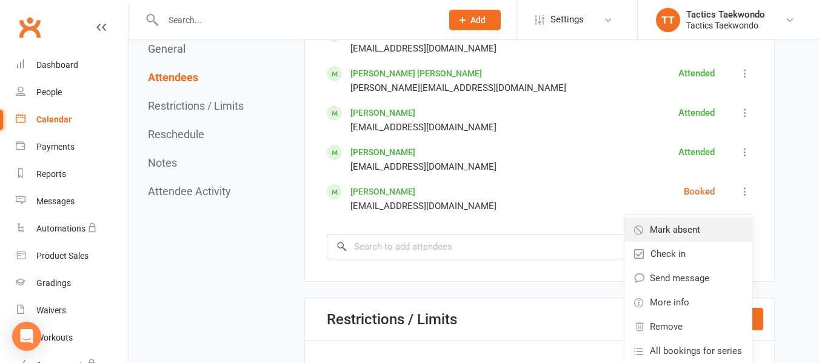
click at [700, 230] on span "Mark absent" at bounding box center [675, 229] width 50 height 15
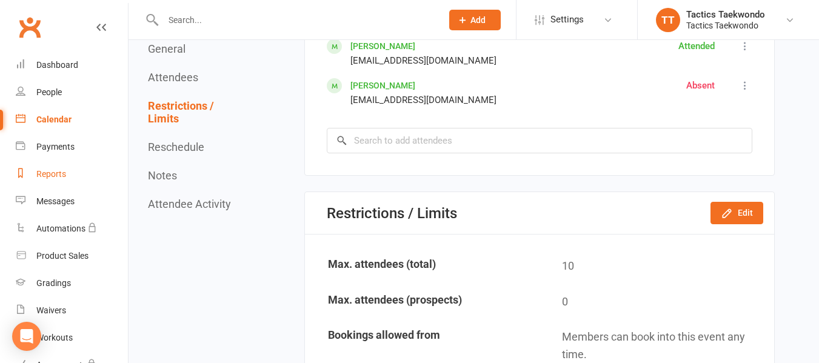
scroll to position [727, 0]
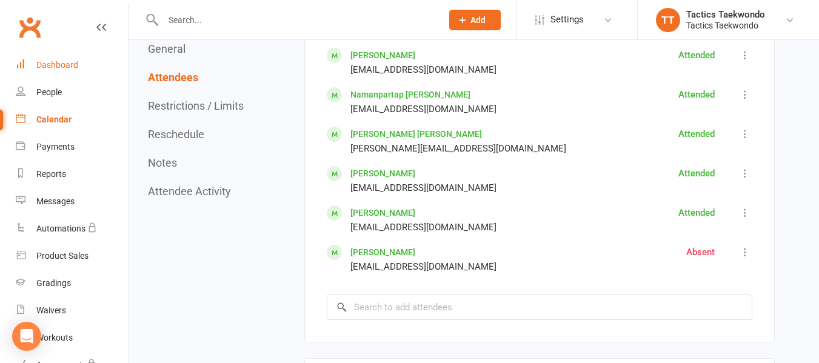
click at [50, 65] on div "Dashboard" at bounding box center [57, 65] width 42 height 10
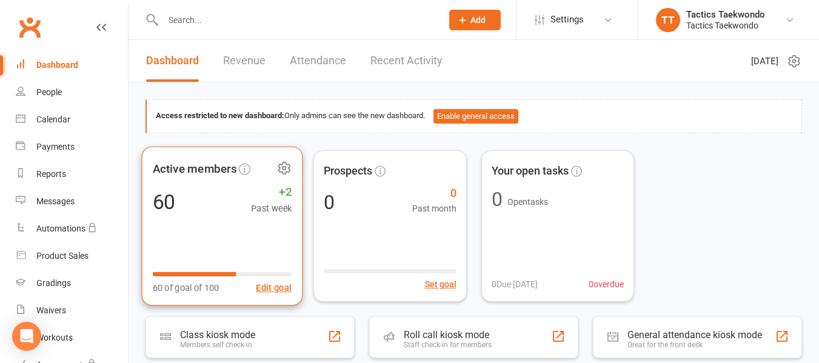
click at [290, 193] on span "+2" at bounding box center [271, 191] width 41 height 18
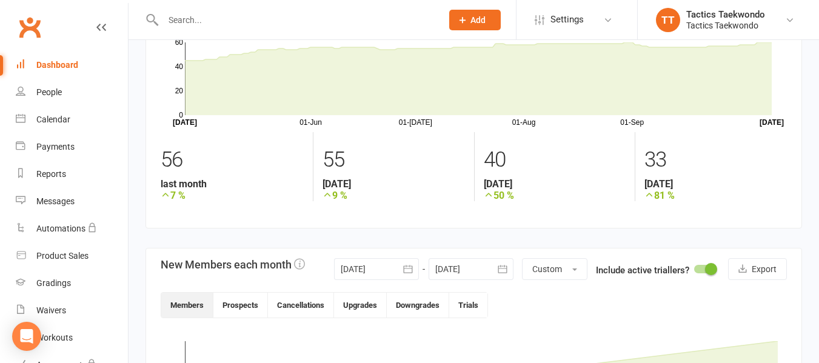
click at [62, 68] on div "Dashboard" at bounding box center [57, 65] width 42 height 10
